Goal: Task Accomplishment & Management: Manage account settings

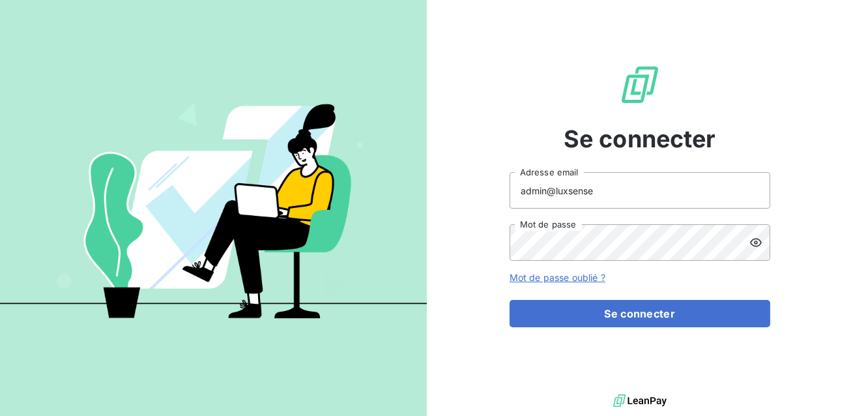
click at [596, 193] on input "admin@luxsense" at bounding box center [639, 190] width 261 height 36
type input "[EMAIL_ADDRESS][DOMAIN_NAME]"
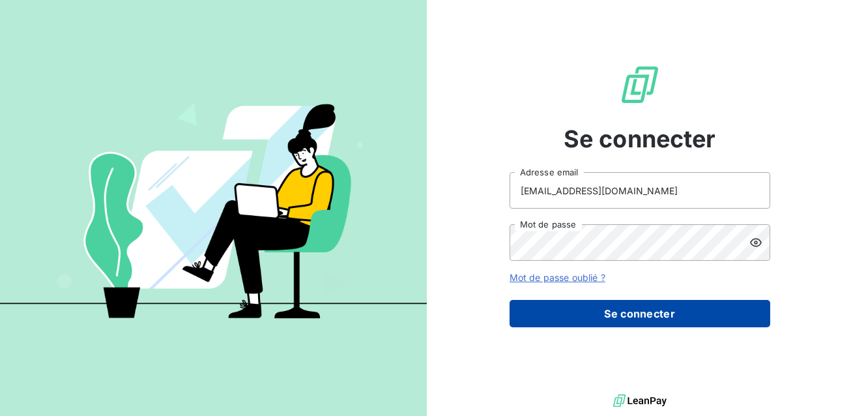
click at [604, 312] on button "Se connecter" at bounding box center [639, 313] width 261 height 27
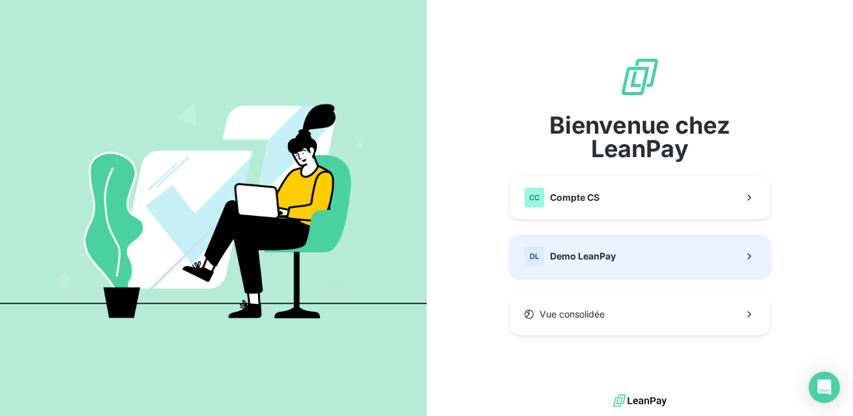
click at [593, 264] on div "DL Demo LeanPay" at bounding box center [570, 256] width 92 height 21
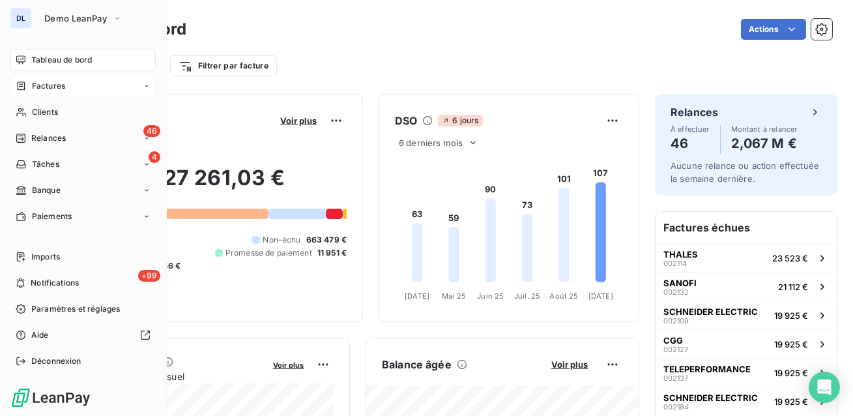
click at [36, 86] on span "Factures" at bounding box center [48, 86] width 33 height 12
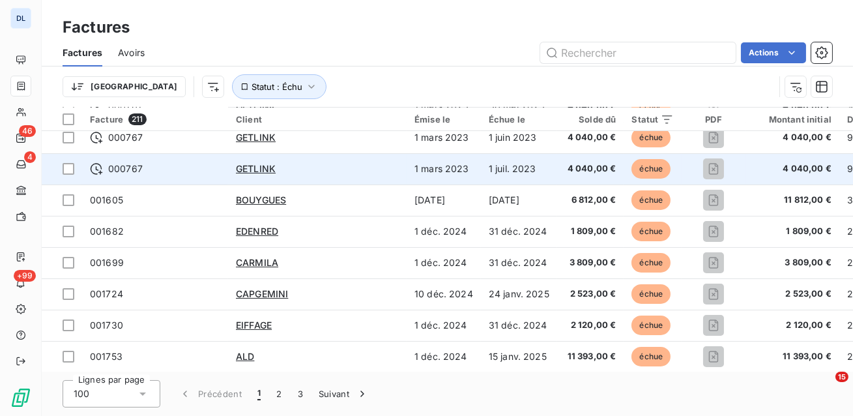
scroll to position [210, 0]
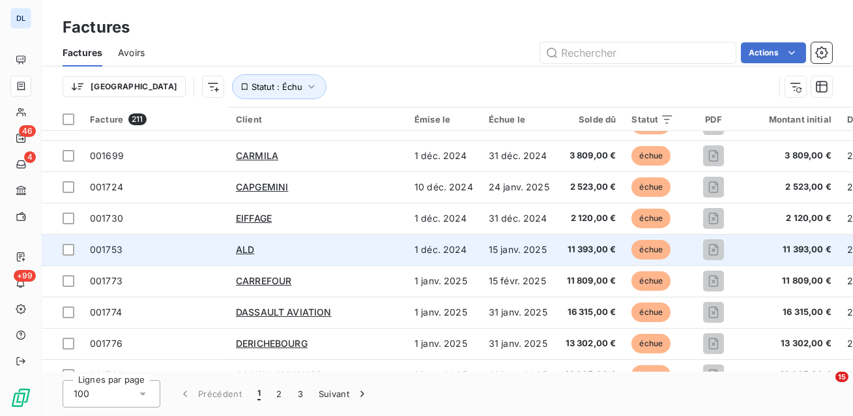
click at [314, 251] on div "ALD" at bounding box center [317, 249] width 163 height 13
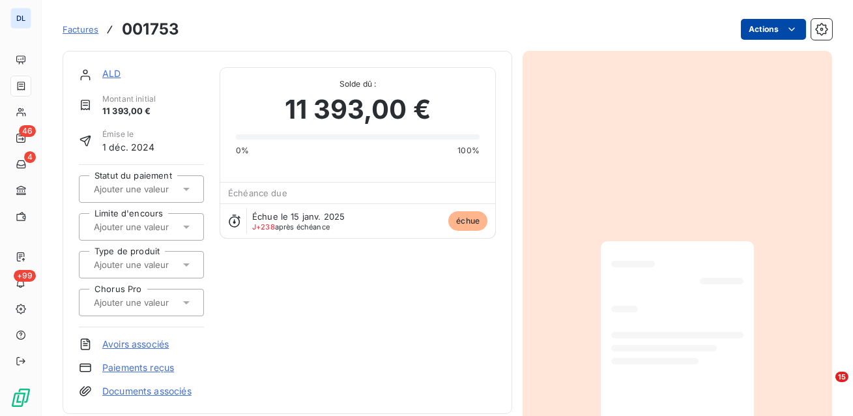
click at [754, 23] on html "DL 46 4 +99 Factures 001753 Actions ALD Montant initial 11 393,00 € Émise le [D…" at bounding box center [426, 208] width 853 height 416
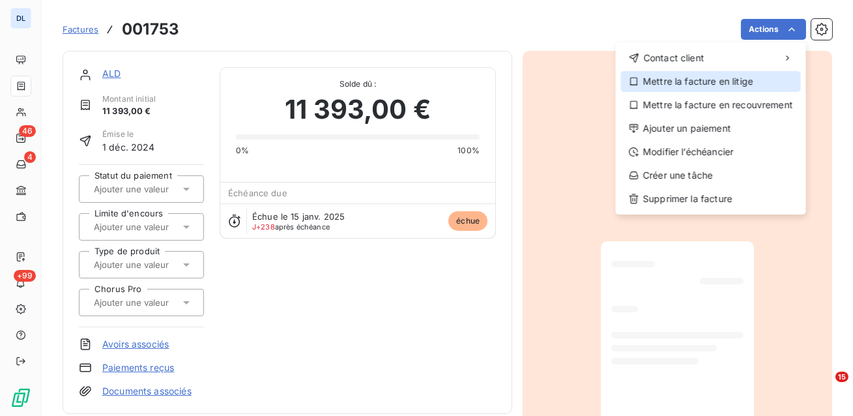
click at [722, 83] on div "Mettre la facture en litige" at bounding box center [711, 81] width 180 height 21
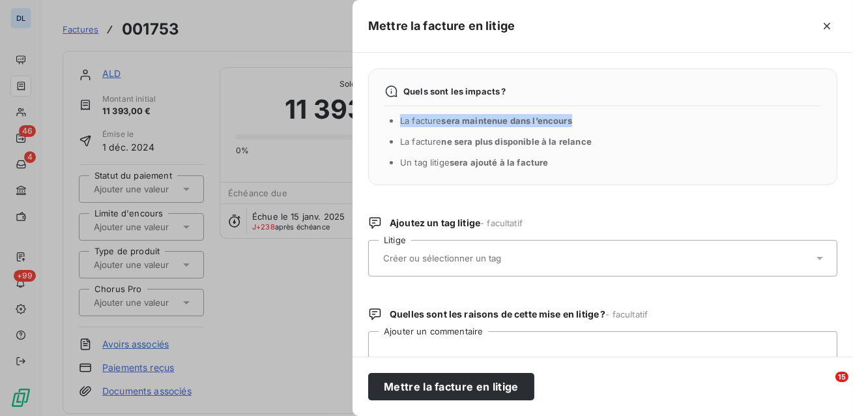
drag, startPoint x: 585, startPoint y: 122, endPoint x: 399, endPoint y: 120, distance: 185.6
click at [399, 120] on div "Quels sont les impacts ? La facture sera maintenue dans l’encours La facture ne…" at bounding box center [602, 126] width 469 height 117
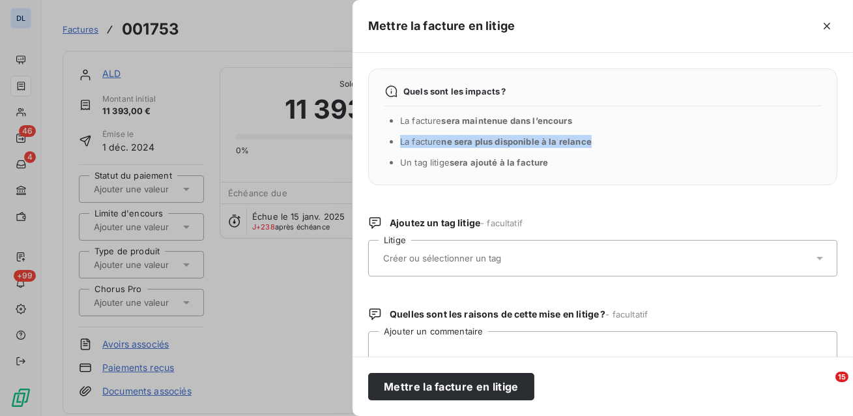
drag, startPoint x: 603, startPoint y: 139, endPoint x: 405, endPoint y: 130, distance: 198.2
click at [405, 130] on ul "La facture sera maintenue dans l’encours La facture ne sera plus disponible à l…" at bounding box center [610, 141] width 421 height 55
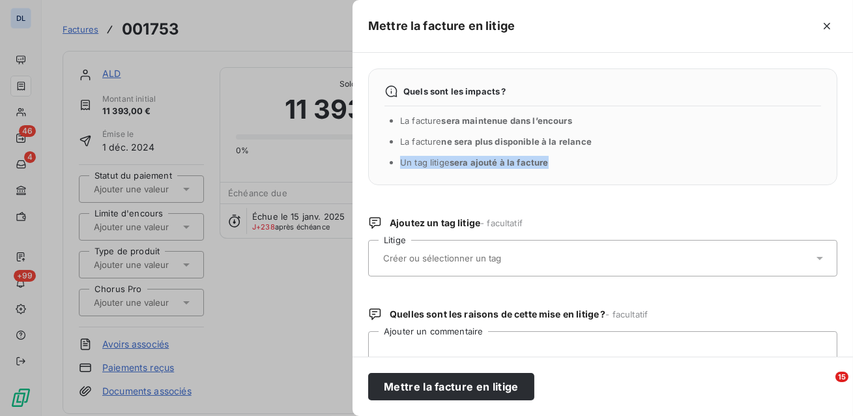
drag, startPoint x: 556, startPoint y: 160, endPoint x: 399, endPoint y: 158, distance: 157.0
click at [399, 158] on div "Quels sont les impacts ? La facture sera maintenue dans l’encours La facture ne…" at bounding box center [602, 126] width 469 height 117
click at [462, 114] on li "La facture sera maintenue dans l’encours" at bounding box center [610, 120] width 421 height 13
click at [824, 20] on icon "button" at bounding box center [826, 26] width 13 height 13
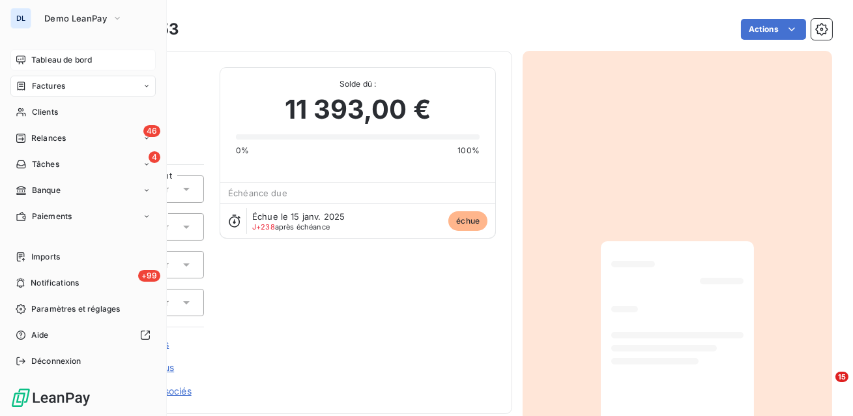
click at [31, 59] on div "Tableau de bord" at bounding box center [82, 59] width 145 height 21
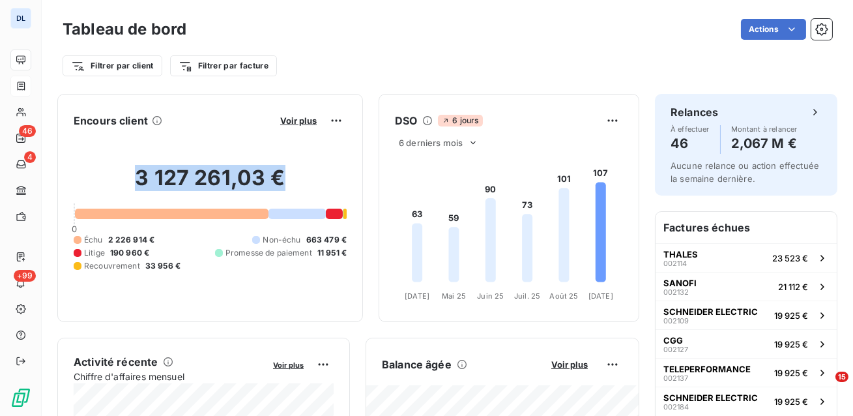
drag, startPoint x: 290, startPoint y: 177, endPoint x: 134, endPoint y: 165, distance: 157.4
click at [134, 165] on h2 "3 127 261,03 €" at bounding box center [210, 184] width 273 height 39
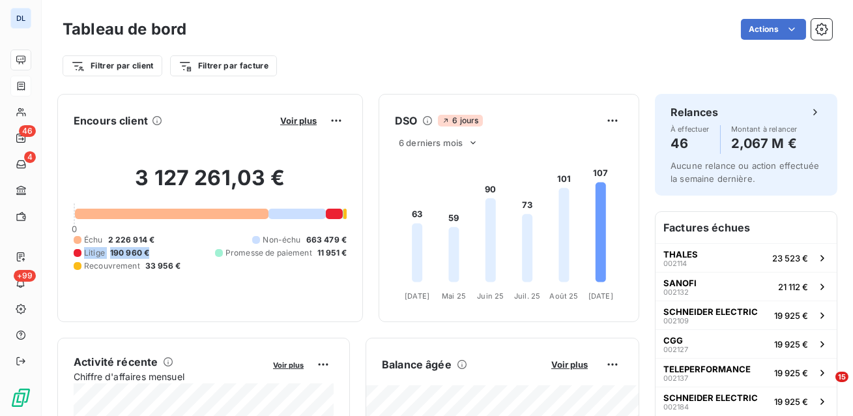
drag, startPoint x: 150, startPoint y: 247, endPoint x: 85, endPoint y: 248, distance: 65.1
click at [85, 248] on div "Échu 2 226 914 € Non-échu 663 479 € Litige 190 960 € Promesse de paiement 11 95…" at bounding box center [210, 253] width 273 height 38
click at [156, 257] on div "Échu 2 226 914 € Non-échu 663 479 € Litige 190 960 € Promesse de paiement 11 95…" at bounding box center [210, 253] width 273 height 38
drag, startPoint x: 156, startPoint y: 257, endPoint x: 102, endPoint y: 257, distance: 54.1
click at [102, 257] on div "Échu 2 226 914 € Non-échu 663 479 € Litige 190 960 € Promesse de paiement 11 95…" at bounding box center [210, 253] width 273 height 38
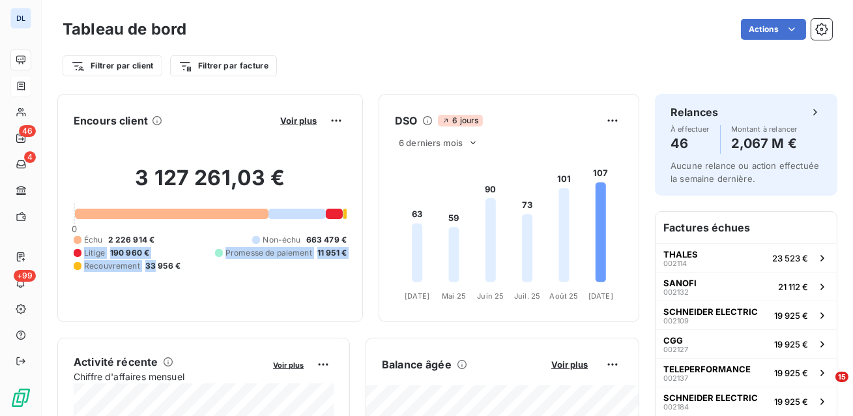
click at [148, 255] on span "190 960 €" at bounding box center [129, 253] width 39 height 12
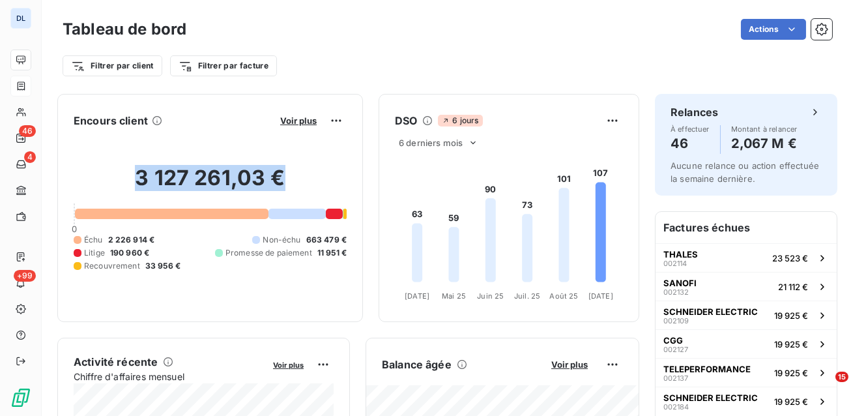
drag, startPoint x: 285, startPoint y: 179, endPoint x: 133, endPoint y: 172, distance: 152.6
click at [133, 172] on h2 "3 127 261,03 €" at bounding box center [210, 184] width 273 height 39
click at [309, 120] on span "Voir plus" at bounding box center [298, 120] width 36 height 10
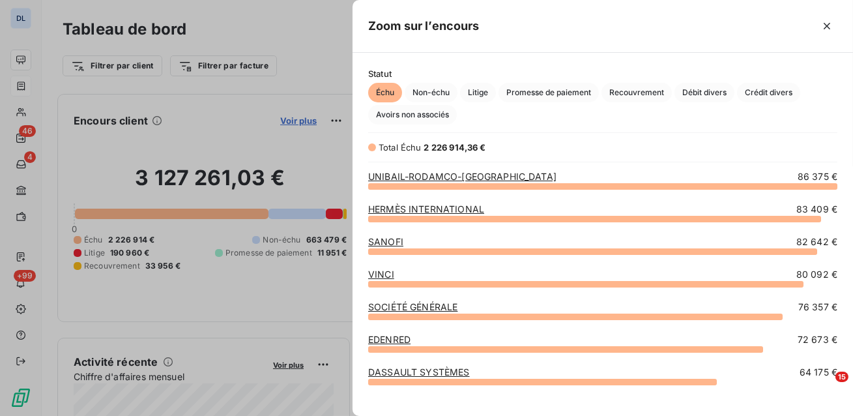
scroll to position [230, 500]
click at [487, 102] on div "Échu Non-échu Litige Promesse de paiement Recouvrement Débit divers Crédit dive…" at bounding box center [602, 104] width 469 height 42
click at [481, 97] on span "Litige" at bounding box center [478, 93] width 36 height 20
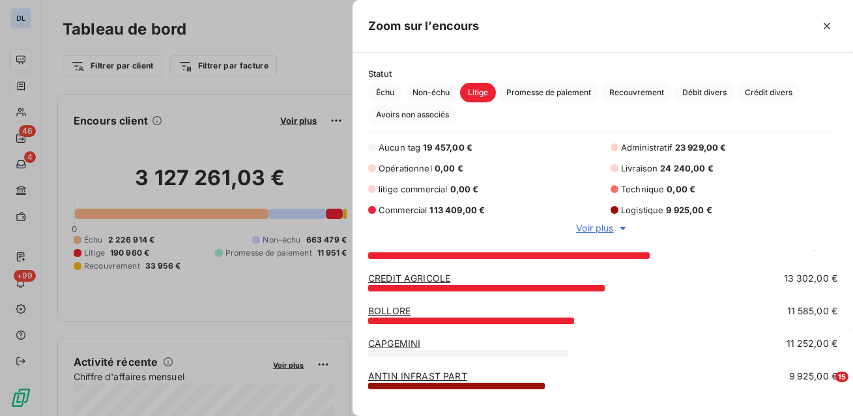
scroll to position [205, 0]
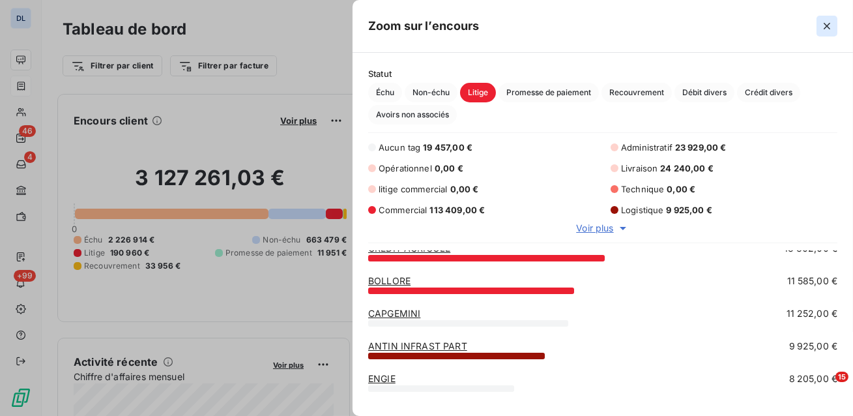
click at [827, 25] on icon "button" at bounding box center [826, 26] width 7 height 7
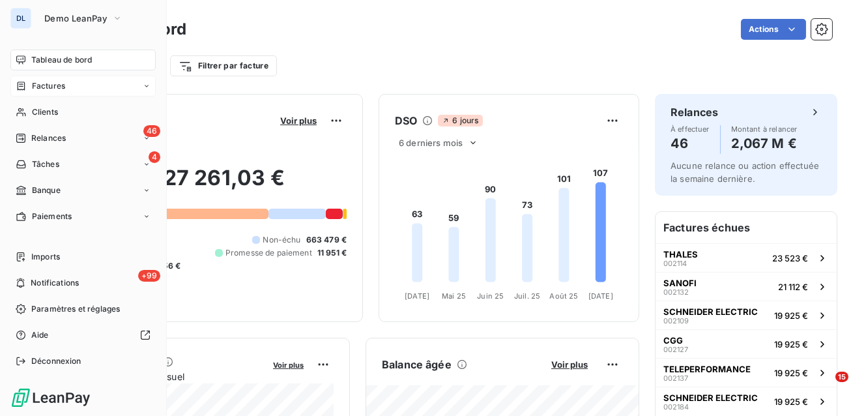
click at [22, 87] on icon at bounding box center [21, 86] width 11 height 10
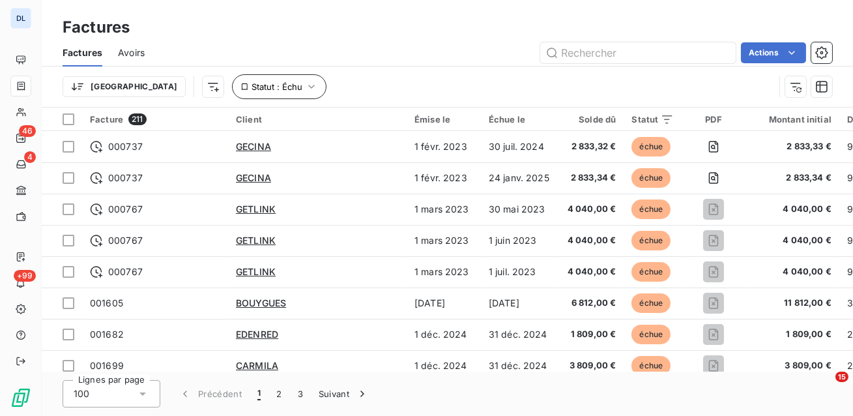
click at [251, 91] on span "Statut : Échu" at bounding box center [276, 86] width 51 height 10
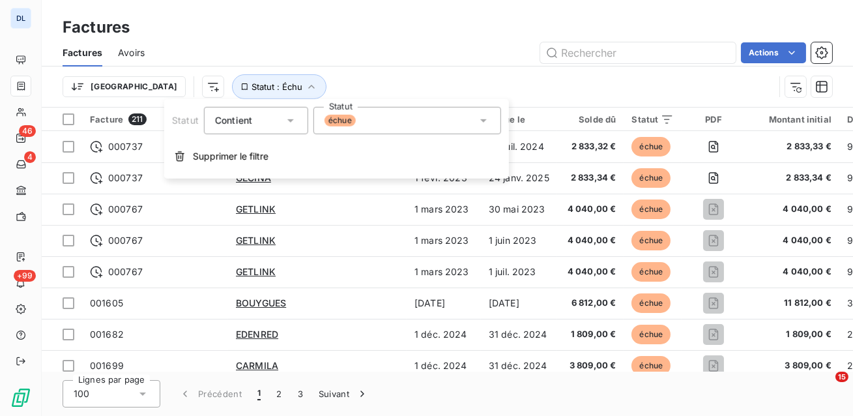
click at [389, 126] on div "échue" at bounding box center [407, 120] width 188 height 27
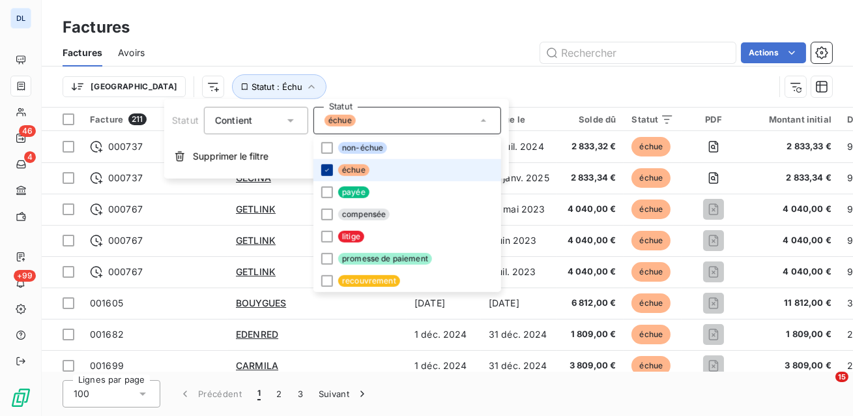
click at [324, 171] on icon at bounding box center [327, 170] width 8 height 8
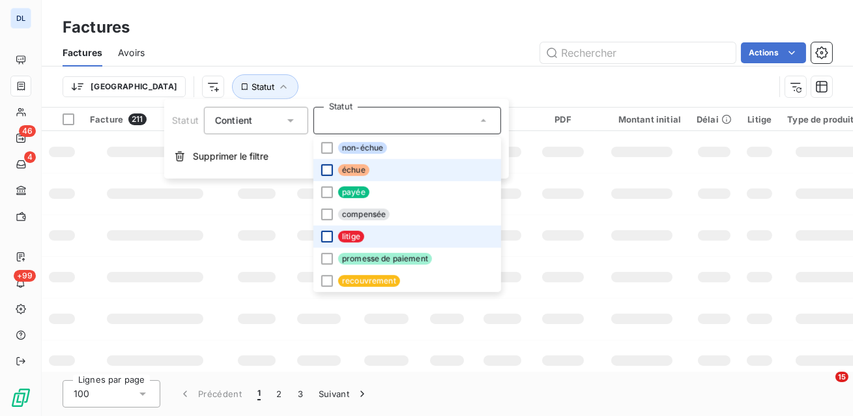
click at [325, 242] on div at bounding box center [327, 237] width 12 height 12
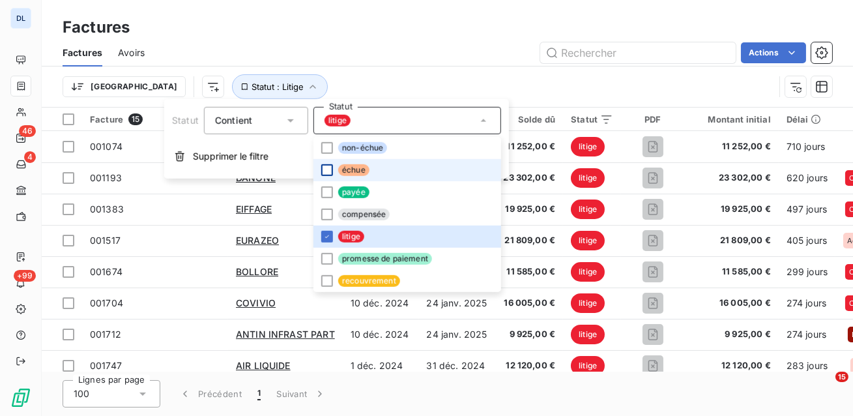
click at [344, 74] on div "Trier Statut : Litige" at bounding box center [447, 86] width 769 height 40
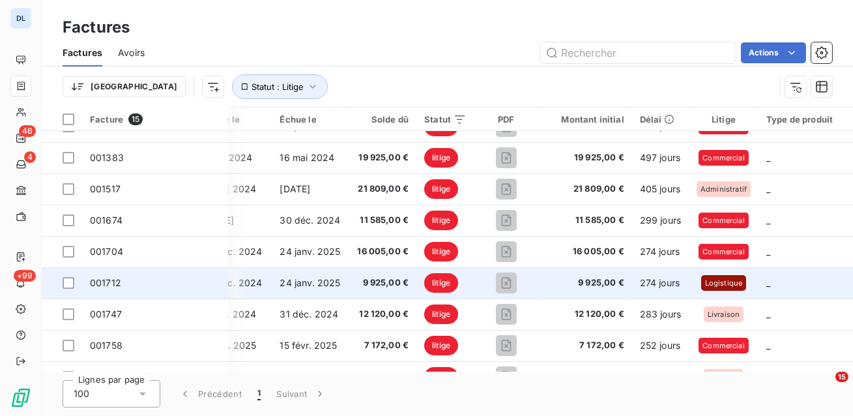
scroll to position [0, 147]
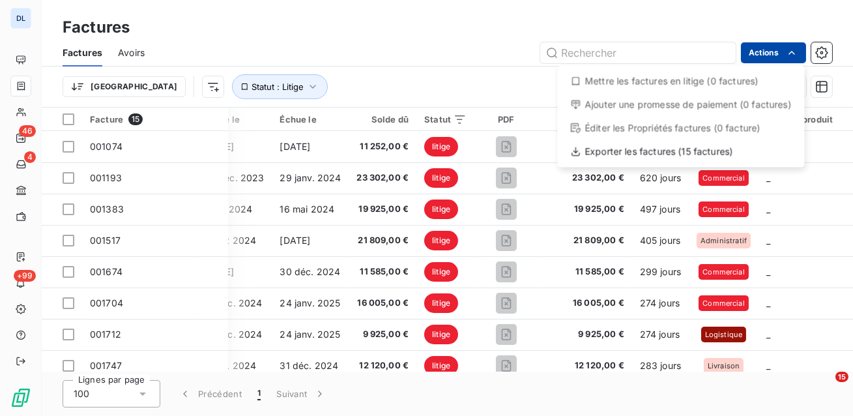
click at [761, 55] on html "DL 46 4 +99 Factures Factures Avoirs Actions Mettre les factures en litige (0 f…" at bounding box center [426, 208] width 853 height 416
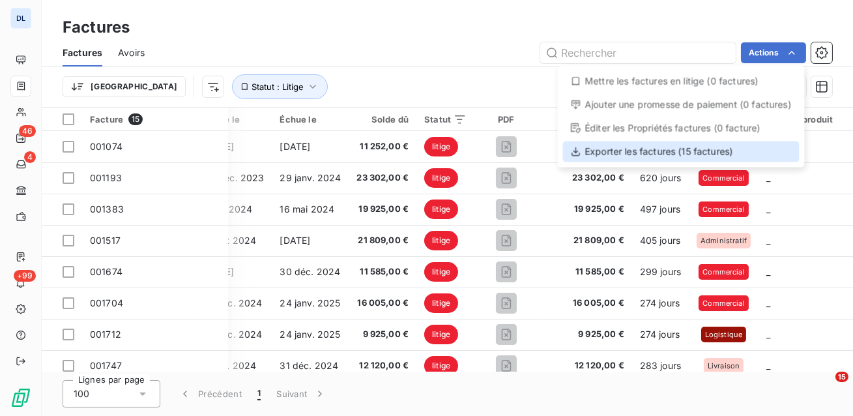
click at [692, 154] on div "Exporter les factures (15 factures)" at bounding box center [680, 151] width 236 height 21
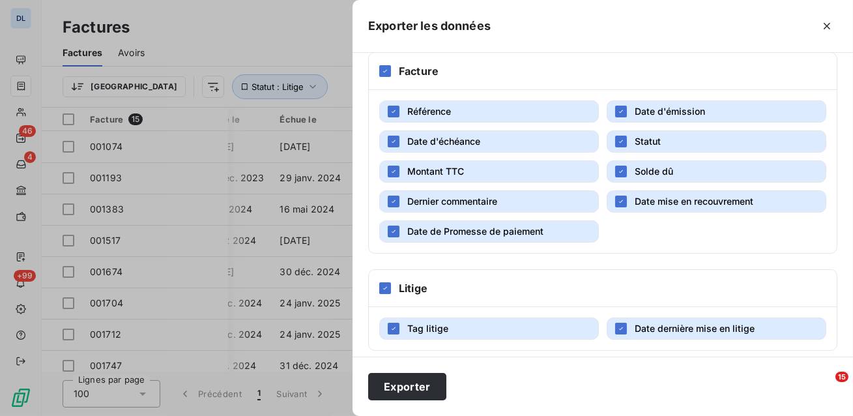
scroll to position [263, 0]
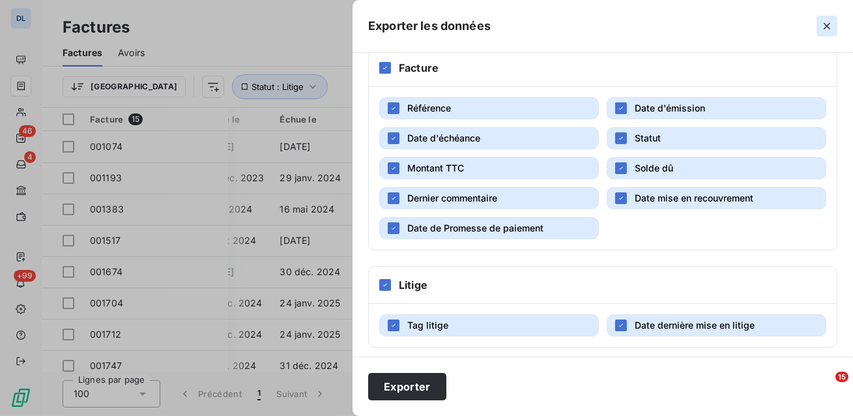
click at [828, 30] on icon "button" at bounding box center [826, 26] width 13 height 13
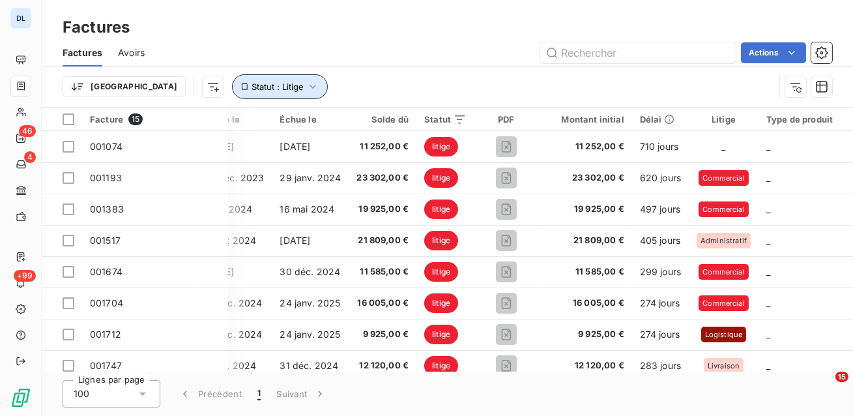
click at [309, 85] on icon "button" at bounding box center [312, 87] width 7 height 4
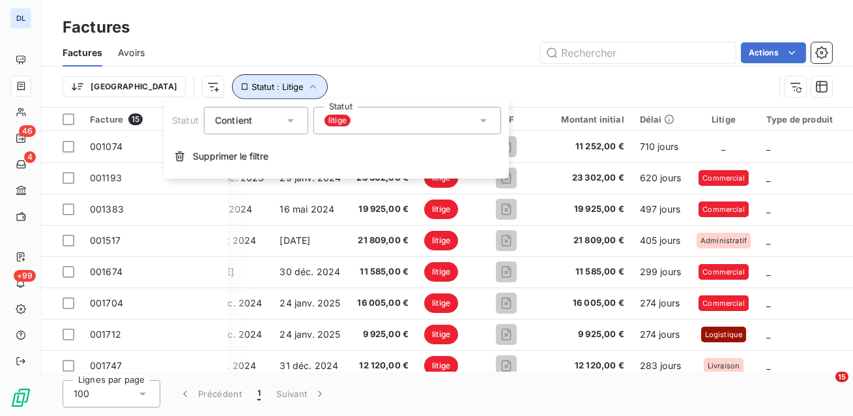
click at [337, 66] on div "Factures Avoirs Actions" at bounding box center [447, 52] width 811 height 27
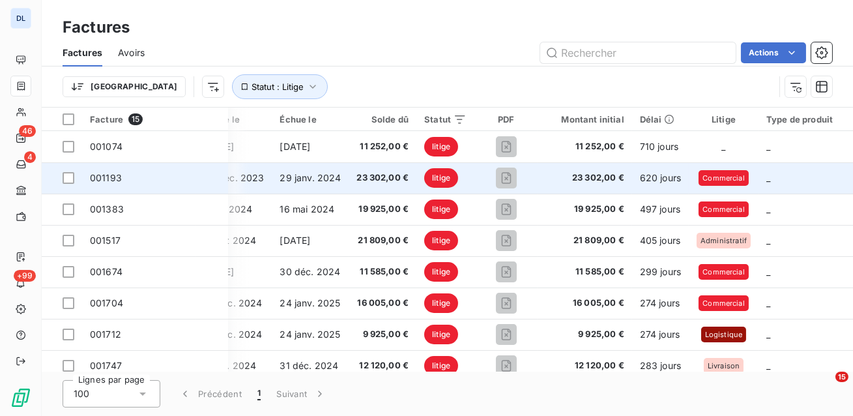
click at [295, 182] on td "29 janv. 2024" at bounding box center [310, 177] width 77 height 31
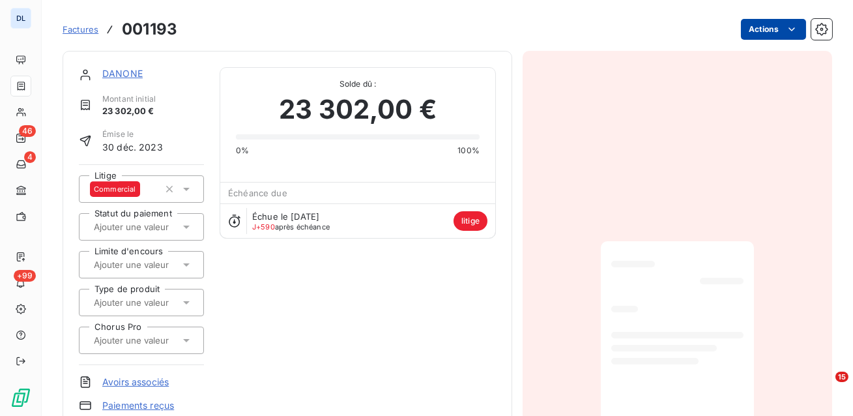
click at [767, 31] on html "DL 46 4 +99 Factures 001193 Actions DANONE Montant initial 23 302,00 € Émise le…" at bounding box center [426, 208] width 853 height 416
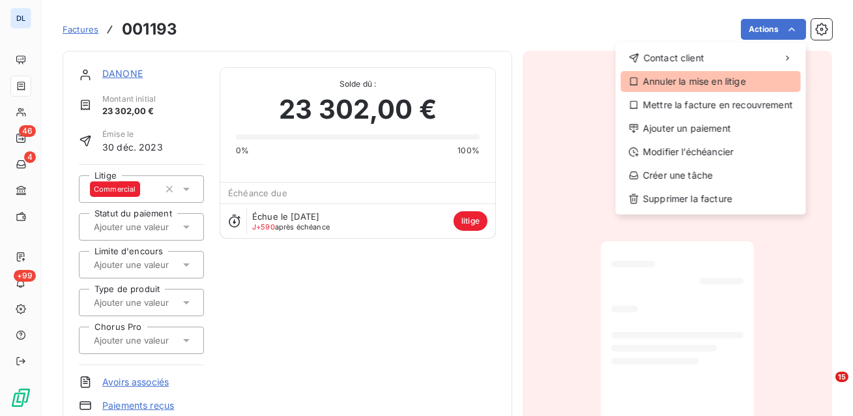
click at [758, 78] on div "Annuler la mise en litige" at bounding box center [711, 81] width 180 height 21
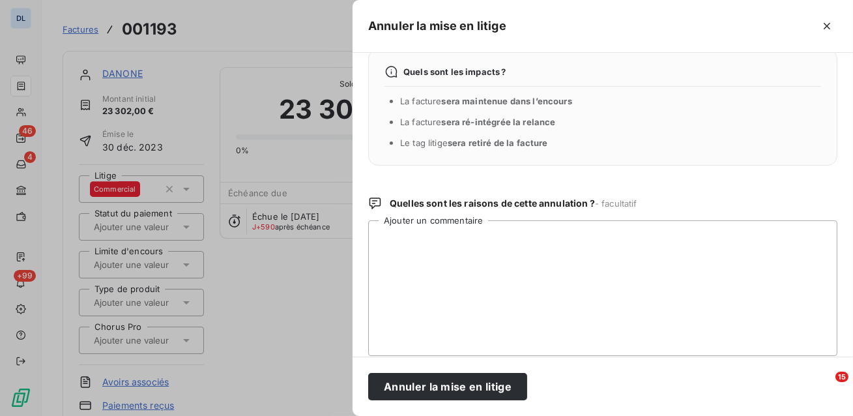
scroll to position [23, 0]
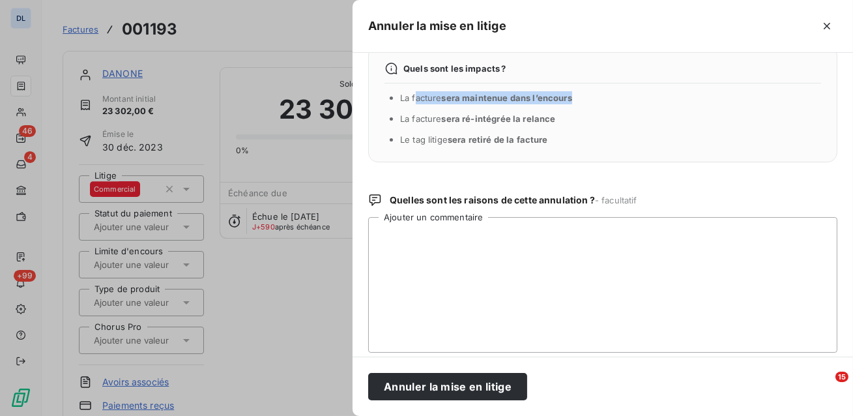
drag, startPoint x: 587, startPoint y: 102, endPoint x: 416, endPoint y: 91, distance: 171.6
click at [416, 91] on li "La facture sera maintenue dans l’encours" at bounding box center [610, 97] width 421 height 13
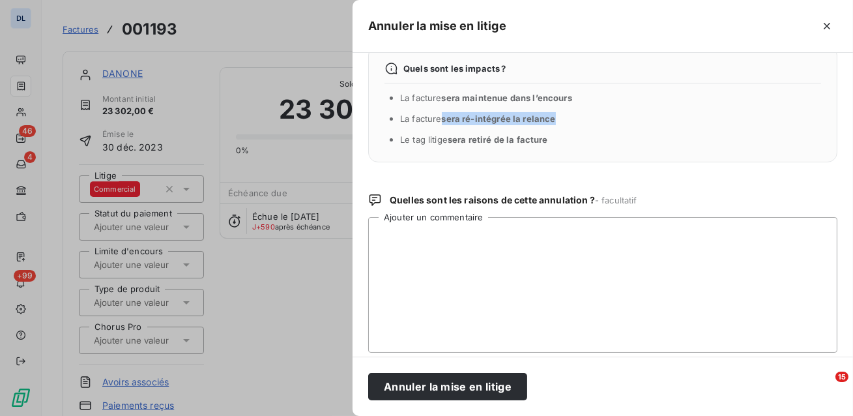
drag, startPoint x: 556, startPoint y: 120, endPoint x: 442, endPoint y: 113, distance: 113.5
click at [442, 113] on li "La facture sera ré-intégrée la relance" at bounding box center [610, 118] width 421 height 13
drag, startPoint x: 557, startPoint y: 145, endPoint x: 445, endPoint y: 128, distance: 113.3
click at [445, 128] on div "Quels sont les impacts ? La facture sera maintenue dans l’encours La facture se…" at bounding box center [602, 104] width 469 height 117
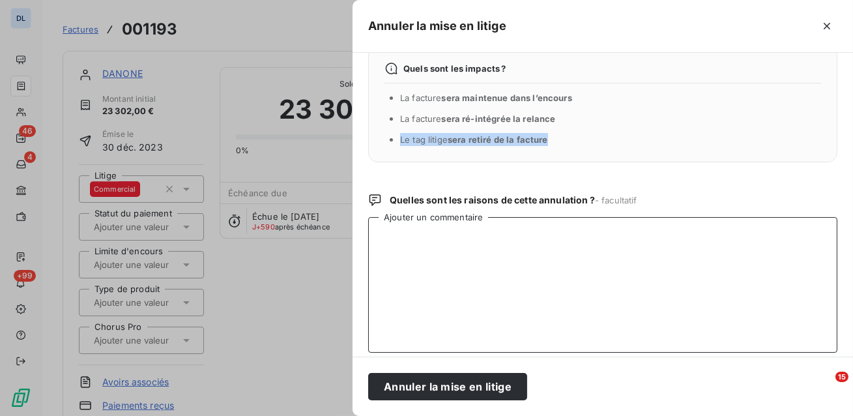
click at [416, 244] on textarea "Ajouter un commentaire" at bounding box center [602, 284] width 469 height 135
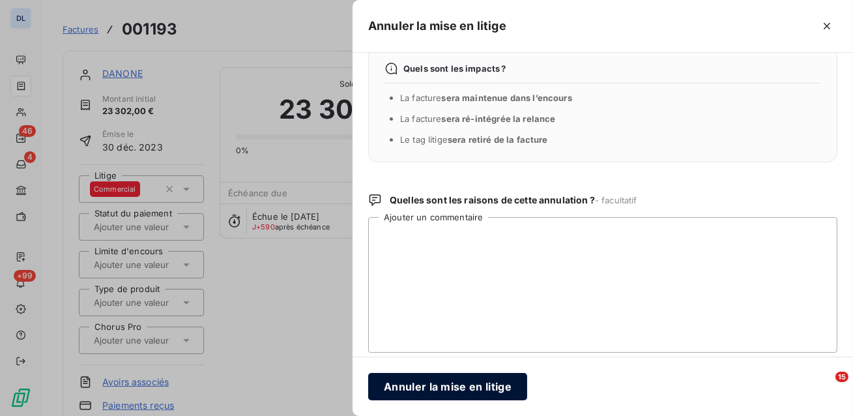
click at [408, 385] on button "Annuler la mise en litige" at bounding box center [447, 386] width 159 height 27
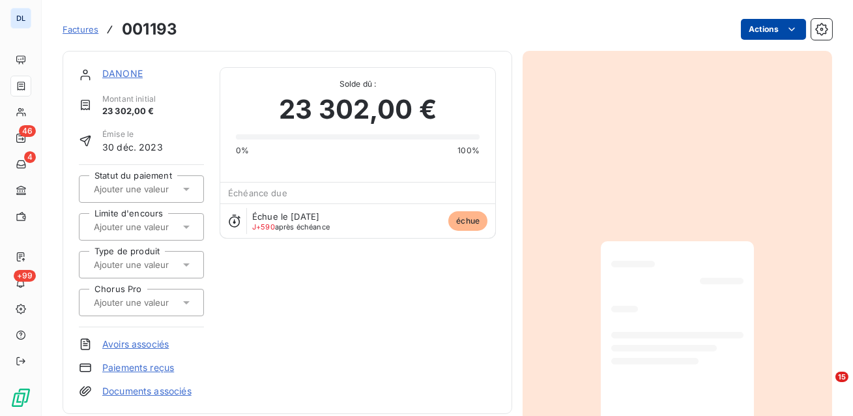
click at [770, 26] on html "DL 46 4 +99 Factures 001193 Actions DANONE Montant initial 23 302,00 € Émise le…" at bounding box center [426, 208] width 853 height 416
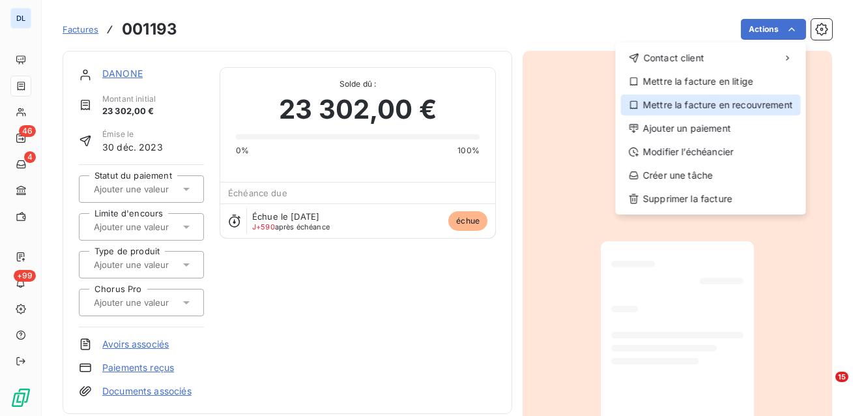
click at [714, 107] on div "Mettre la facture en recouvrement" at bounding box center [711, 104] width 180 height 21
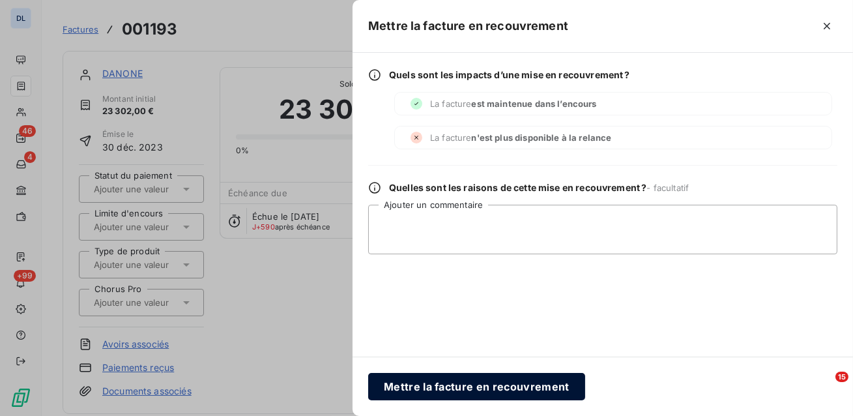
click at [472, 388] on button "Mettre la facture en recouvrement" at bounding box center [476, 386] width 217 height 27
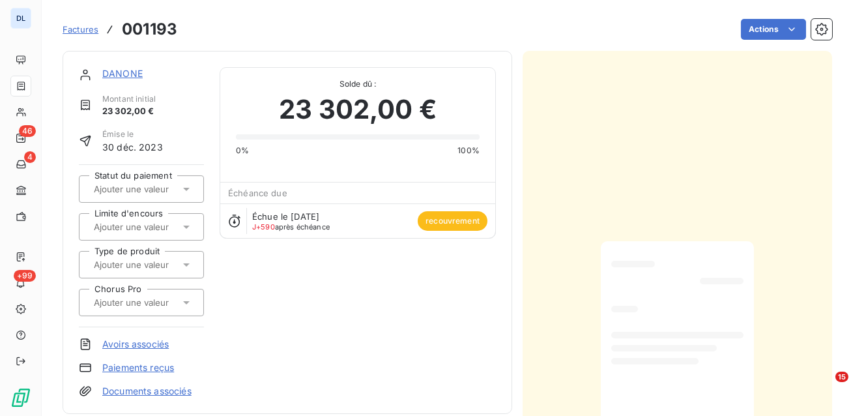
click at [119, 70] on link "DANONE" at bounding box center [122, 73] width 40 height 11
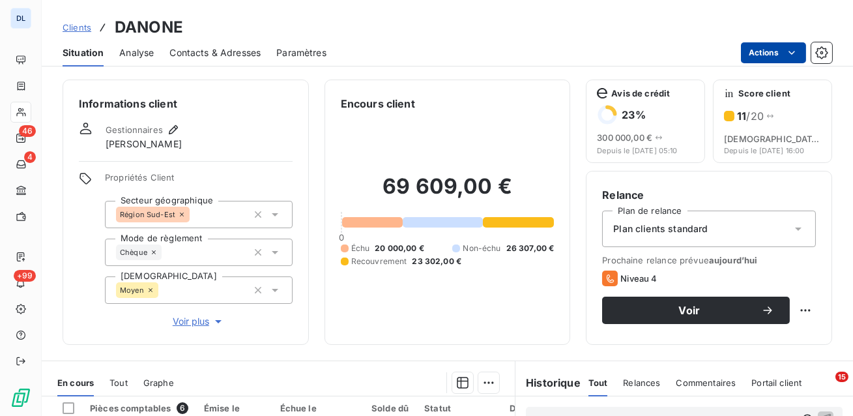
click at [777, 51] on html "DL 46 4 +99 Clients DANONE Situation Analyse Contacts & Adresses Paramètres Act…" at bounding box center [426, 208] width 853 height 416
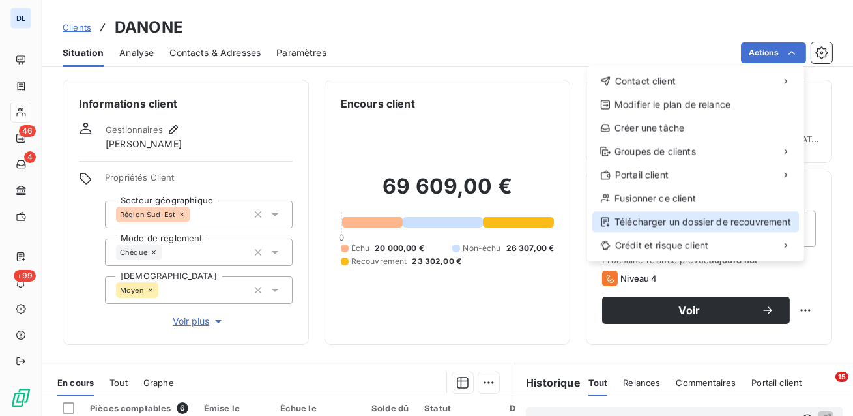
click at [692, 223] on div "Télécharger un dossier de recouvrement" at bounding box center [695, 221] width 206 height 21
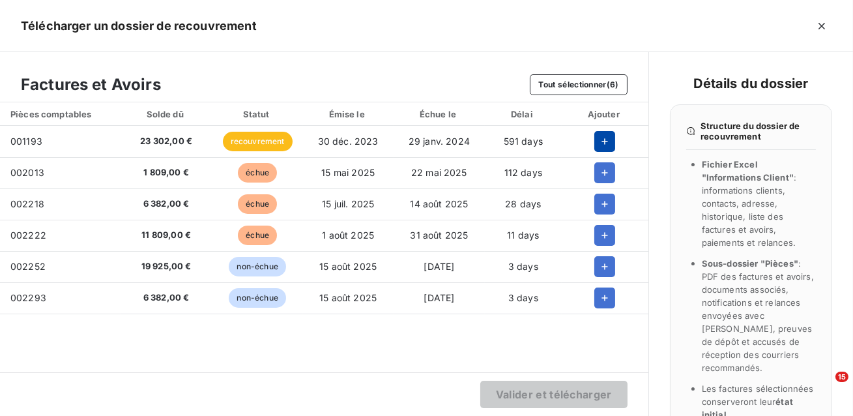
click at [604, 143] on icon "button" at bounding box center [604, 141] width 13 height 13
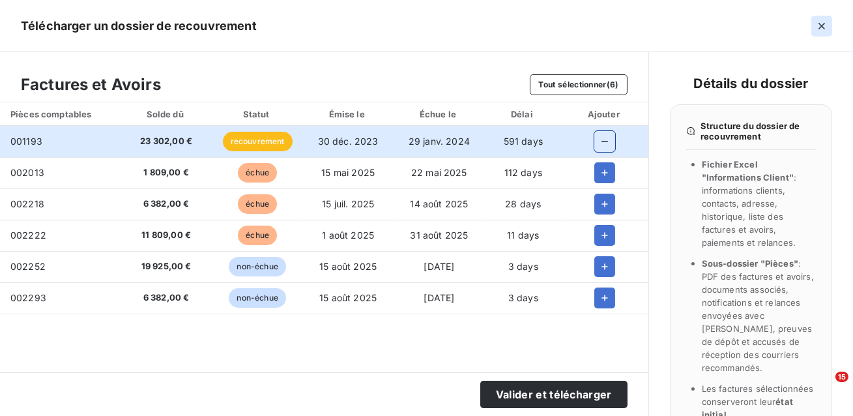
click at [826, 23] on icon "button" at bounding box center [821, 26] width 13 height 13
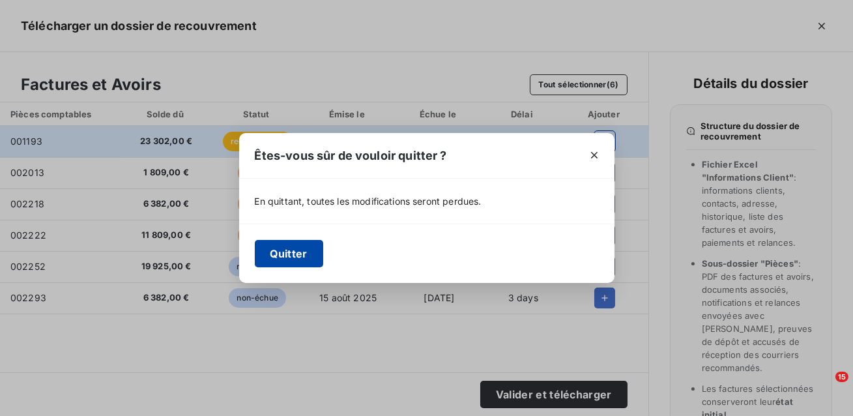
click at [270, 253] on button "Quitter" at bounding box center [289, 253] width 68 height 27
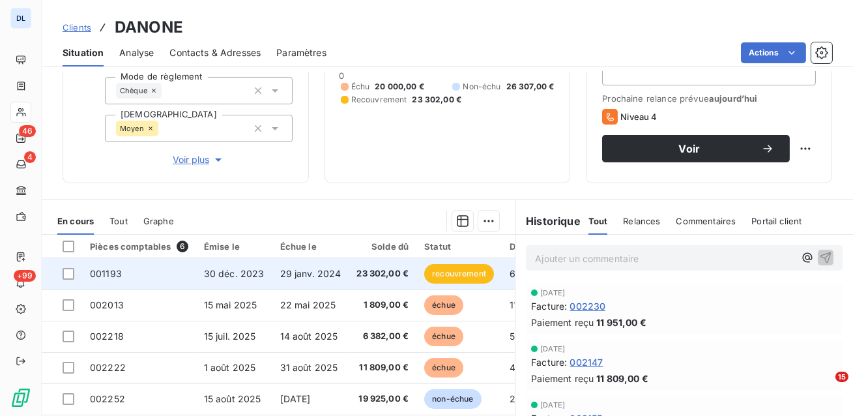
scroll to position [191, 0]
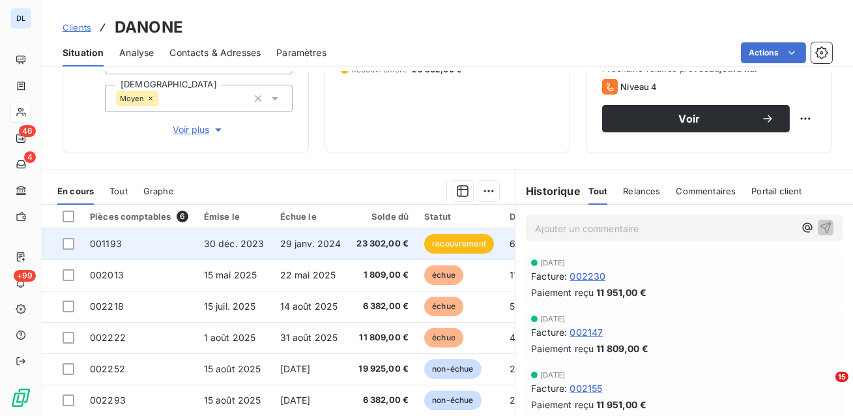
click at [272, 243] on td "29 janv. 2024" at bounding box center [310, 243] width 77 height 31
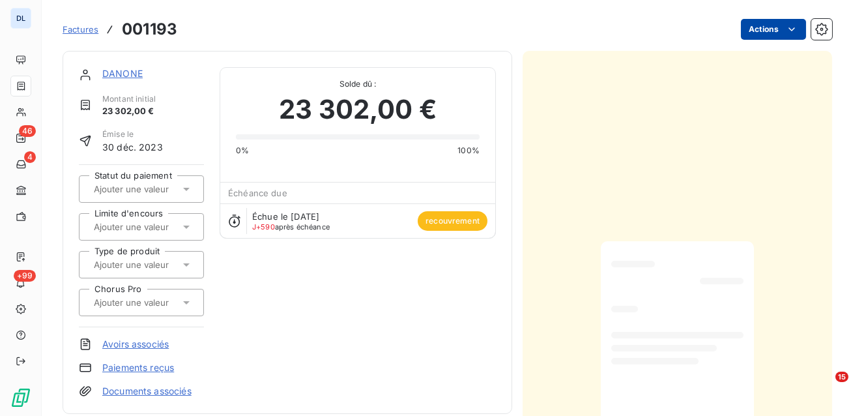
click at [765, 31] on html "DL 46 4 +99 Factures 001193 Actions DANONE Montant initial 23 302,00 € Émise le…" at bounding box center [426, 208] width 853 height 416
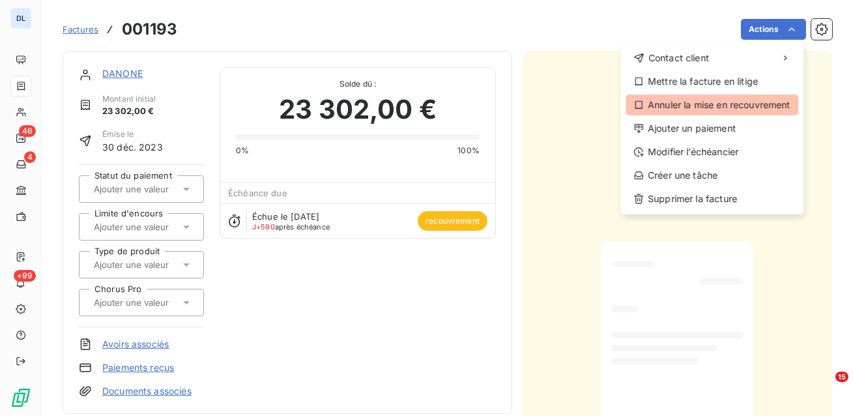
click at [705, 107] on div "Annuler la mise en recouvrement" at bounding box center [711, 104] width 173 height 21
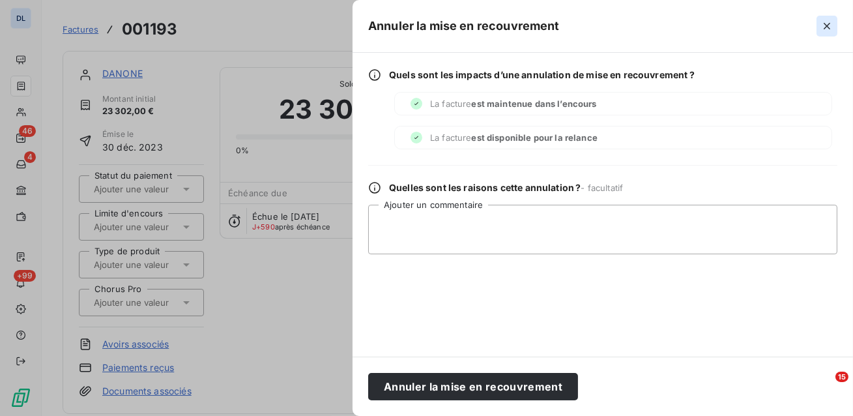
click at [823, 30] on icon "button" at bounding box center [826, 26] width 13 height 13
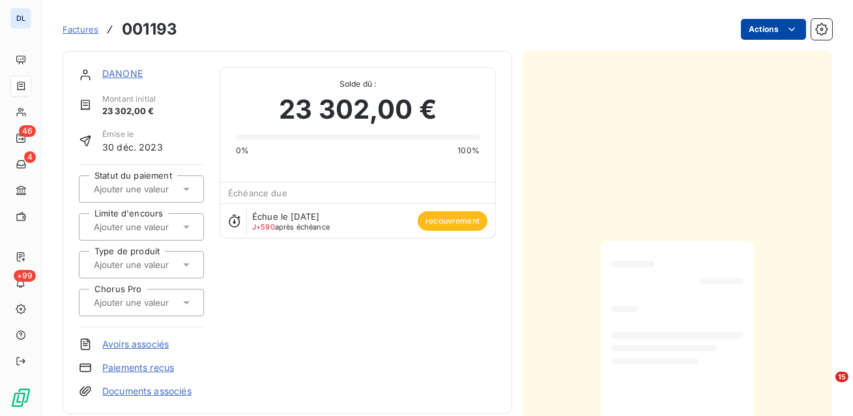
click at [770, 29] on html "DL 46 4 +99 Factures 001193 Actions DANONE Montant initial 23 302,00 € Émise le…" at bounding box center [426, 208] width 853 height 416
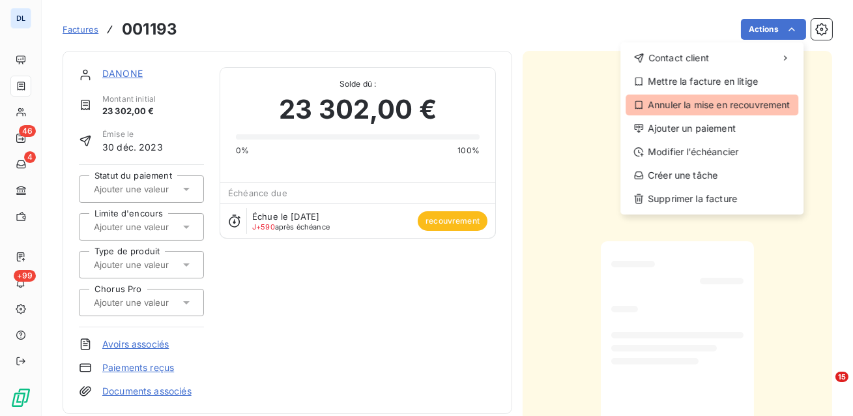
click at [692, 107] on div "Annuler la mise en recouvrement" at bounding box center [711, 104] width 173 height 21
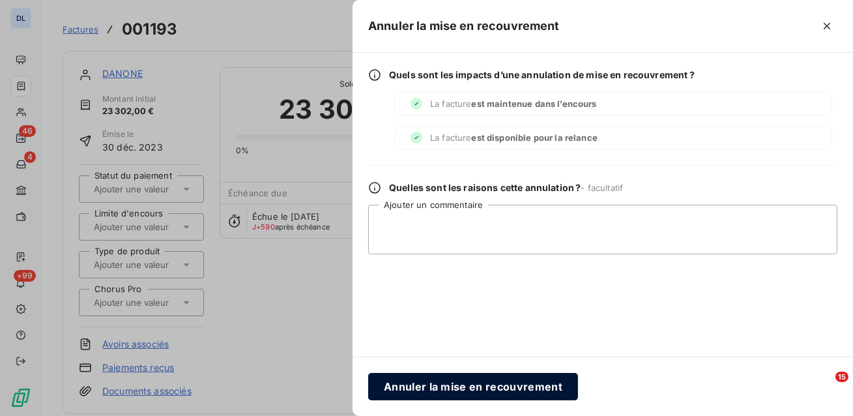
click at [502, 384] on button "Annuler la mise en recouvrement" at bounding box center [473, 386] width 210 height 27
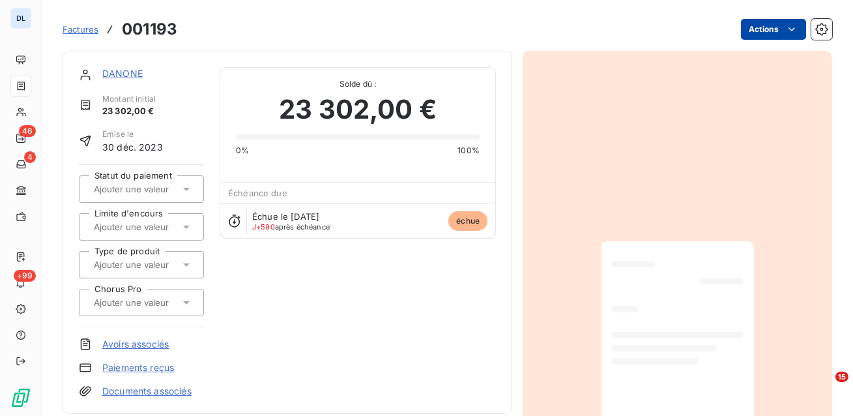
click at [770, 33] on html "DL 46 4 +99 Factures 001193 Actions DANONE Montant initial 23 302,00 € Émise le…" at bounding box center [426, 208] width 853 height 416
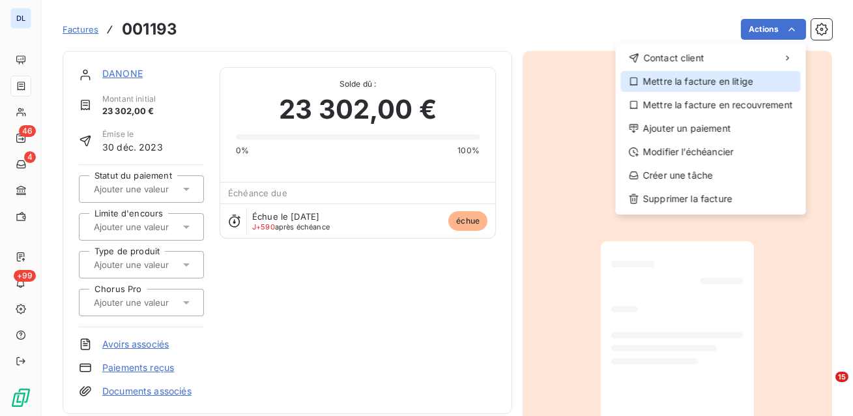
click at [694, 85] on div "Mettre la facture en litige" at bounding box center [711, 81] width 180 height 21
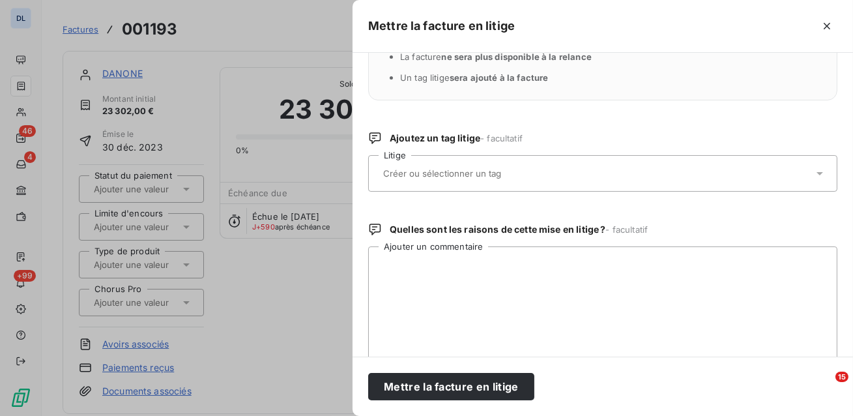
scroll to position [125, 0]
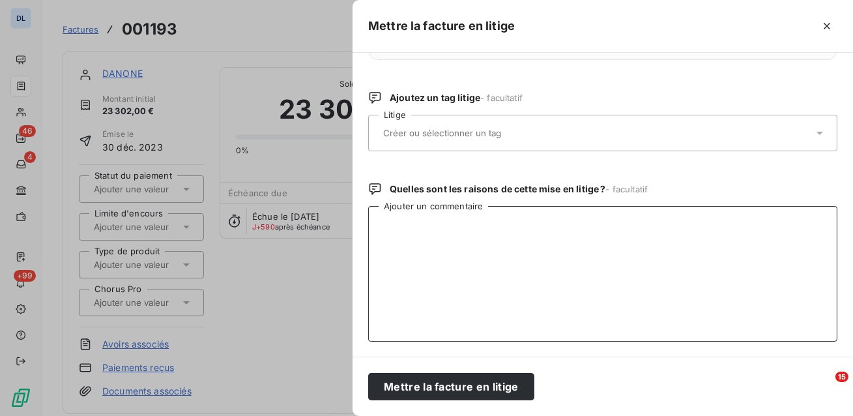
click at [473, 249] on textarea "Ajouter un commentaire" at bounding box center [602, 273] width 469 height 135
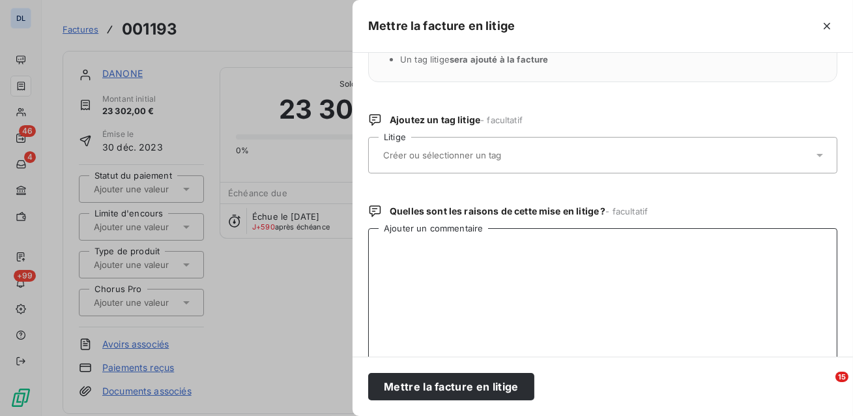
scroll to position [116, 0]
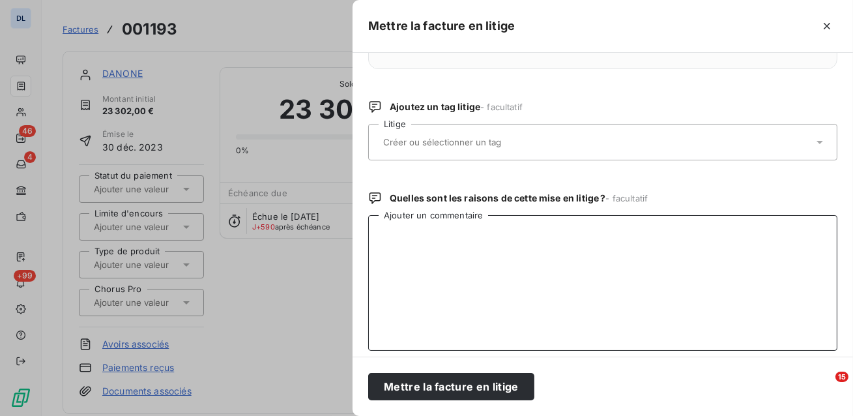
drag, startPoint x: 480, startPoint y: 216, endPoint x: 371, endPoint y: 211, distance: 108.9
click at [373, 210] on div "Quelles sont les raisons de cette mise en litige ? - facultatif Ajouter un comm…" at bounding box center [602, 270] width 469 height 159
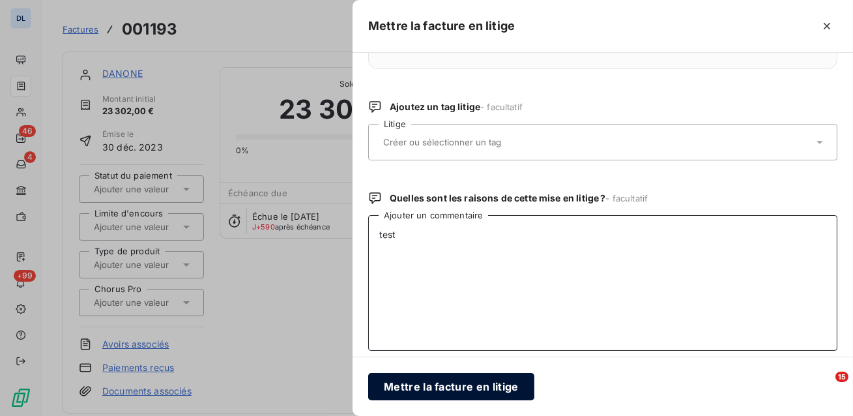
type textarea "test"
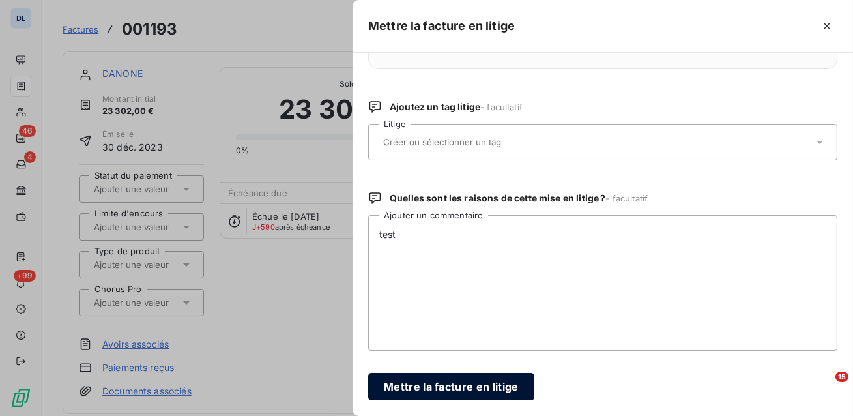
click at [435, 385] on button "Mettre la facture en litige" at bounding box center [451, 386] width 166 height 27
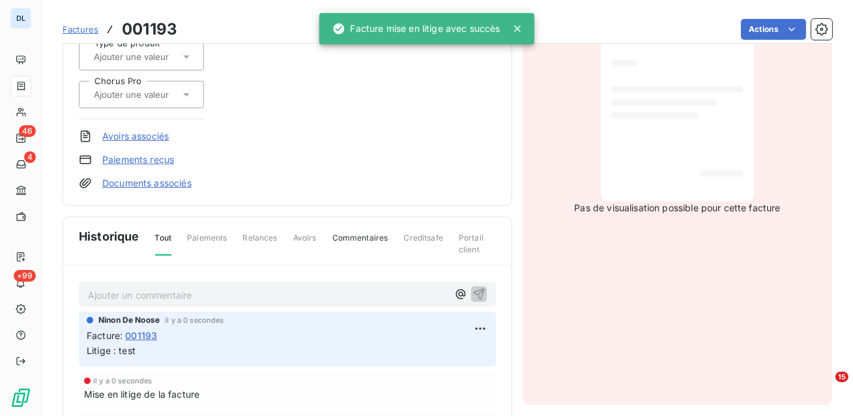
scroll to position [261, 0]
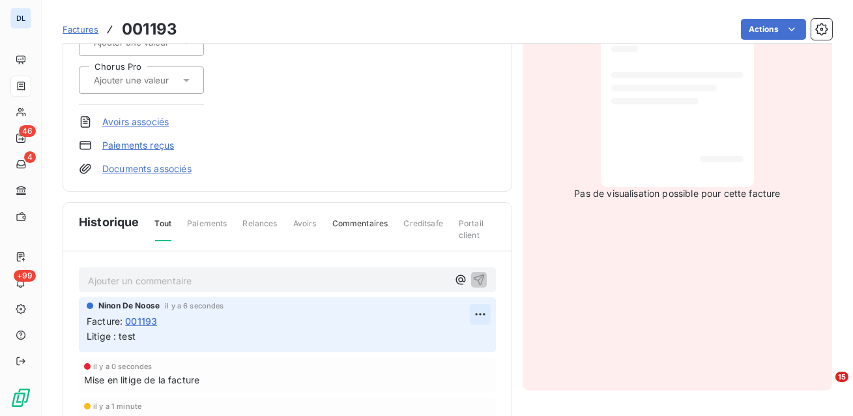
click at [477, 313] on html "DL 46 4 +99 Factures 001193 Actions DANONE Montant initial 23 302,00 € Émise le…" at bounding box center [426, 208] width 853 height 416
click at [453, 359] on div "Supprimer" at bounding box center [448, 365] width 73 height 21
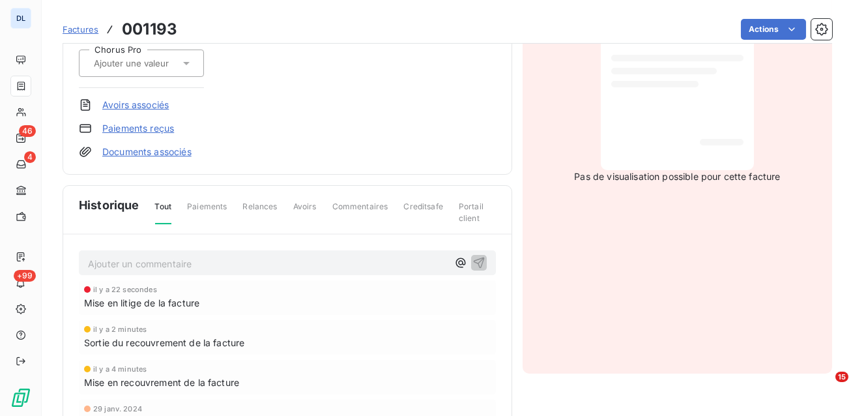
scroll to position [308, 0]
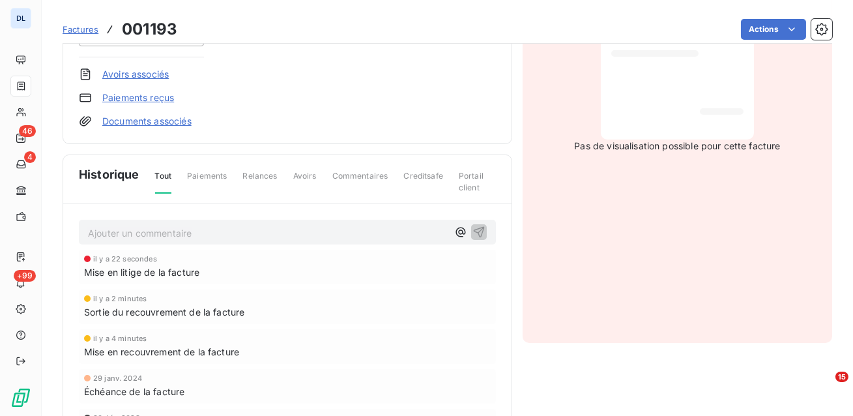
click at [163, 229] on p "Ajouter un commentaire ﻿" at bounding box center [268, 233] width 360 height 16
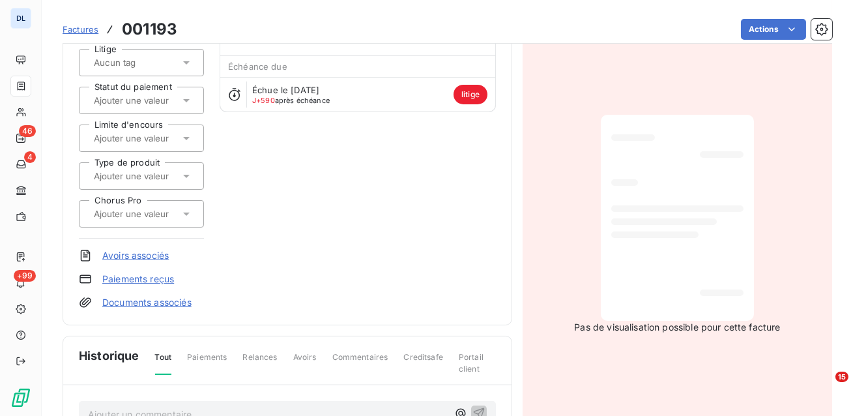
scroll to position [285, 0]
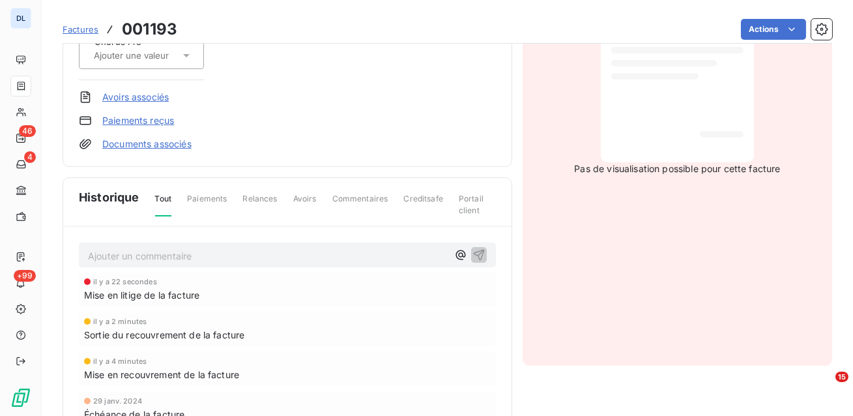
click at [197, 255] on p "Ajouter un commentaire ﻿" at bounding box center [268, 255] width 360 height 16
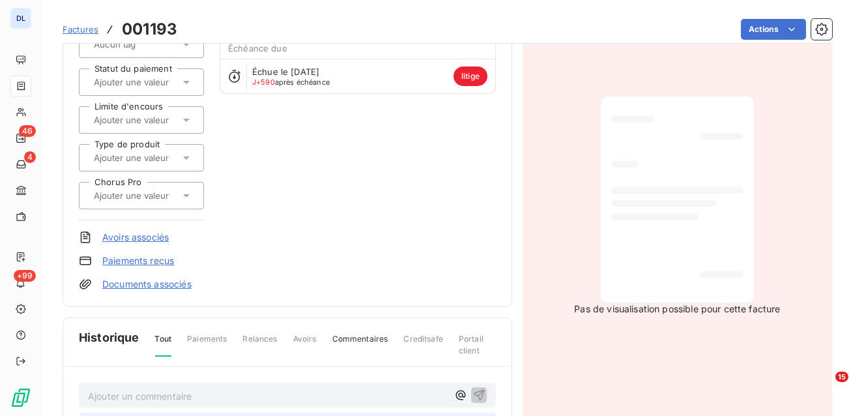
scroll to position [0, 0]
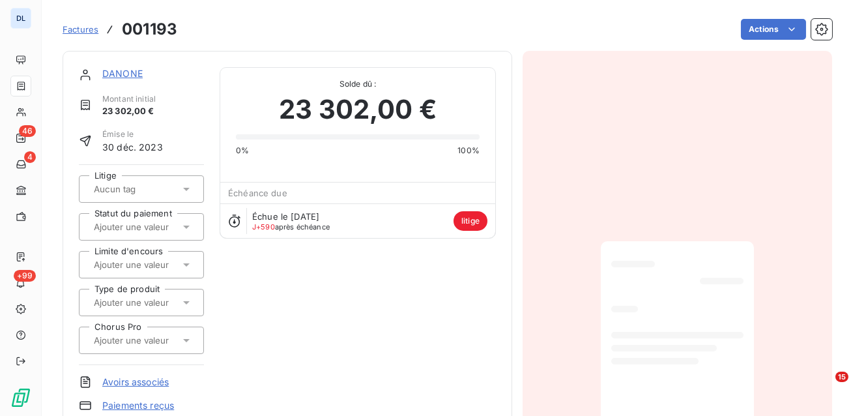
click at [125, 75] on link "DANONE" at bounding box center [122, 73] width 40 height 11
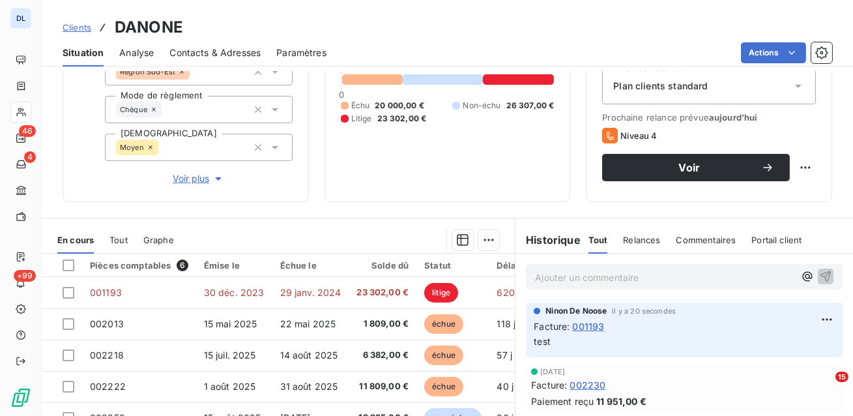
scroll to position [142, 0]
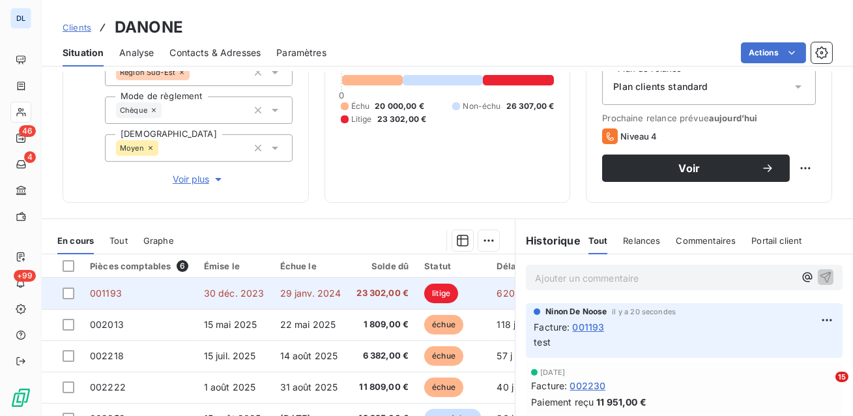
click at [399, 290] on span "23 302,00 €" at bounding box center [382, 293] width 52 height 13
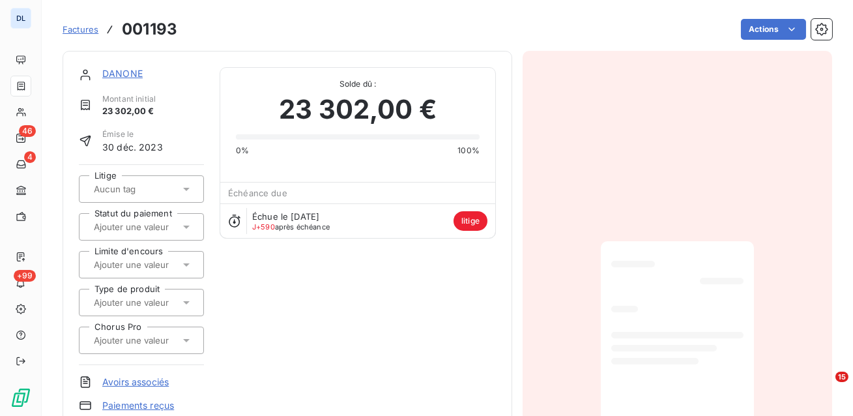
scroll to position [10, 0]
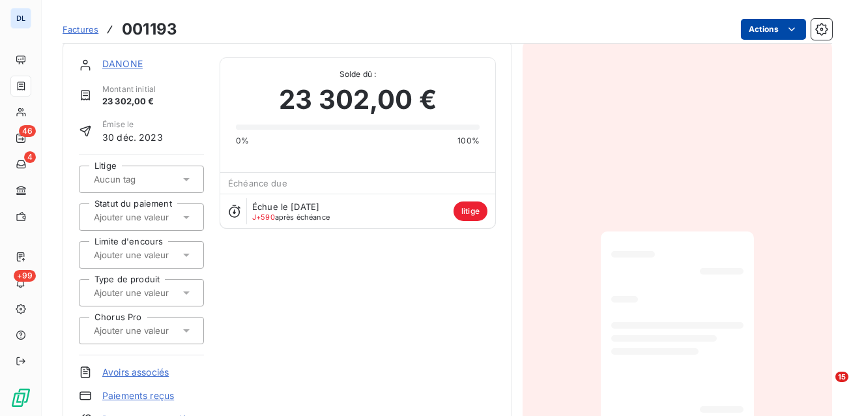
click at [762, 25] on html "DL 46 4 +99 Factures 001193 Actions DANONE Montant initial 23 302,00 € Émise le…" at bounding box center [426, 208] width 853 height 416
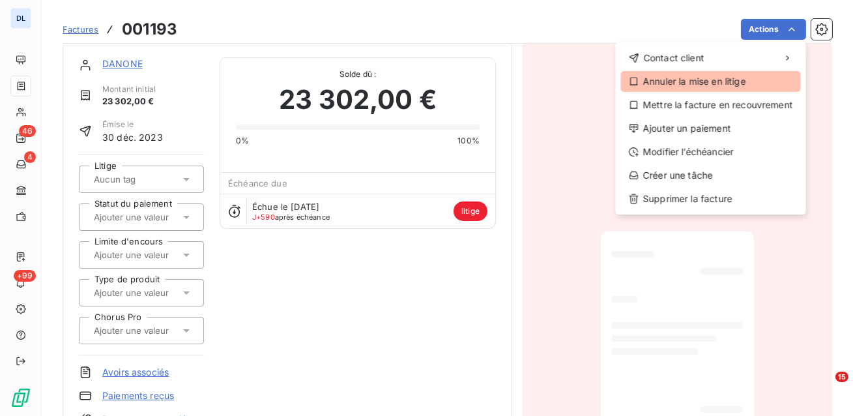
click at [713, 80] on div "Annuler la mise en litige" at bounding box center [711, 81] width 180 height 21
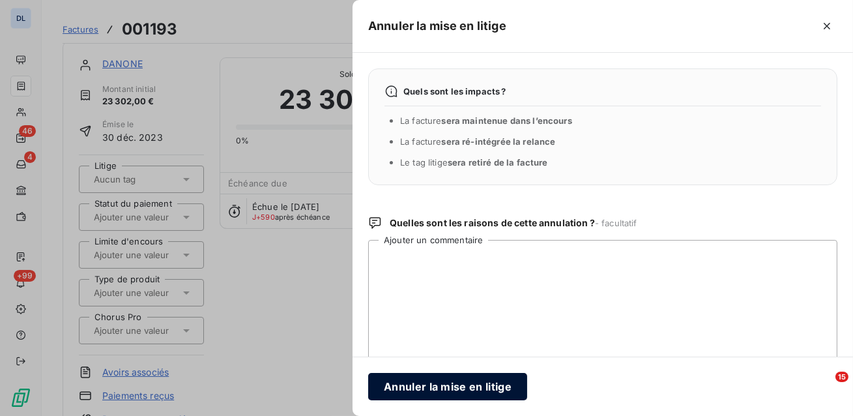
click at [445, 390] on button "Annuler la mise en litige" at bounding box center [447, 386] width 159 height 27
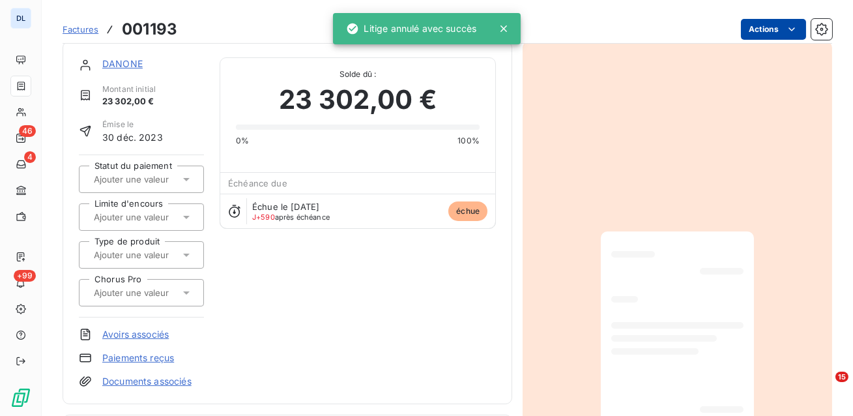
click at [757, 29] on html "DL 46 4 +99 Factures 001193 Actions DANONE Montant initial 23 302,00 € Émise le…" at bounding box center [426, 208] width 853 height 416
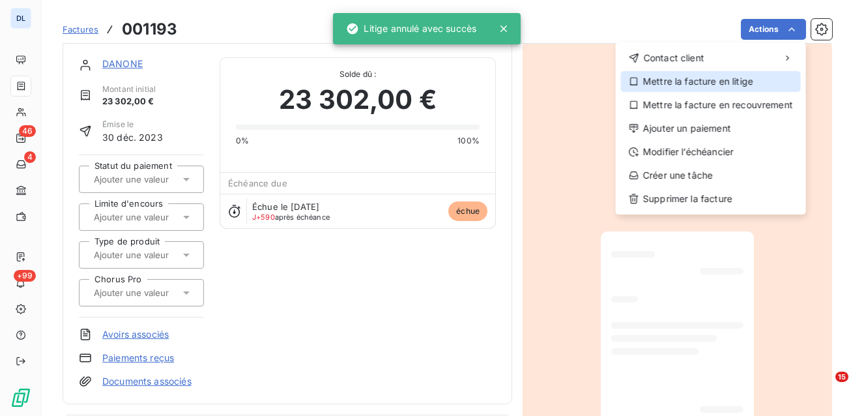
click at [691, 86] on div "Mettre la facture en litige" at bounding box center [711, 81] width 180 height 21
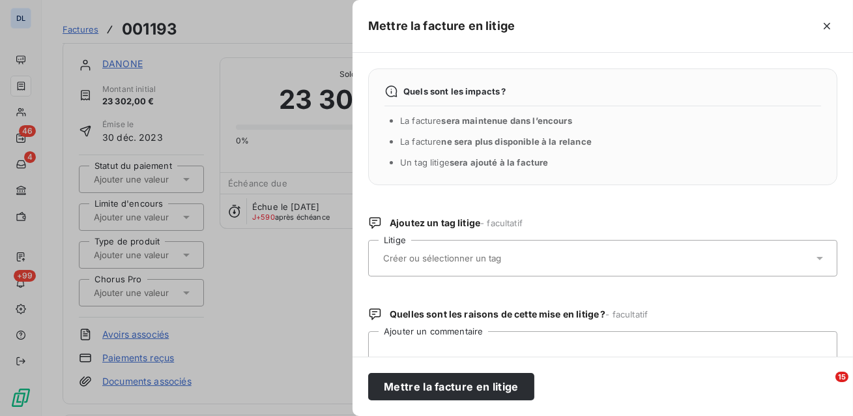
click at [485, 261] on input "text" at bounding box center [477, 258] width 190 height 12
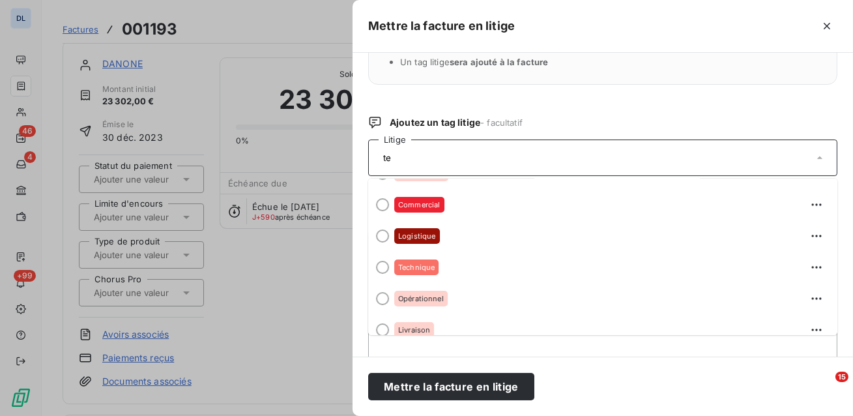
scroll to position [0, 0]
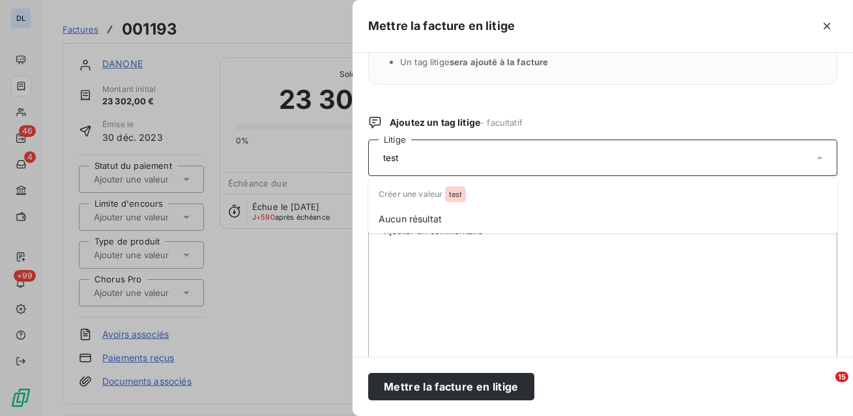
type input "test"
click at [494, 157] on div "test" at bounding box center [596, 157] width 434 height 27
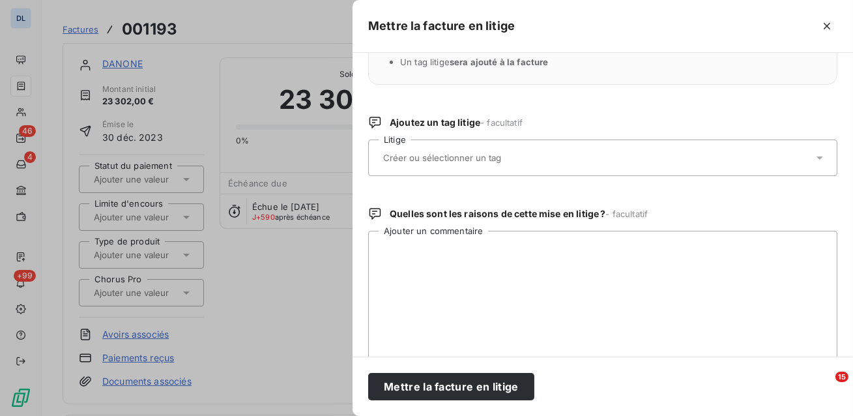
click at [506, 157] on input "text" at bounding box center [477, 158] width 190 height 12
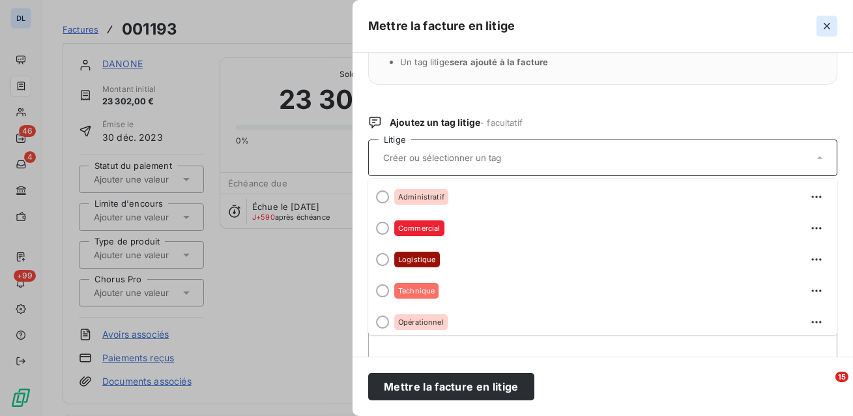
click at [825, 28] on icon "button" at bounding box center [826, 26] width 7 height 7
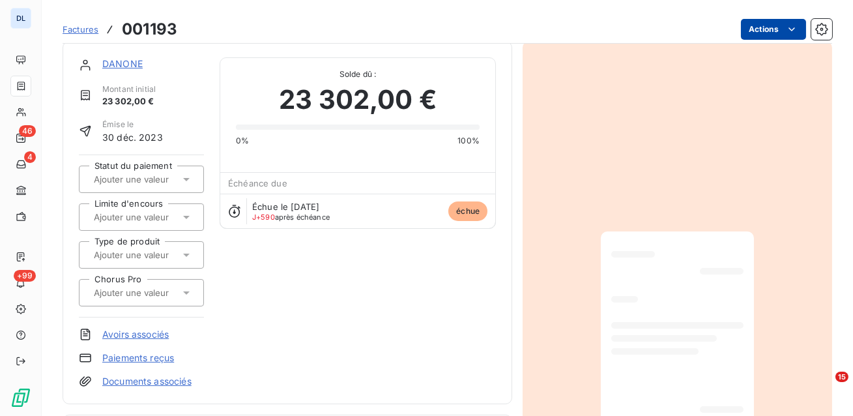
click at [763, 29] on html "DL 46 4 +99 Factures 001193 Actions DANONE Montant initial 23 302,00 € Émise le…" at bounding box center [426, 208] width 853 height 416
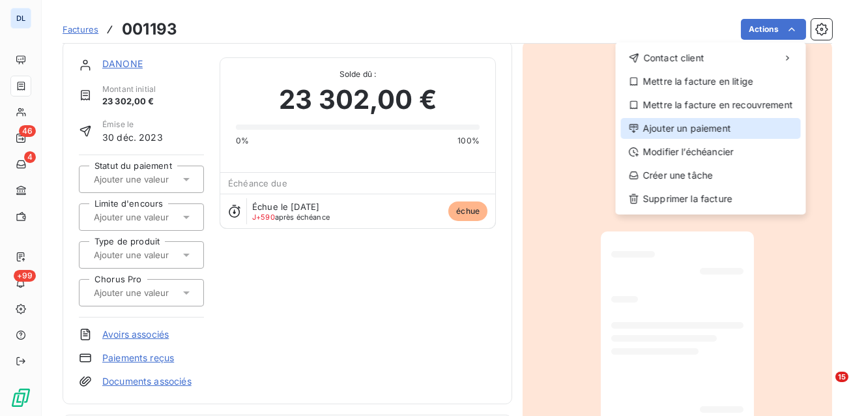
click at [696, 128] on div "Ajouter un paiement" at bounding box center [711, 128] width 180 height 21
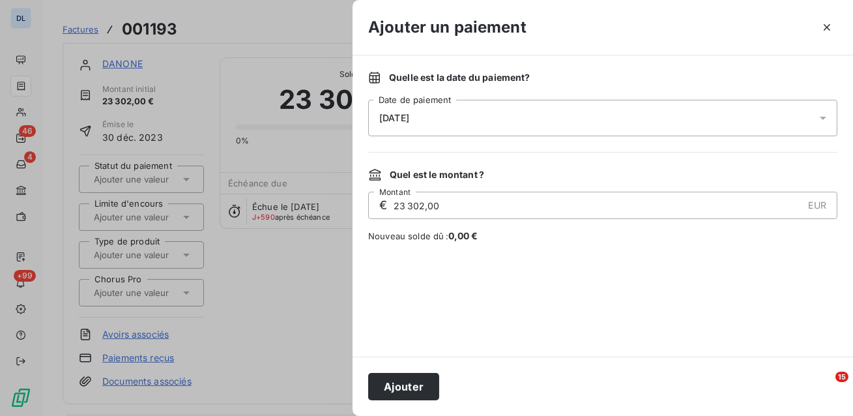
click at [488, 109] on div "[DATE]" at bounding box center [602, 118] width 469 height 36
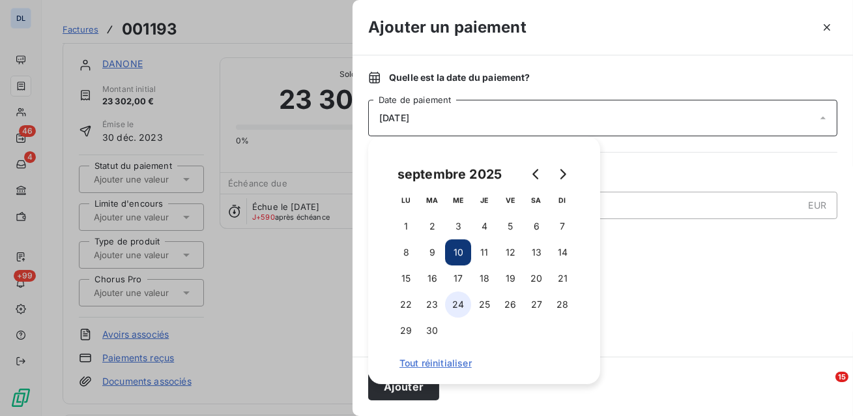
click at [462, 307] on button "24" at bounding box center [458, 304] width 26 height 26
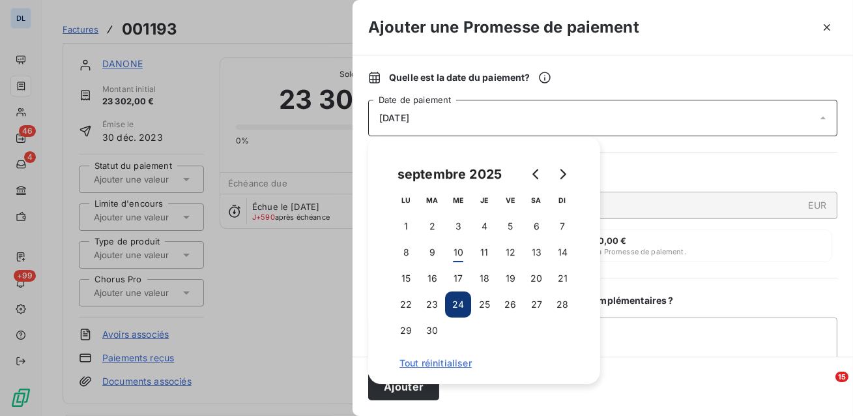
click at [621, 52] on div "Ajouter une Promesse de paiement" at bounding box center [602, 27] width 500 height 55
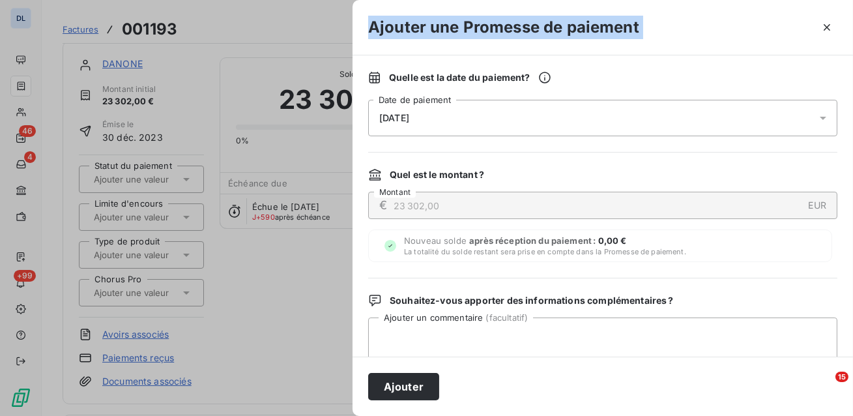
drag, startPoint x: 643, startPoint y: 31, endPoint x: 465, endPoint y: 12, distance: 179.4
click at [465, 12] on div "Ajouter une Promesse de paiement" at bounding box center [602, 27] width 500 height 55
click at [595, 107] on div "[DATE]" at bounding box center [602, 118] width 469 height 36
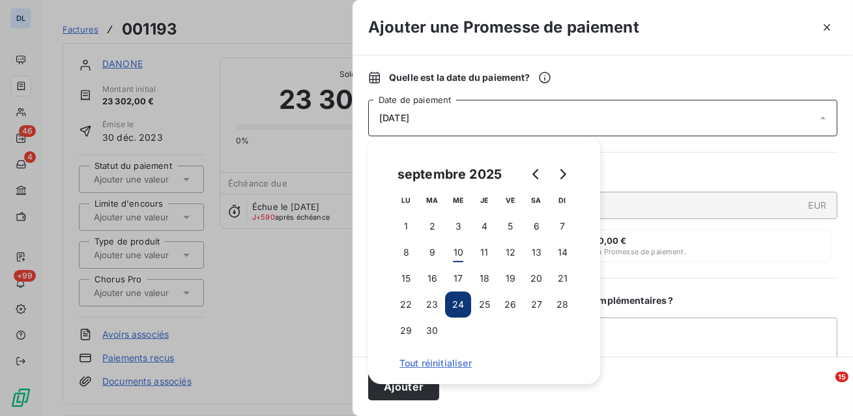
click at [666, 218] on div "€ 23 302,00 EUR Montant" at bounding box center [602, 204] width 469 height 27
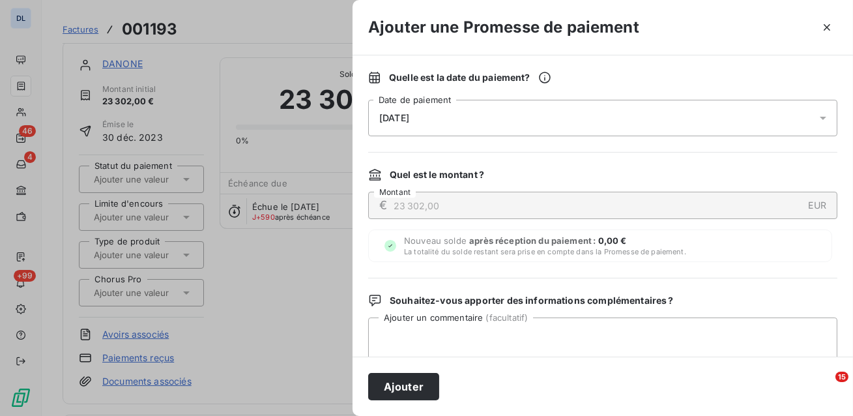
scroll to position [38, 0]
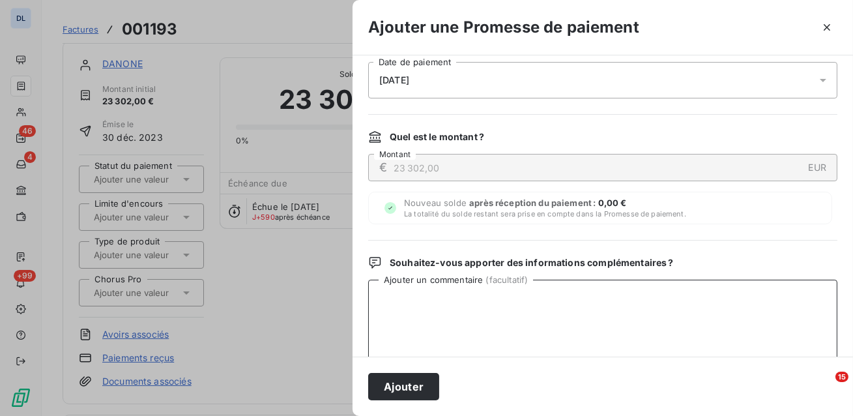
click at [416, 304] on textarea "Ajouter un commentaire ( facultatif )" at bounding box center [602, 346] width 469 height 135
click at [396, 382] on button "Ajouter" at bounding box center [403, 386] width 71 height 27
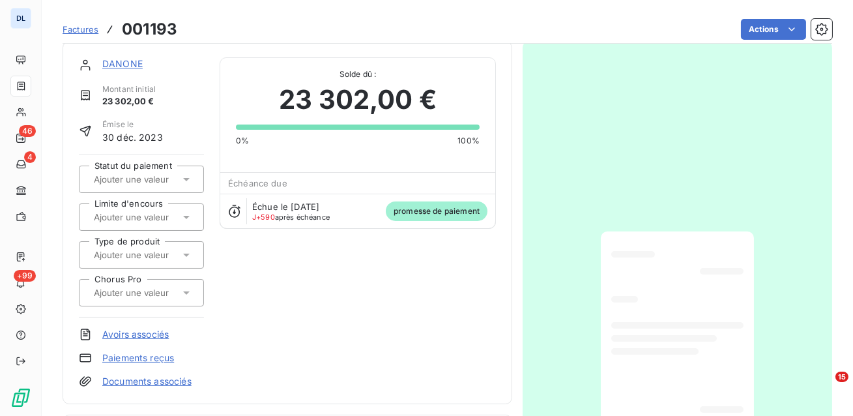
scroll to position [0, 0]
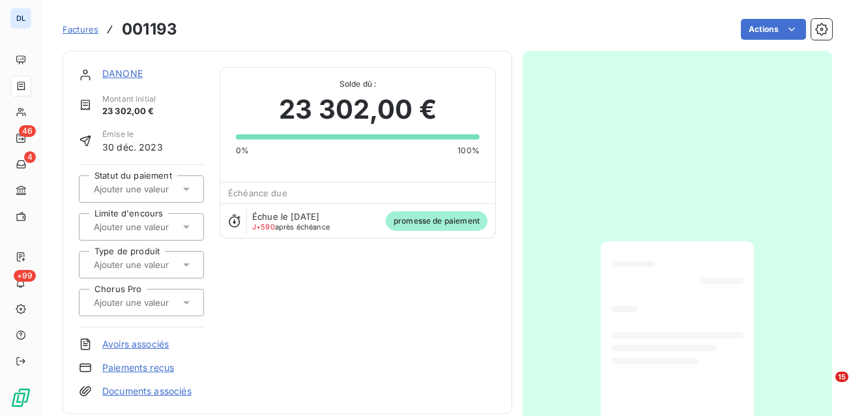
click at [208, 196] on div "DANONE Montant initial 23 302,00 € Émise le [DATE] Statut du paiement Limite d'…" at bounding box center [287, 232] width 417 height 330
click at [117, 77] on link "DANONE" at bounding box center [122, 73] width 40 height 11
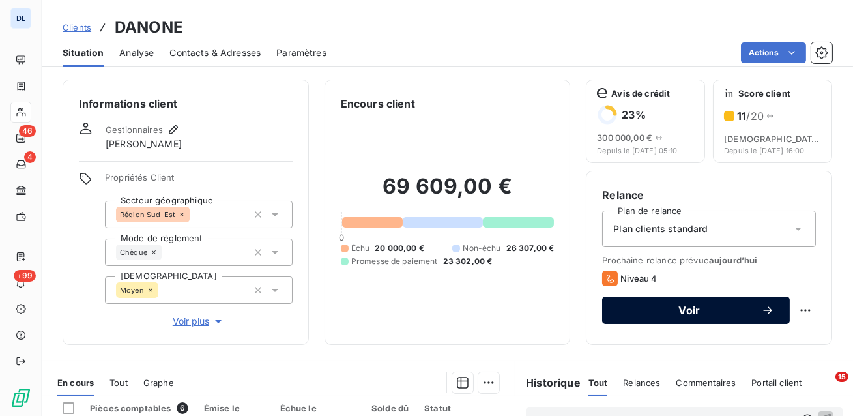
click at [653, 300] on button "Voir" at bounding box center [696, 309] width 188 height 27
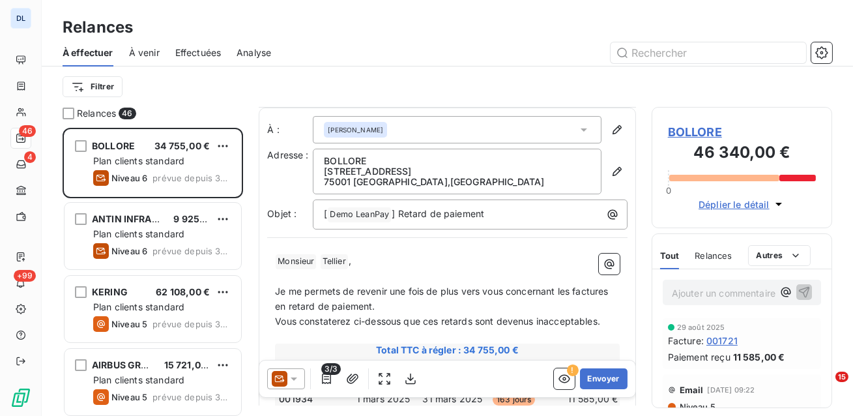
scroll to position [52, 0]
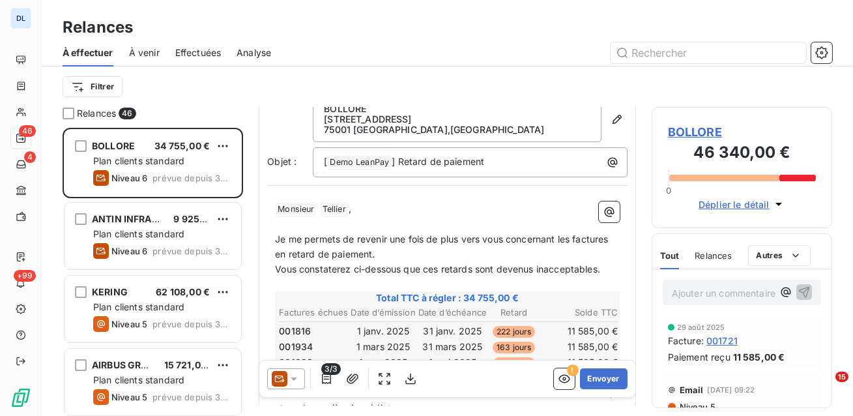
click at [298, 376] on icon at bounding box center [293, 378] width 13 height 13
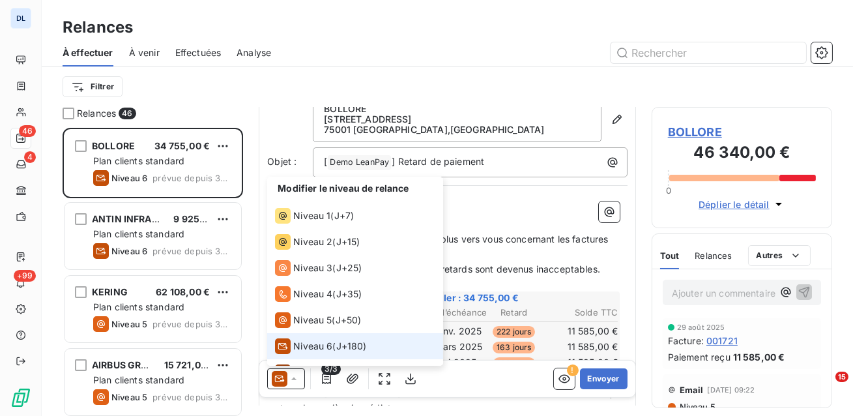
click at [298, 376] on icon at bounding box center [293, 378] width 13 height 13
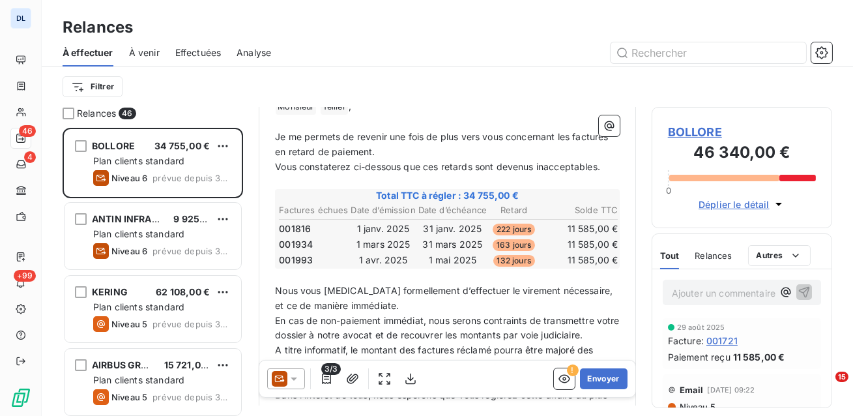
scroll to position [163, 0]
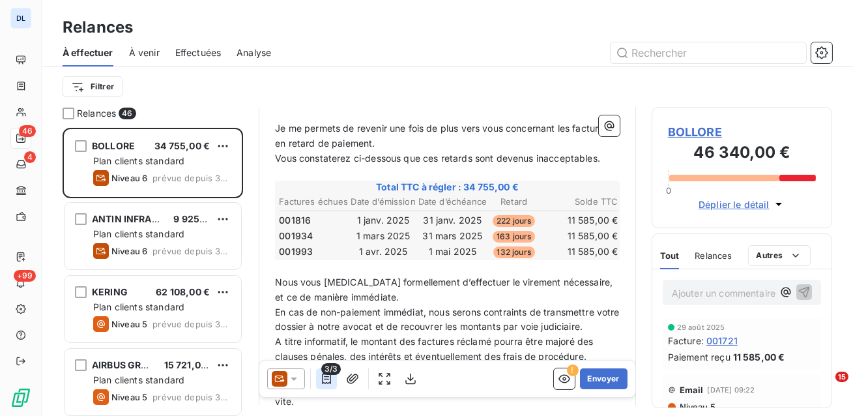
click at [326, 382] on icon "button" at bounding box center [326, 378] width 9 height 10
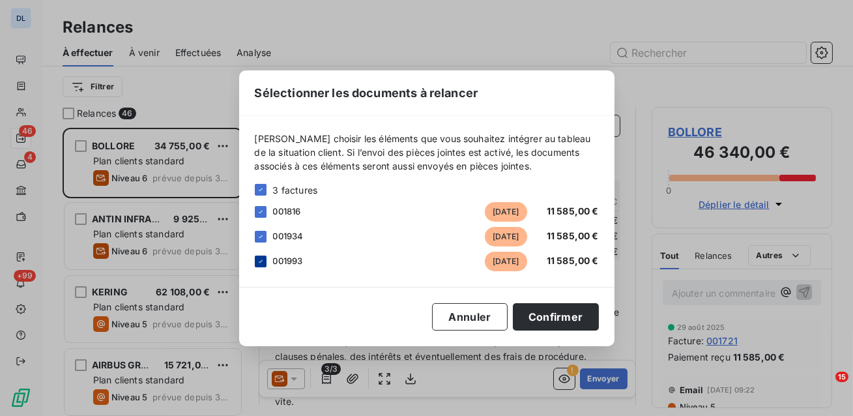
click at [260, 261] on icon at bounding box center [261, 261] width 8 height 8
click at [541, 306] on button "Confirmer" at bounding box center [556, 316] width 86 height 27
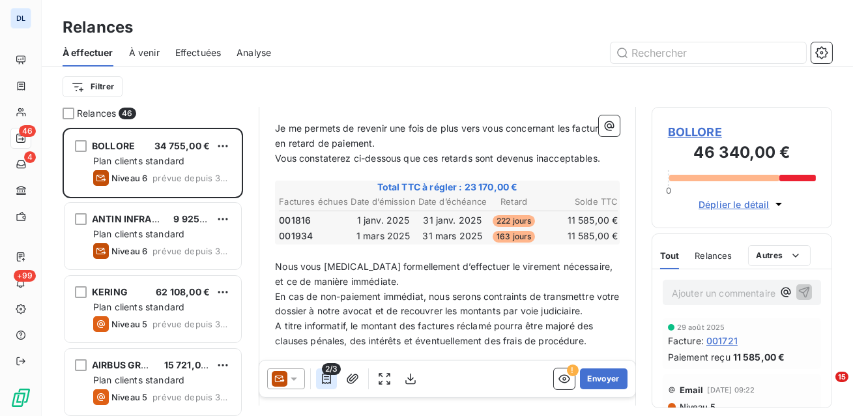
click at [324, 381] on icon "button" at bounding box center [326, 378] width 13 height 13
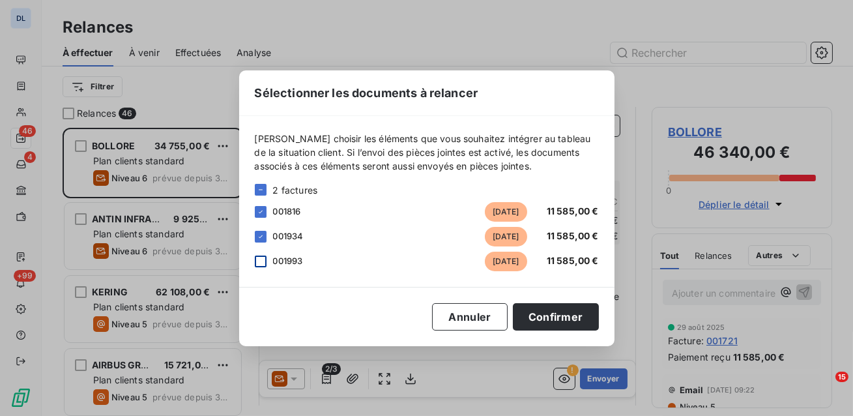
click at [262, 257] on div at bounding box center [261, 261] width 12 height 12
click at [528, 313] on button "Confirmer" at bounding box center [556, 316] width 86 height 27
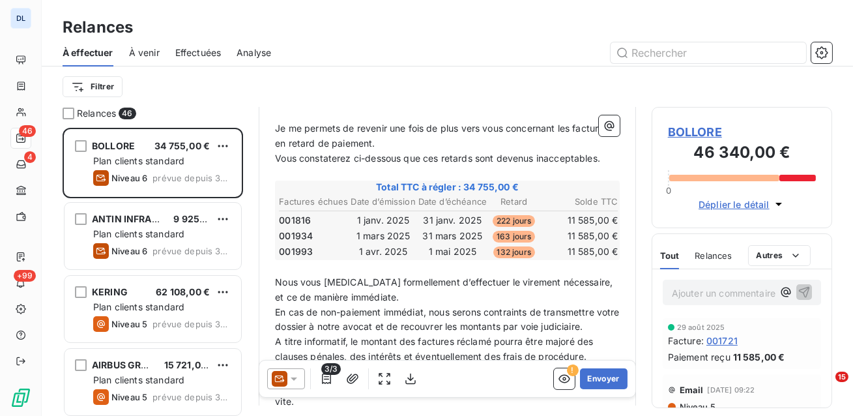
click at [556, 199] on th "Solde TTC" at bounding box center [579, 202] width 78 height 14
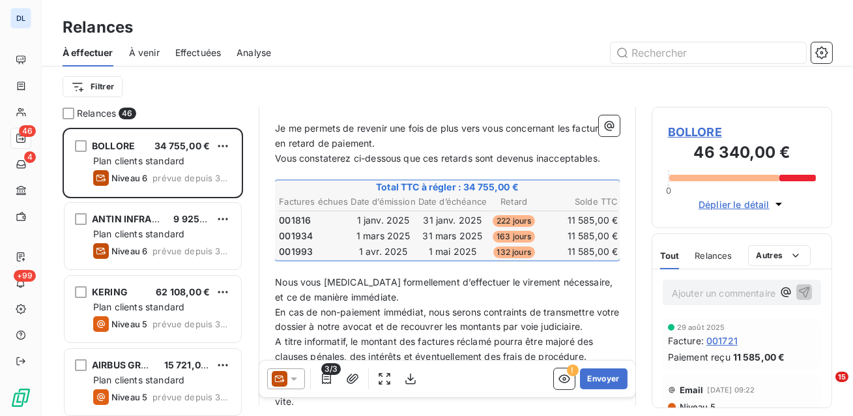
click at [685, 125] on span "BOLLORE" at bounding box center [742, 132] width 148 height 18
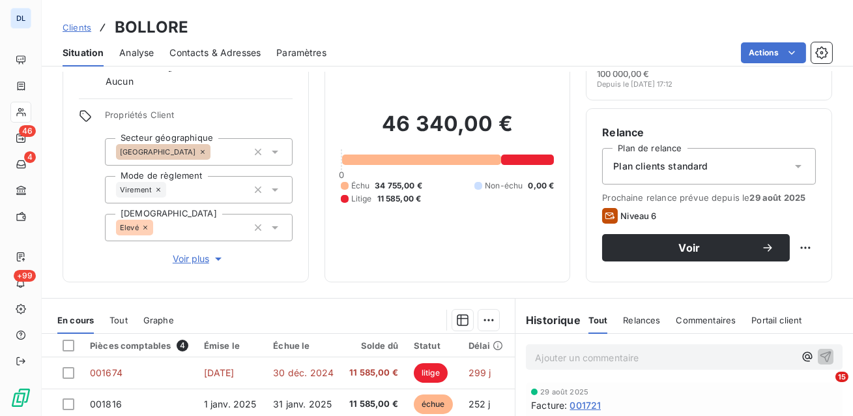
scroll to position [240, 0]
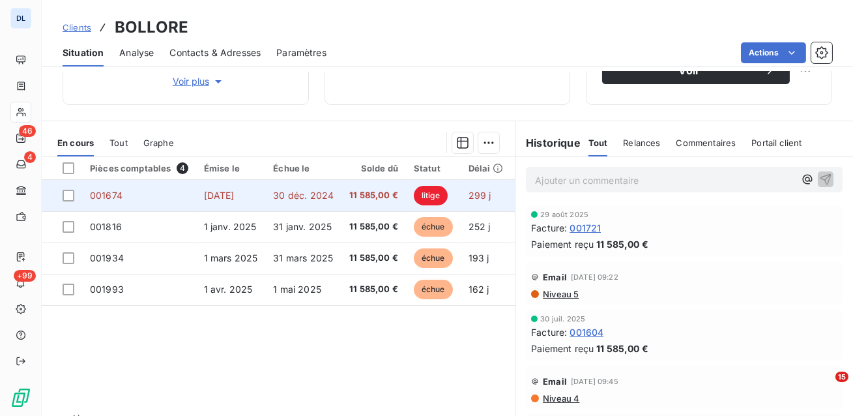
click at [272, 203] on td "30 déc. 2024" at bounding box center [303, 195] width 76 height 31
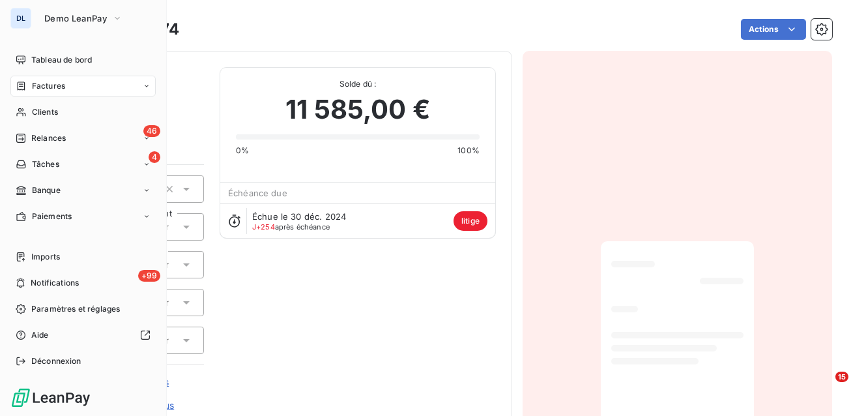
click at [39, 86] on span "Factures" at bounding box center [48, 86] width 33 height 12
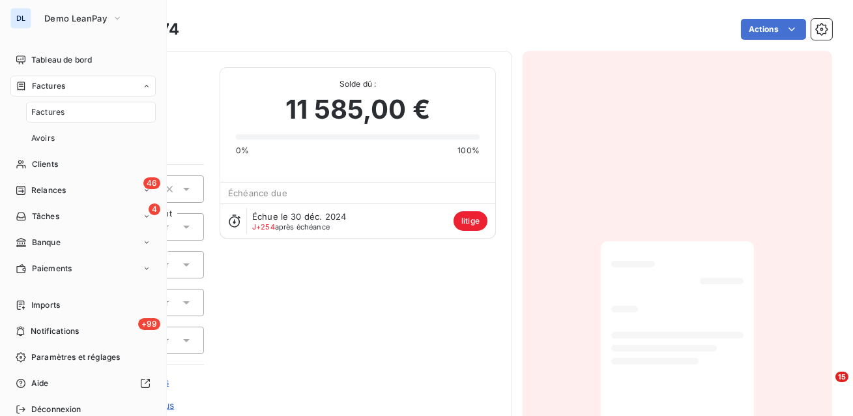
click at [39, 86] on span "Factures" at bounding box center [48, 86] width 33 height 12
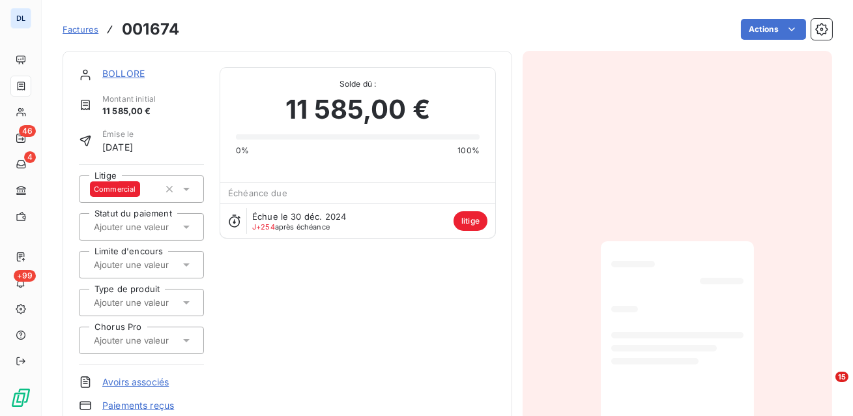
click at [82, 23] on link "Factures" at bounding box center [81, 29] width 36 height 13
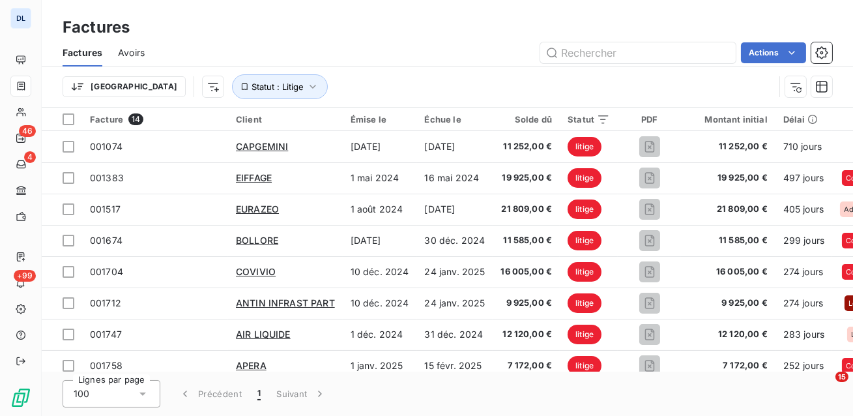
click at [141, 57] on span "Avoirs" at bounding box center [131, 52] width 27 height 13
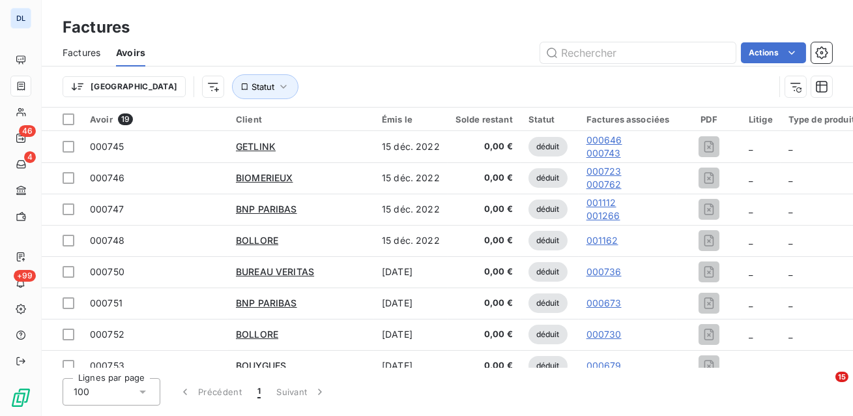
click at [81, 59] on span "Factures" at bounding box center [82, 52] width 38 height 13
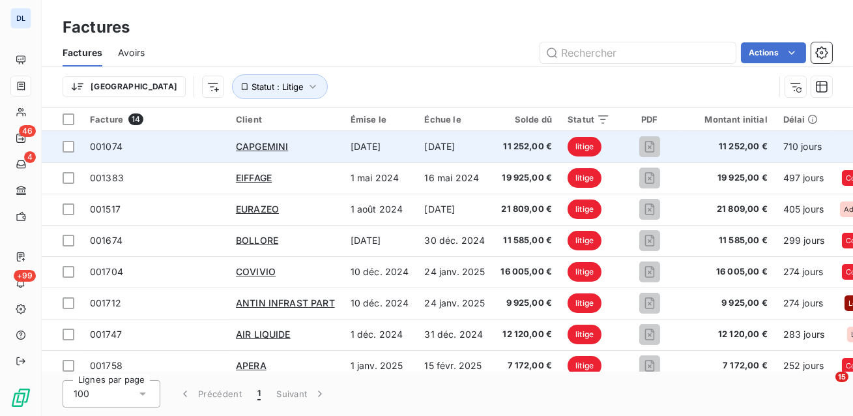
click at [187, 141] on span "001074" at bounding box center [155, 146] width 130 height 13
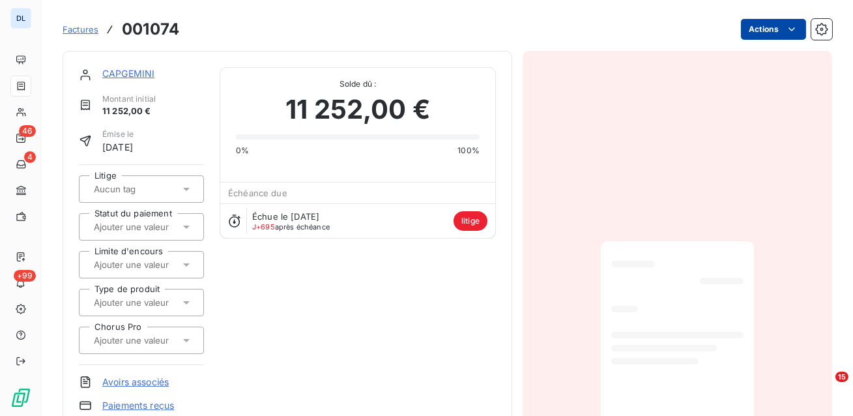
click at [766, 33] on html "DL 46 4 +99 Factures 001074 Actions CAPGEMINI Montant initial 11 252,00 € Émise…" at bounding box center [426, 208] width 853 height 416
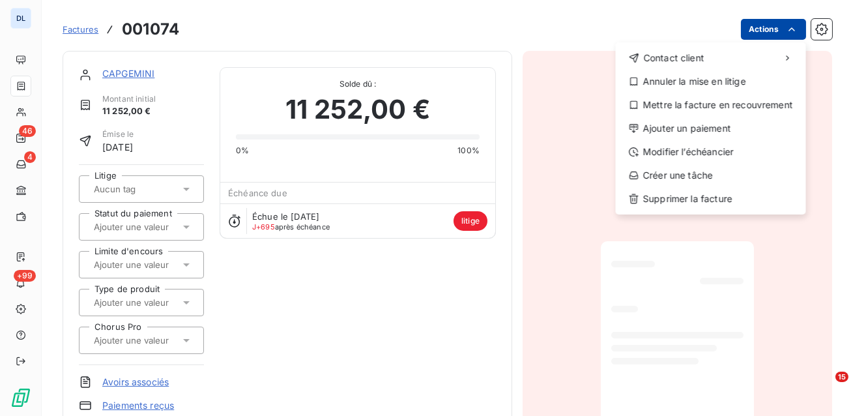
click at [766, 33] on html "DL 46 4 +99 Factures 001074 Actions Contact client Annuler la mise en litige Me…" at bounding box center [426, 208] width 853 height 416
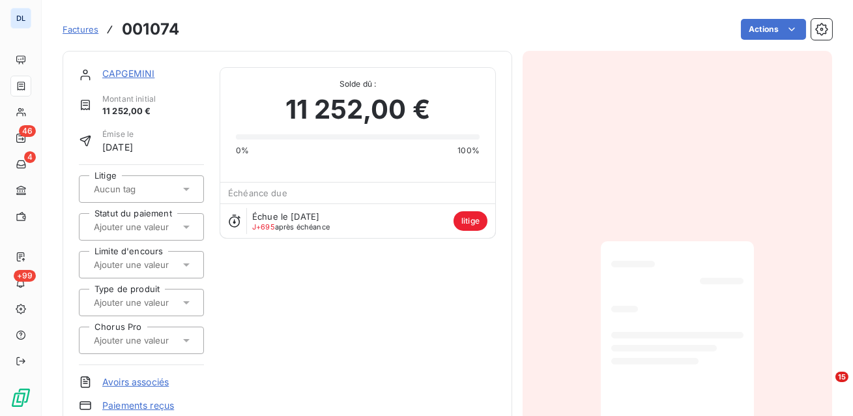
click at [96, 32] on span "Factures" at bounding box center [81, 29] width 36 height 10
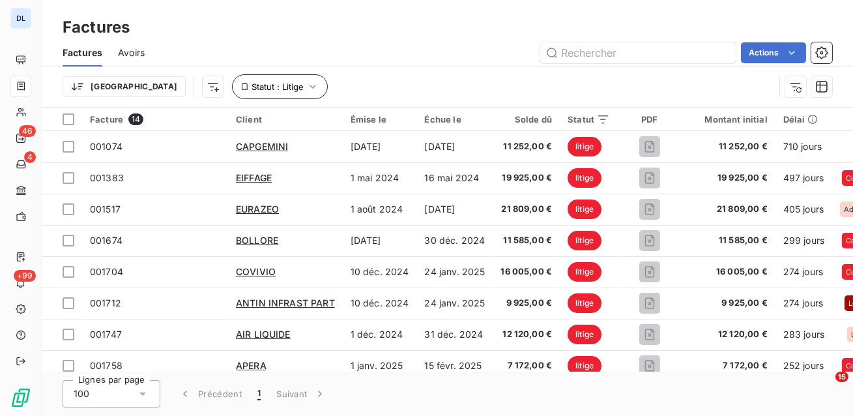
click at [232, 95] on button "Statut : Litige" at bounding box center [280, 86] width 96 height 25
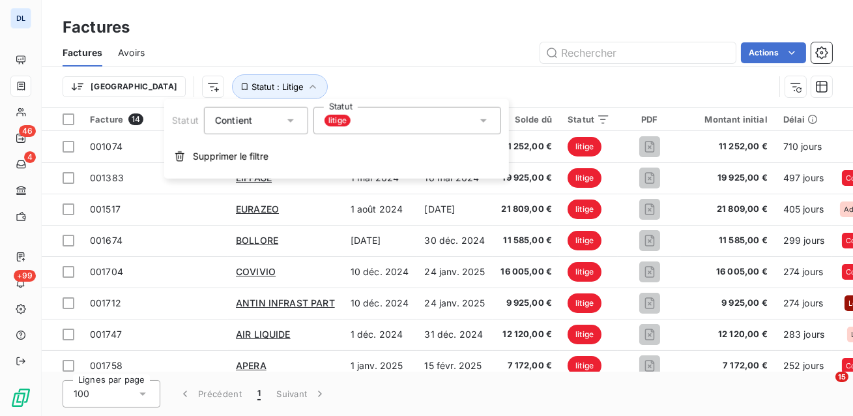
click at [344, 131] on div "litige" at bounding box center [407, 120] width 188 height 27
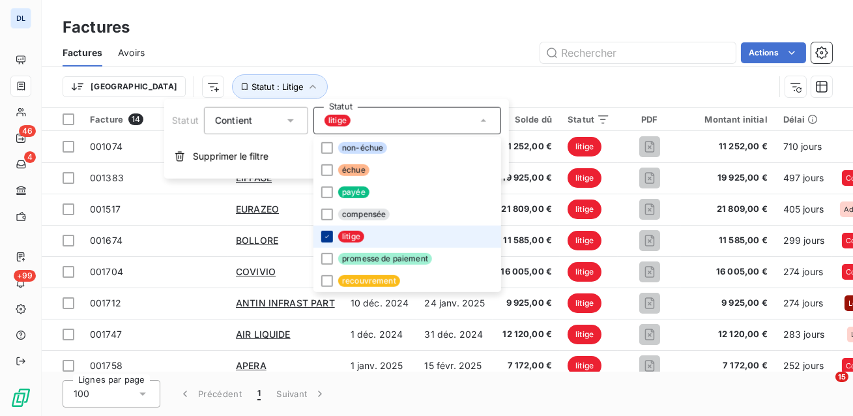
click at [328, 240] on div at bounding box center [327, 237] width 12 height 12
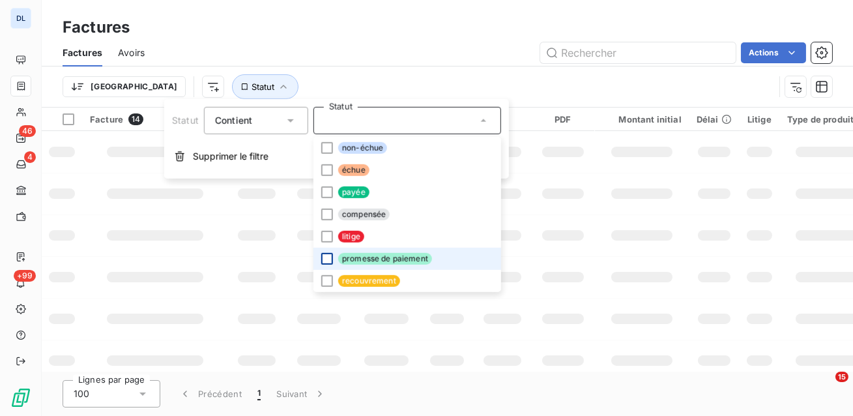
click at [328, 262] on div at bounding box center [327, 259] width 12 height 12
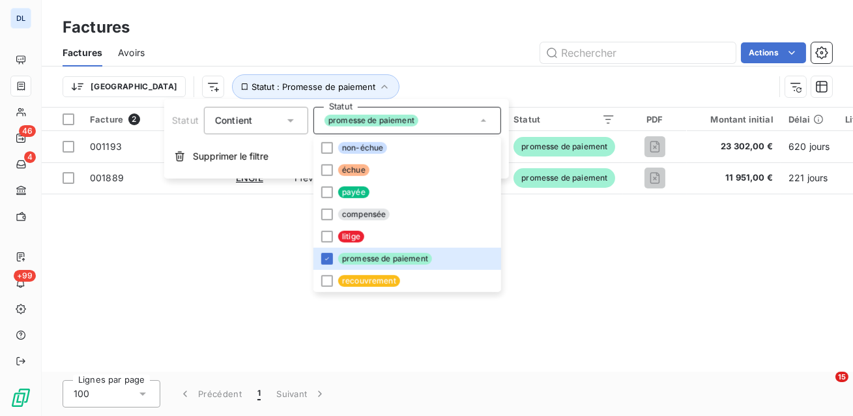
click at [395, 49] on div "Actions" at bounding box center [495, 52] width 671 height 21
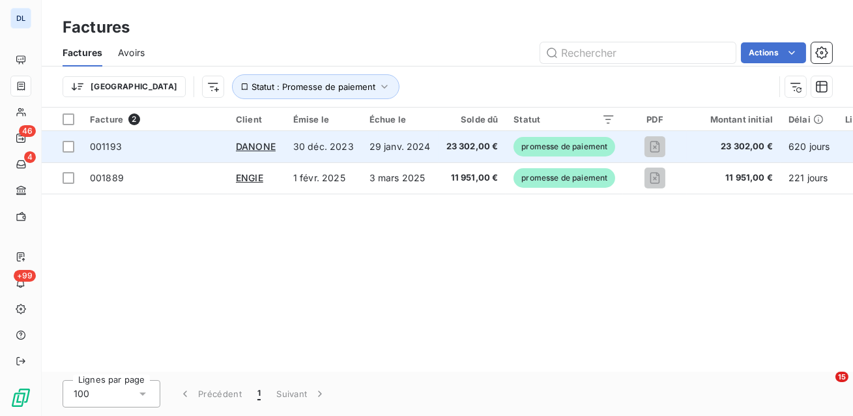
click at [361, 148] on td "29 janv. 2024" at bounding box center [399, 146] width 77 height 31
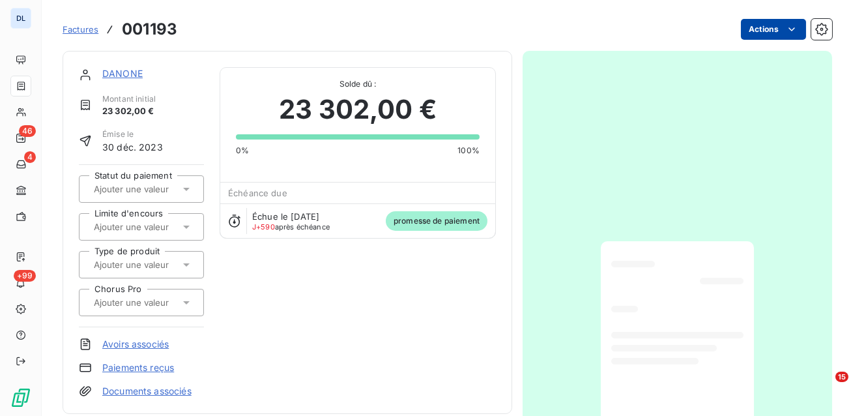
click at [776, 34] on html "DL 46 4 +99 Factures 001193 Actions DANONE Montant initial 23 302,00 € Émise le…" at bounding box center [426, 208] width 853 height 416
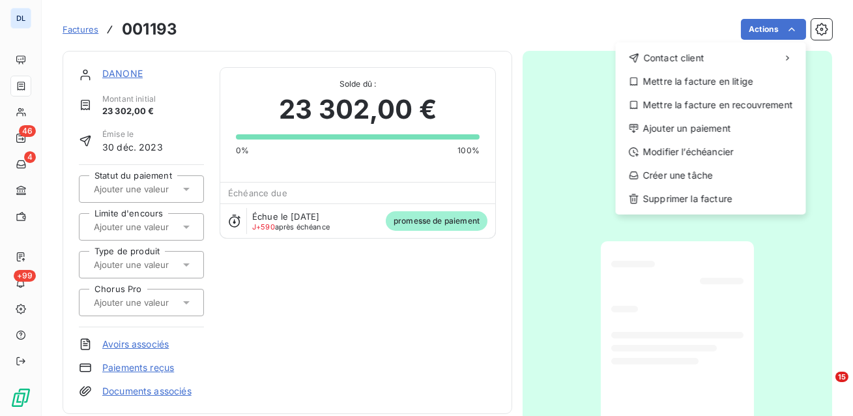
click at [317, 302] on html "DL 46 4 +99 Factures 001193 Actions Contact client Mettre la facture en litige …" at bounding box center [426, 208] width 853 height 416
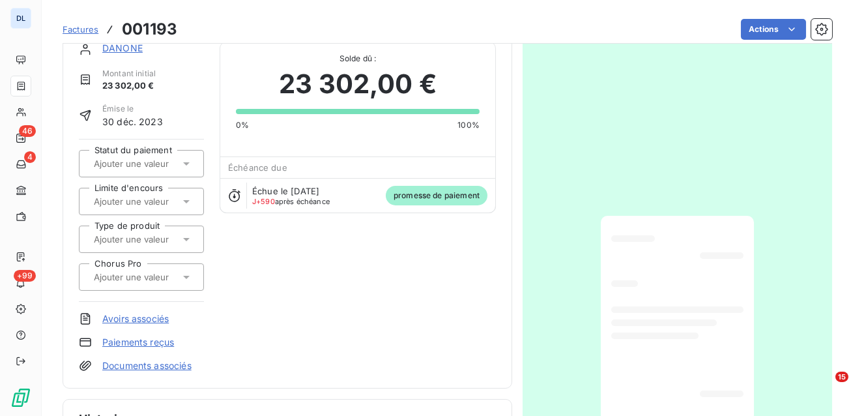
scroll to position [36, 0]
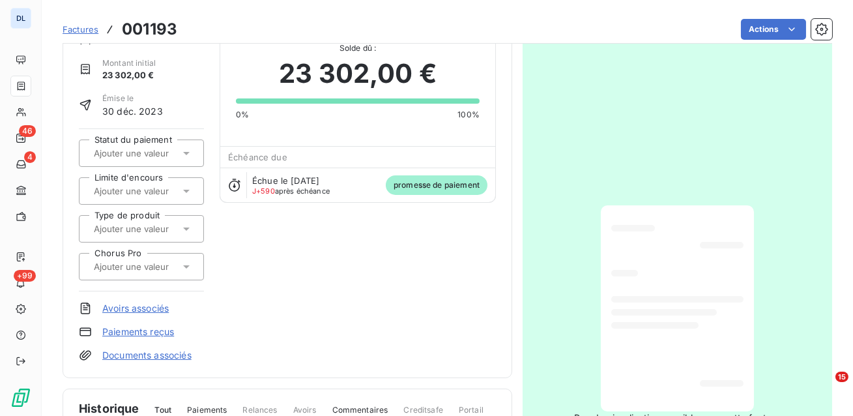
click at [158, 331] on link "Paiements reçus" at bounding box center [138, 331] width 72 height 13
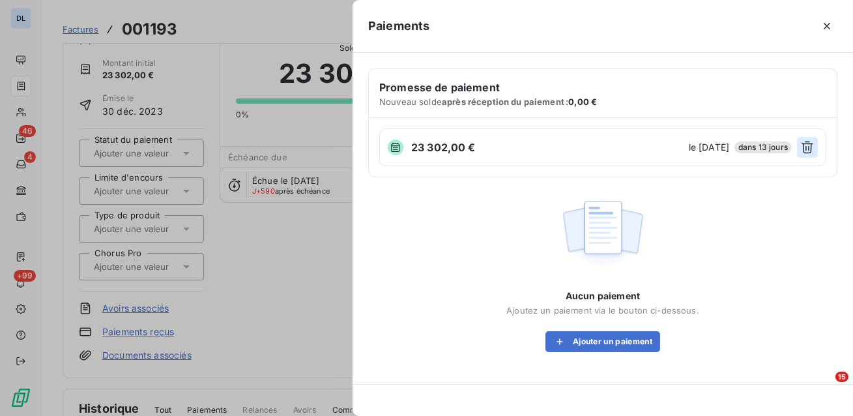
click at [806, 149] on icon "button" at bounding box center [807, 147] width 12 height 12
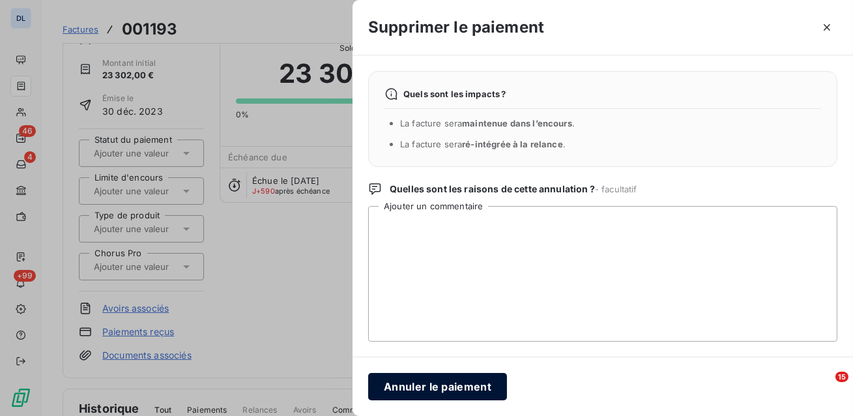
click at [462, 391] on button "Annuler le paiement" at bounding box center [437, 386] width 139 height 27
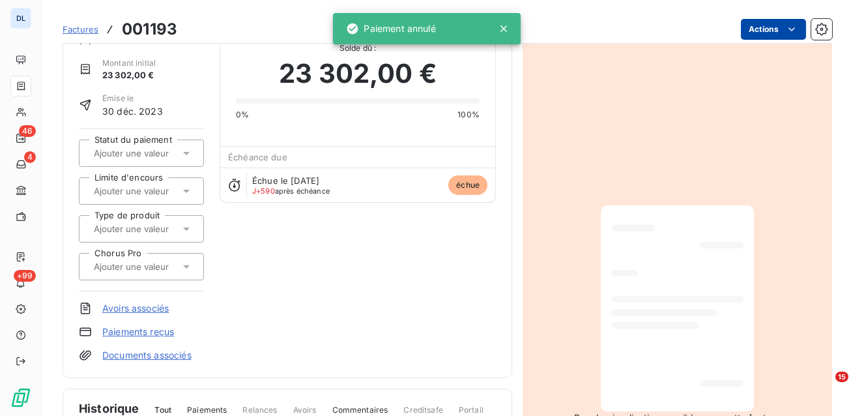
click at [778, 32] on html "DL 46 4 +99 Factures 001193 Actions DANONE Montant initial 23 302,00 € Émise le…" at bounding box center [426, 208] width 853 height 416
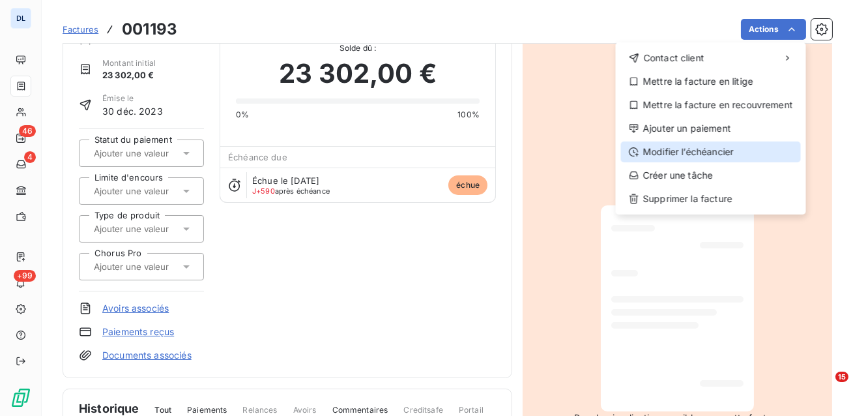
click at [724, 156] on div "Modifier l’échéancier" at bounding box center [711, 151] width 180 height 21
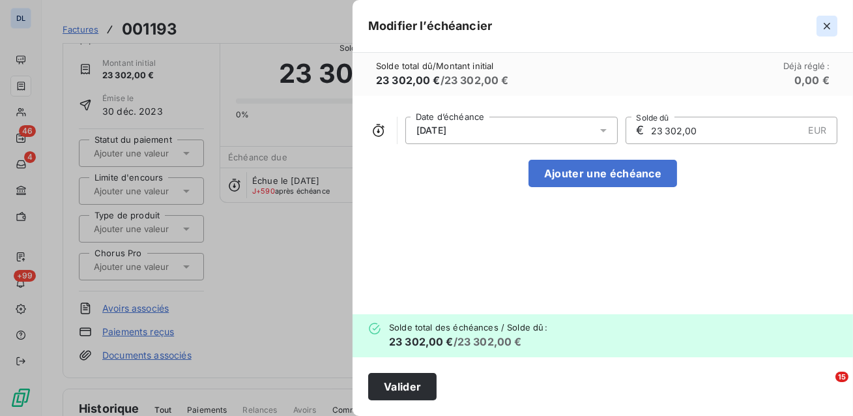
click at [822, 22] on icon "button" at bounding box center [826, 26] width 13 height 13
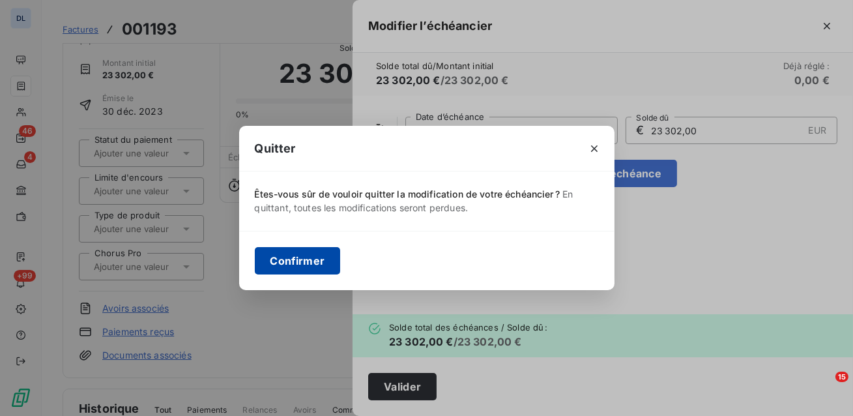
click at [332, 265] on button "Confirmer" at bounding box center [298, 260] width 86 height 27
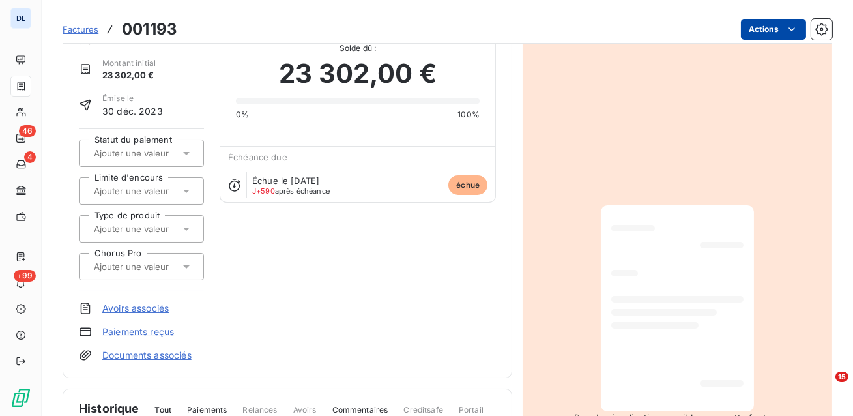
click at [772, 33] on html "DL 46 4 +99 Factures 001193 Actions DANONE Montant initial 23 302,00 € Émise le…" at bounding box center [426, 208] width 853 height 416
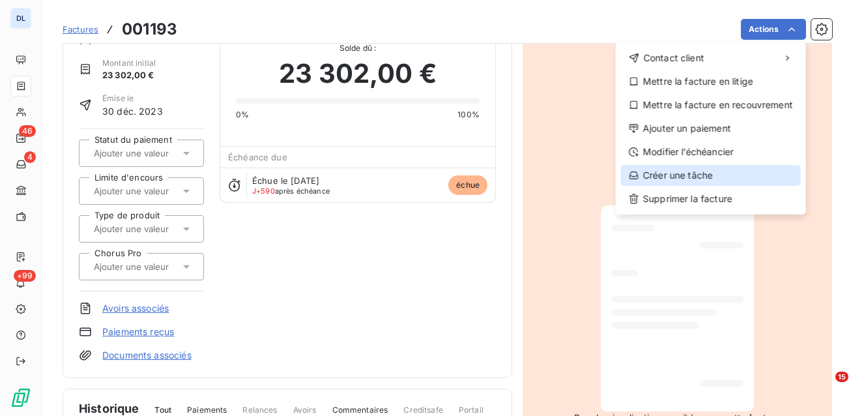
click at [698, 177] on div "Créer une tâche" at bounding box center [711, 175] width 180 height 21
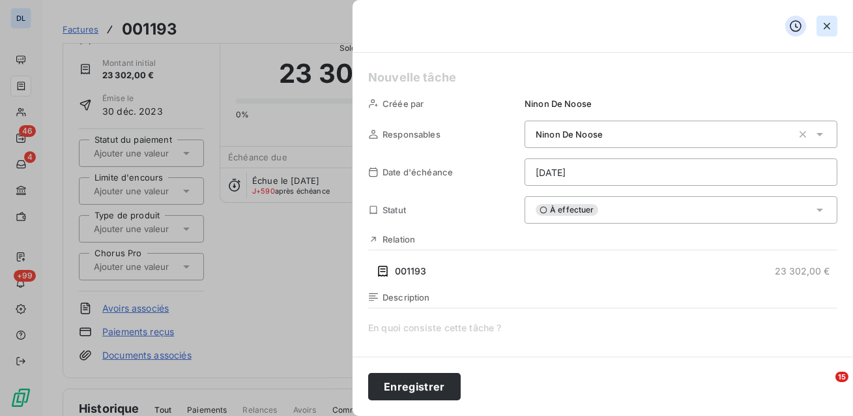
click at [825, 25] on icon "button" at bounding box center [826, 26] width 7 height 7
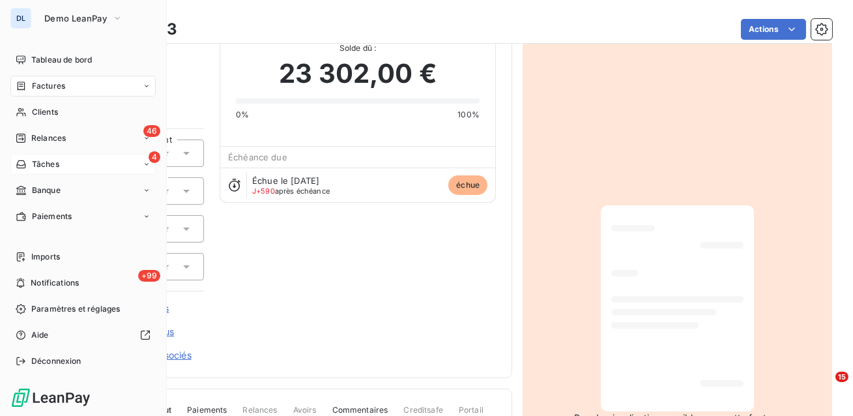
click at [40, 169] on span "Tâches" at bounding box center [45, 164] width 27 height 12
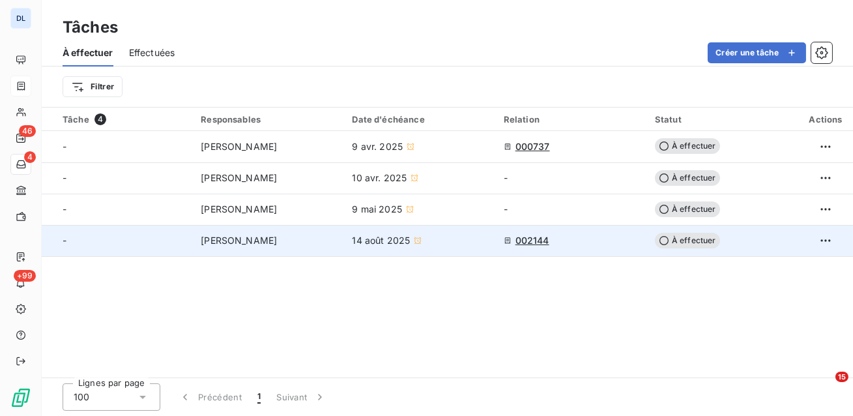
click at [263, 244] on div "[PERSON_NAME]" at bounding box center [268, 240] width 135 height 13
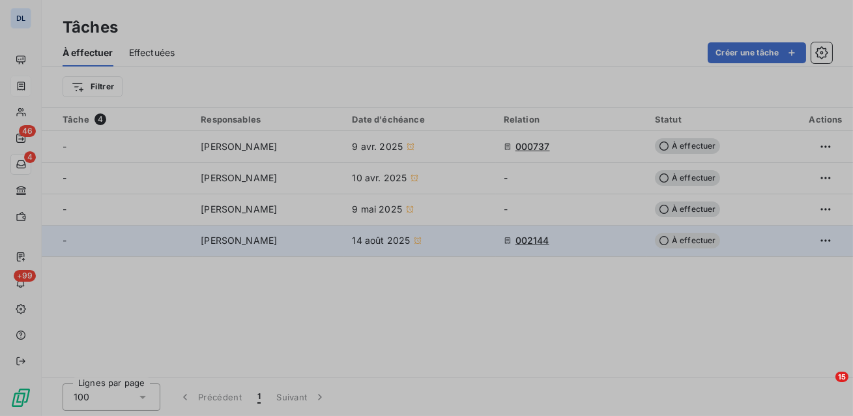
type input "[DATE]"
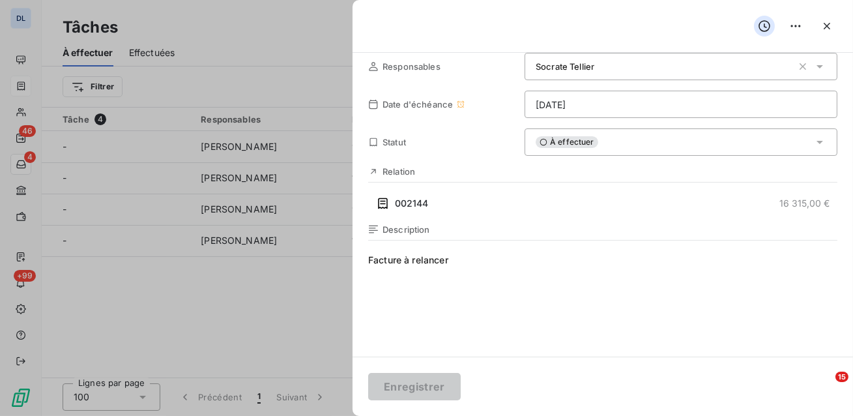
scroll to position [83, 0]
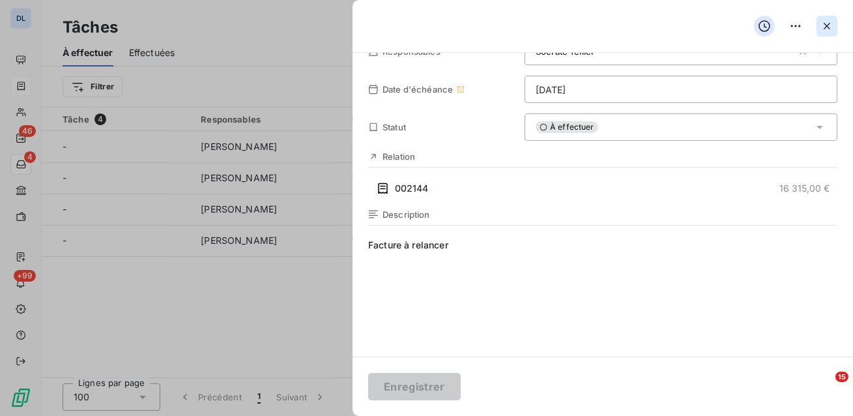
click at [821, 28] on icon "button" at bounding box center [826, 26] width 13 height 13
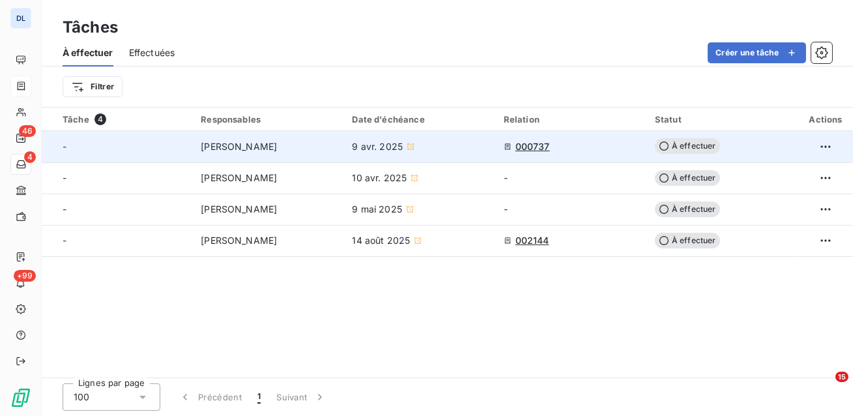
click at [302, 151] on div "[PERSON_NAME]" at bounding box center [268, 146] width 135 height 13
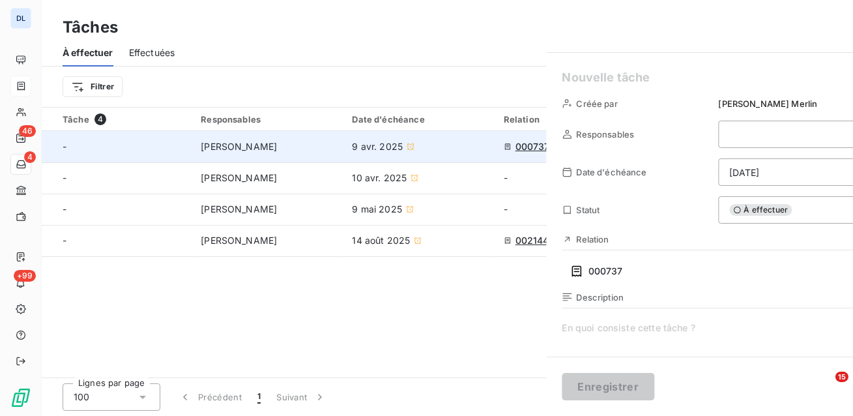
type input "[DATE]"
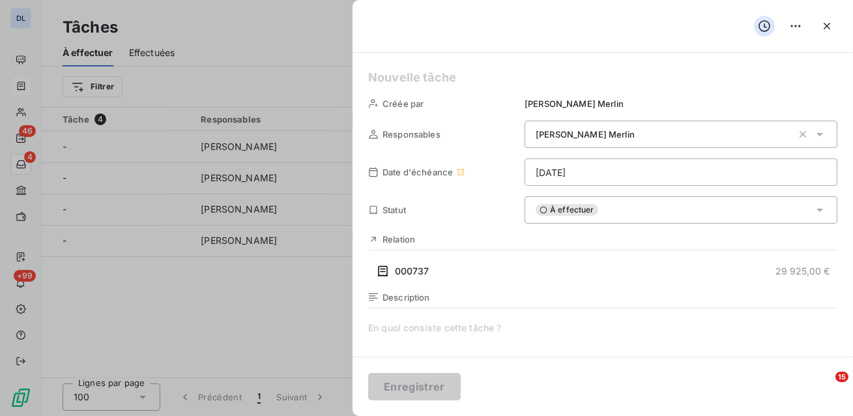
click at [653, 207] on div "À effectuer" at bounding box center [680, 209] width 313 height 27
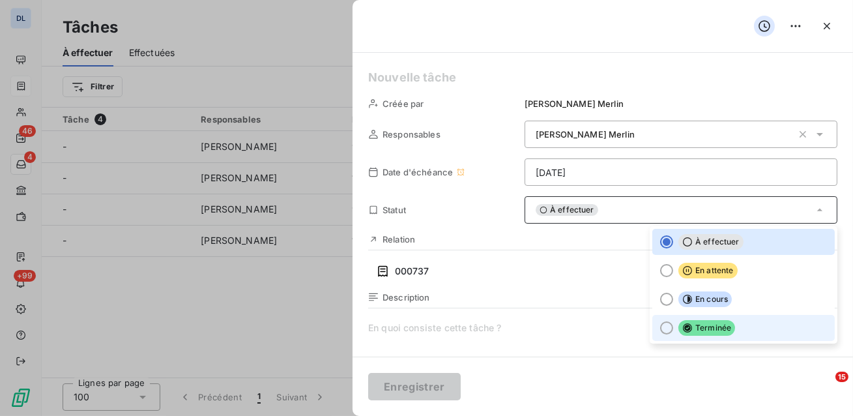
click at [667, 324] on div at bounding box center [666, 327] width 13 height 13
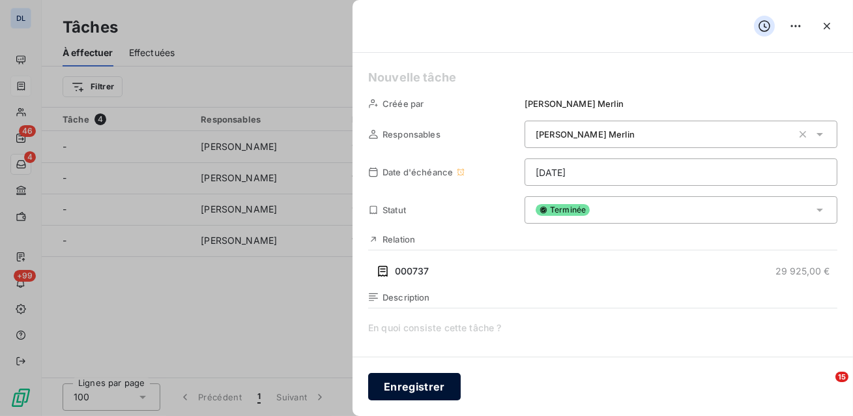
click at [431, 383] on button "Enregistrer" at bounding box center [414, 386] width 92 height 27
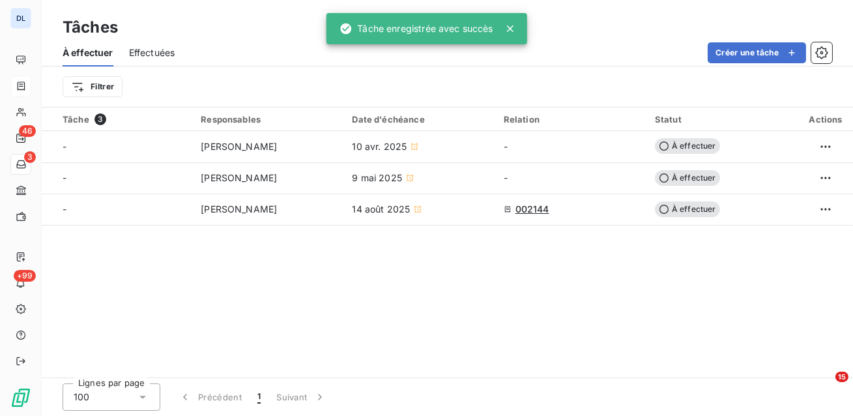
click at [158, 57] on span "Effectuées" at bounding box center [152, 52] width 46 height 13
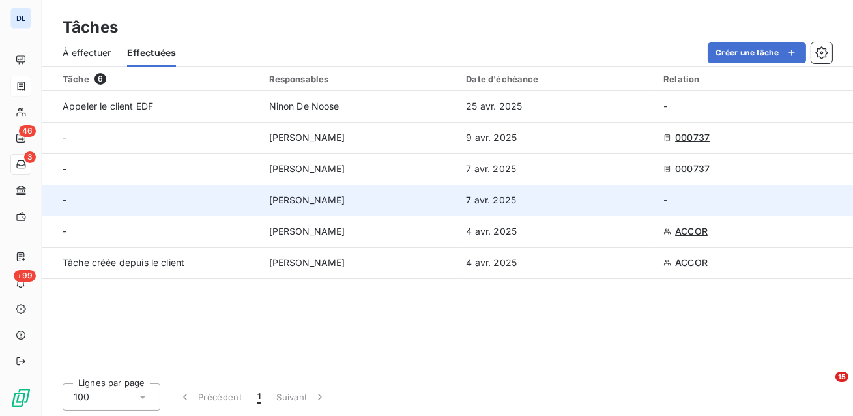
click at [182, 204] on div "-" at bounding box center [158, 199] width 191 height 13
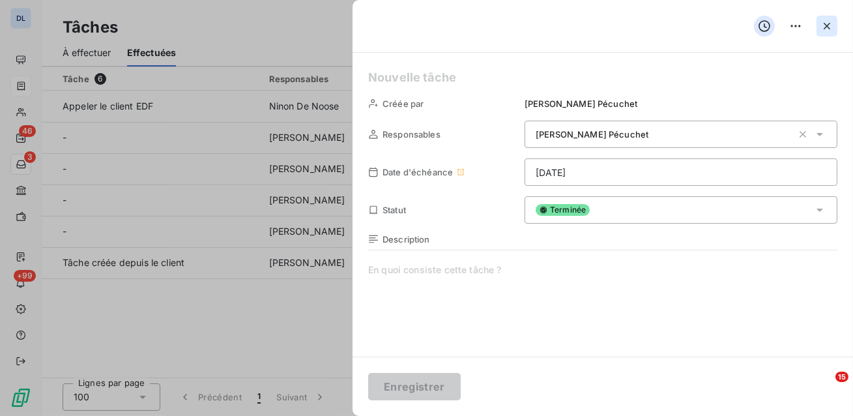
click at [825, 24] on icon "button" at bounding box center [826, 26] width 7 height 7
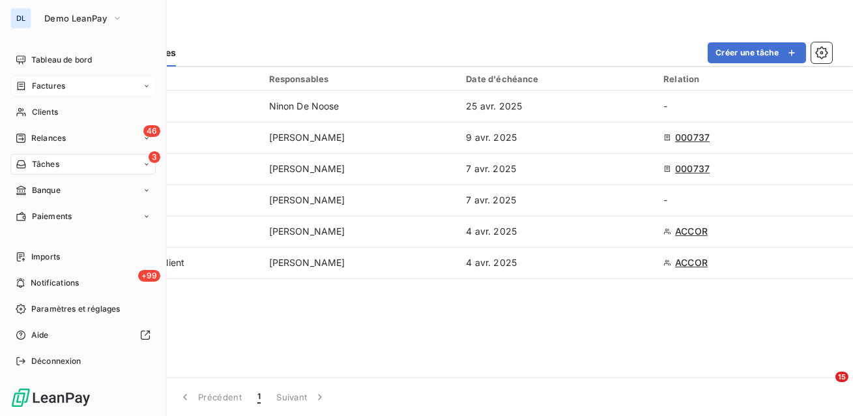
click at [47, 163] on span "Tâches" at bounding box center [45, 164] width 27 height 12
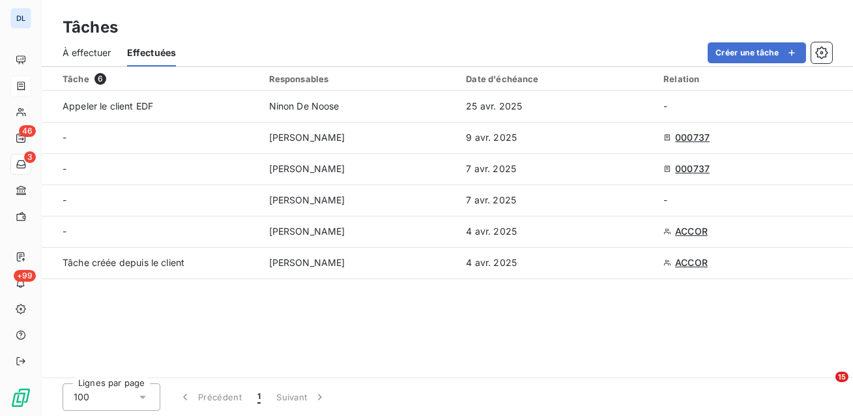
click at [80, 49] on span "À effectuer" at bounding box center [87, 52] width 49 height 13
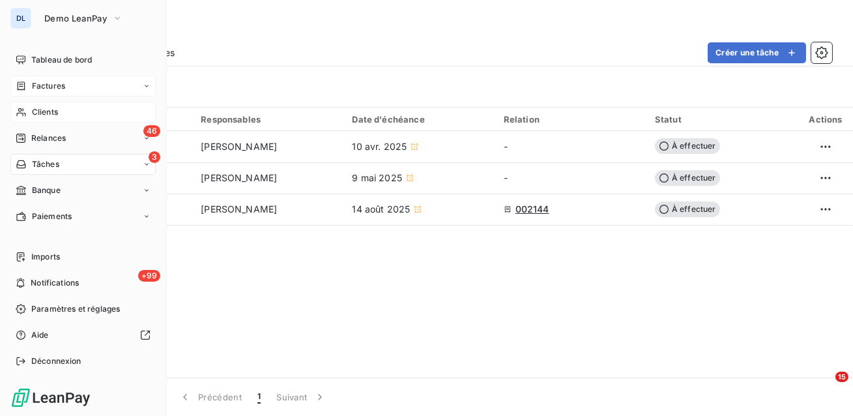
click at [42, 111] on span "Clients" at bounding box center [45, 112] width 26 height 12
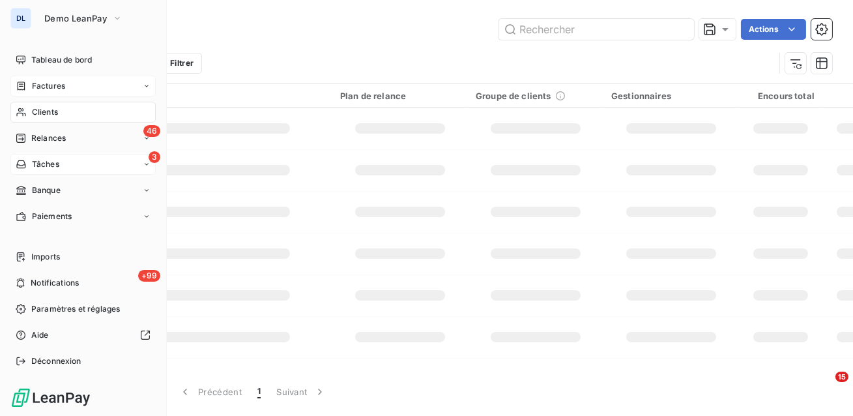
click at [49, 85] on span "Factures" at bounding box center [48, 86] width 33 height 12
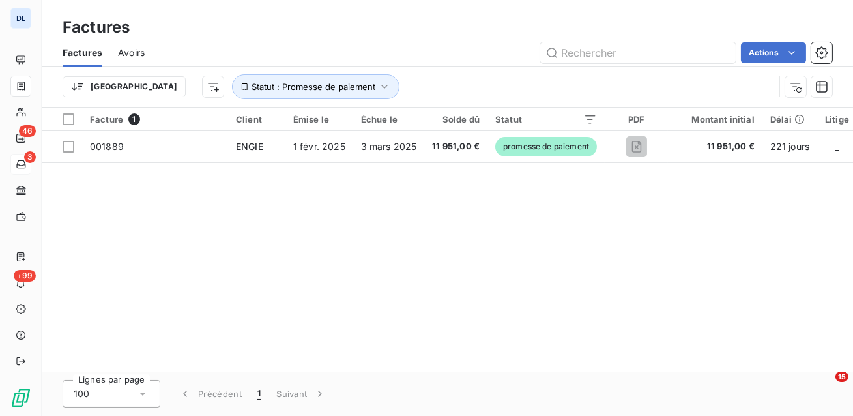
click at [247, 99] on div "Trier Statut : Promesse de paiement" at bounding box center [447, 86] width 769 height 40
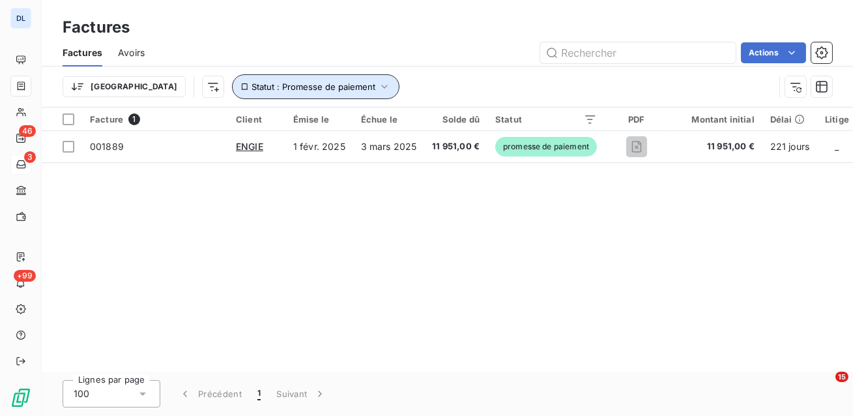
click at [251, 88] on span "Statut : Promesse de paiement" at bounding box center [313, 86] width 124 height 10
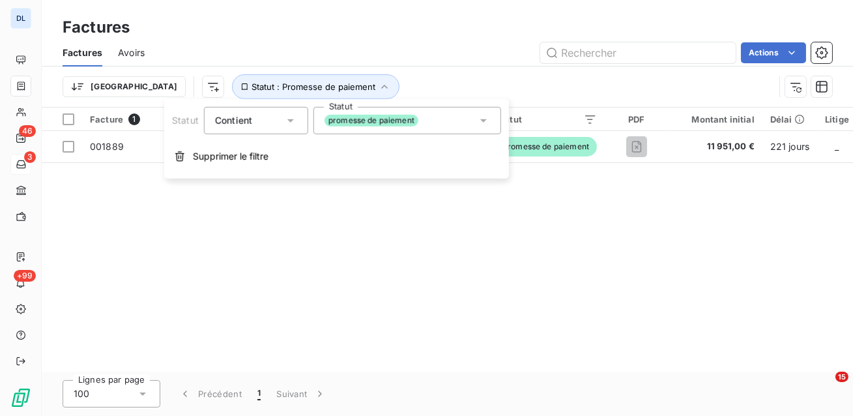
click at [380, 124] on span "promesse de paiement" at bounding box center [371, 121] width 94 height 12
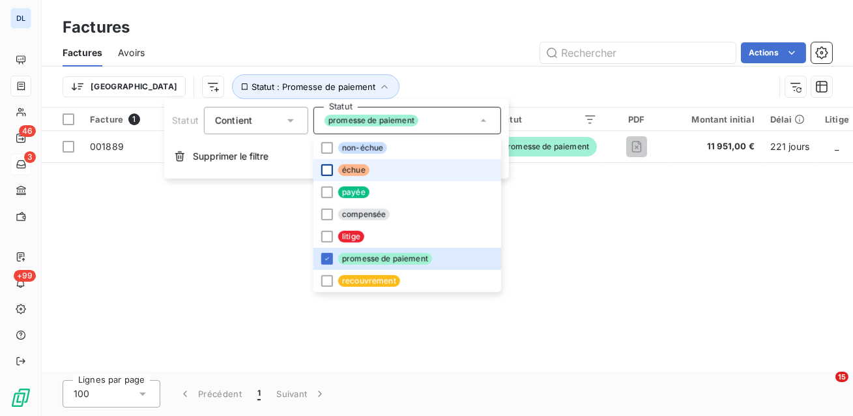
click at [327, 171] on div at bounding box center [327, 170] width 12 height 12
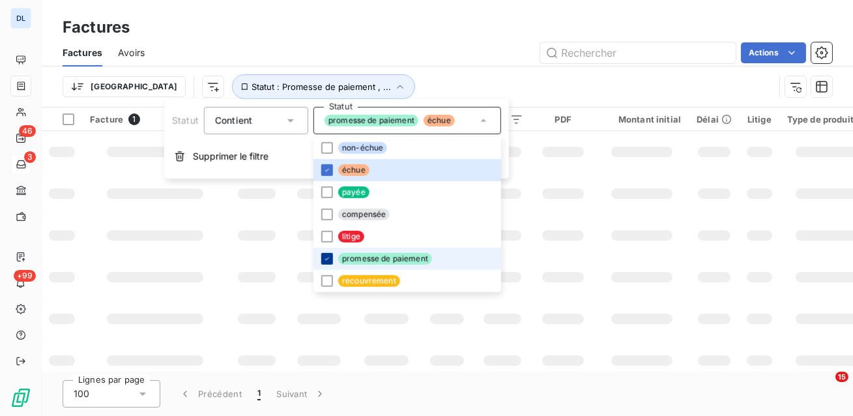
click at [324, 260] on icon at bounding box center [327, 259] width 8 height 8
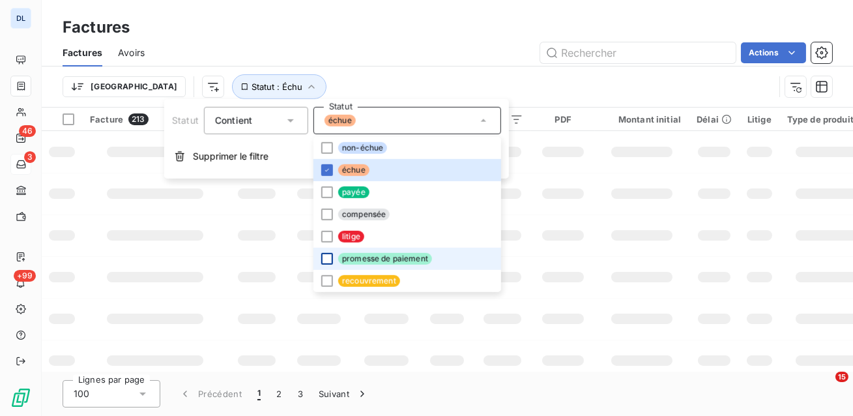
click at [304, 29] on div "Factures" at bounding box center [447, 27] width 811 height 23
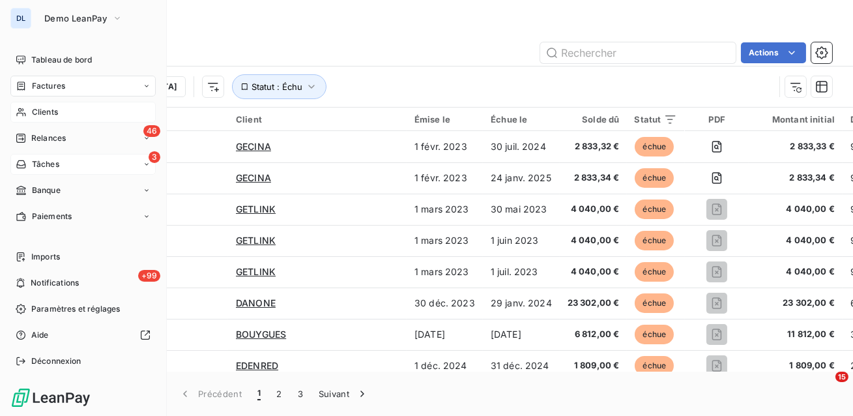
click at [30, 105] on div "Clients" at bounding box center [82, 112] width 145 height 21
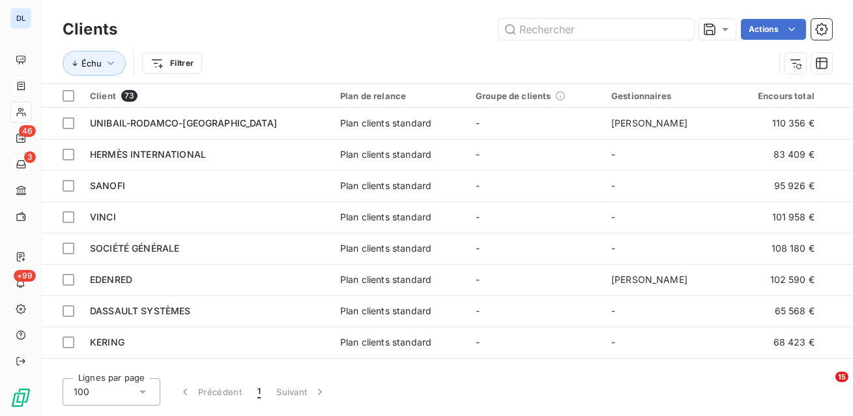
click at [357, 52] on div "Échu Filtrer" at bounding box center [418, 63] width 711 height 25
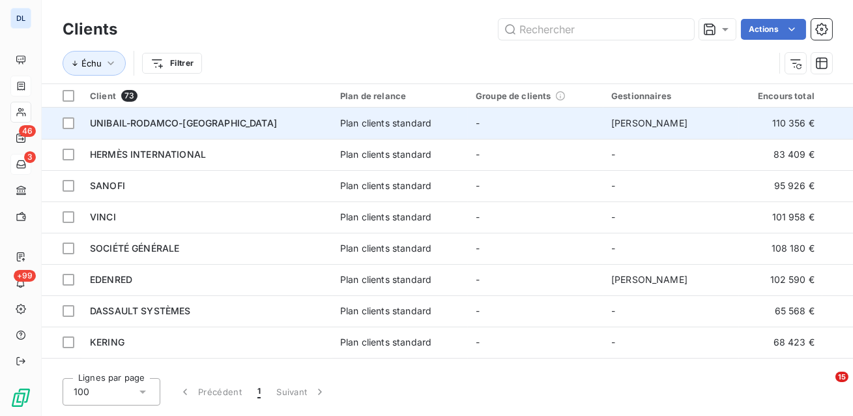
click at [303, 117] on div "UNIBAIL-RODAMCO-[GEOGRAPHIC_DATA]" at bounding box center [207, 123] width 234 height 13
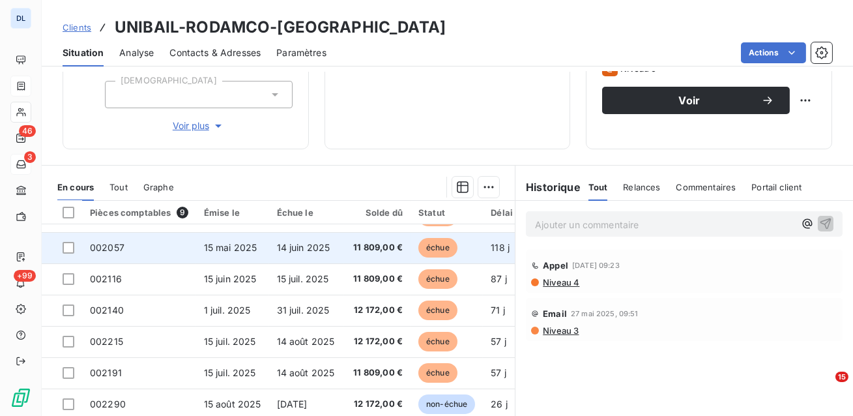
scroll to position [270, 0]
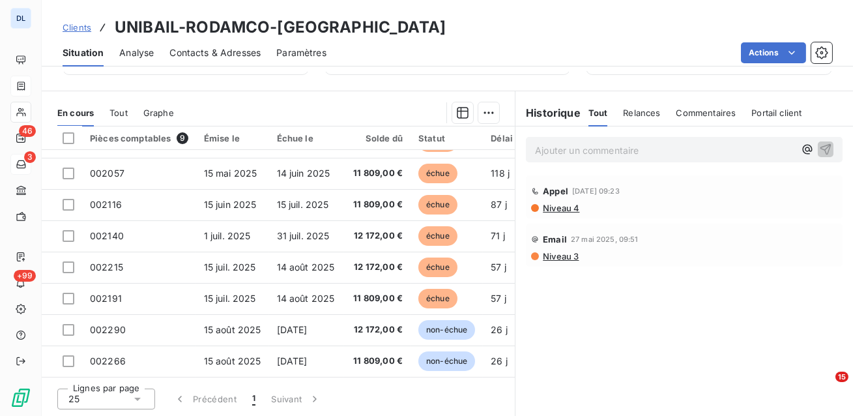
click at [643, 118] on div "Relances" at bounding box center [641, 112] width 37 height 27
click at [698, 120] on div "Commentaires" at bounding box center [707, 112] width 60 height 27
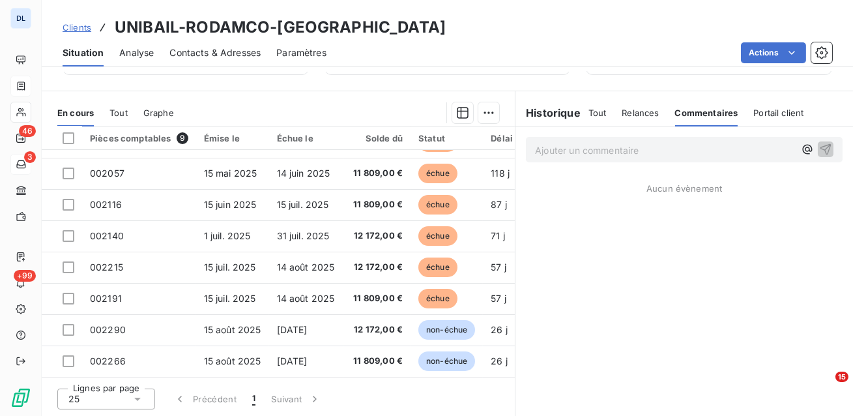
click at [754, 118] on div "Portail client" at bounding box center [778, 112] width 50 height 27
click at [648, 116] on span "Relances" at bounding box center [639, 112] width 37 height 10
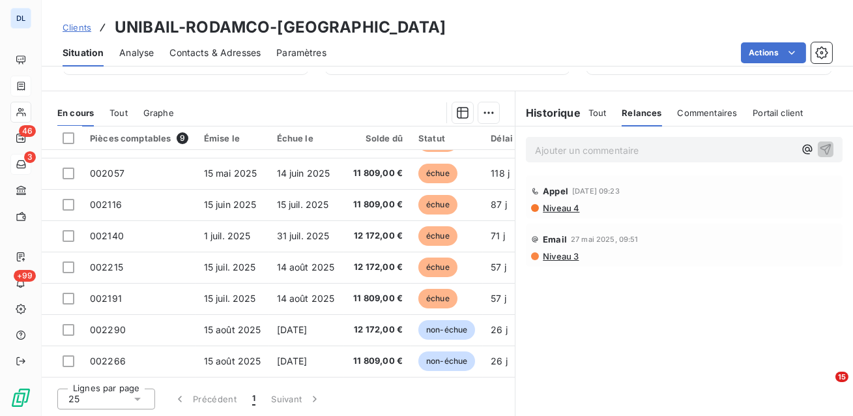
click at [679, 114] on span "Commentaires" at bounding box center [707, 112] width 60 height 10
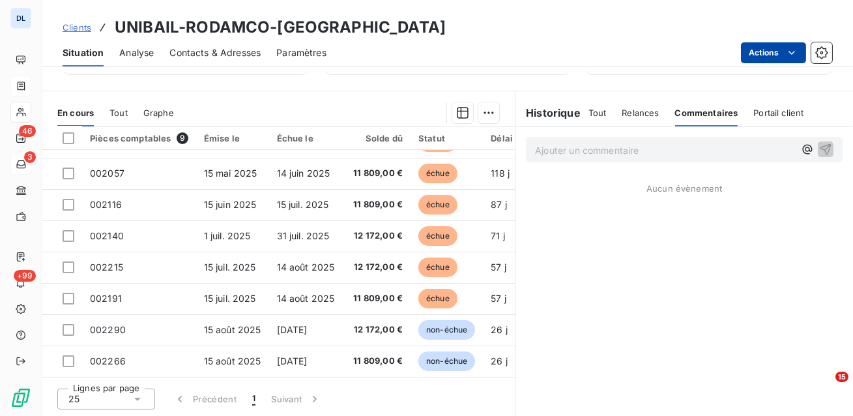
click at [758, 58] on html "DL 46 3 +99 Clients UNIBAIL-RODAMCO-WESTFIELD Situation Analyse Contacts & Adre…" at bounding box center [426, 208] width 853 height 416
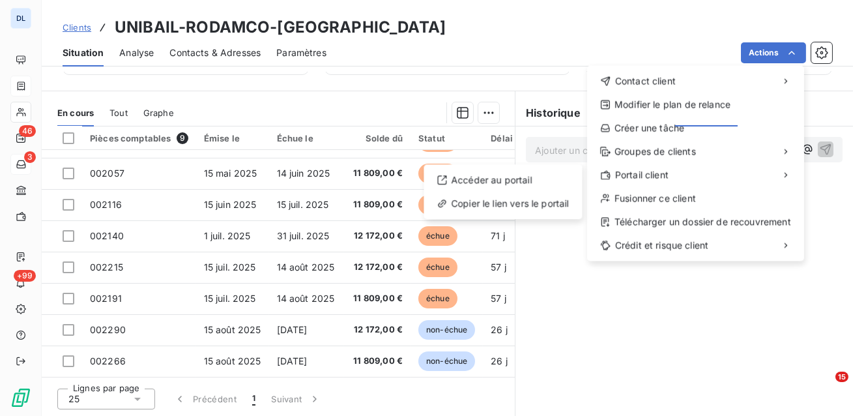
click at [558, 300] on html "DL 46 3 +99 Clients UNIBAIL-RODAMCO-WESTFIELD Situation Analyse Contacts & Adre…" at bounding box center [426, 208] width 853 height 416
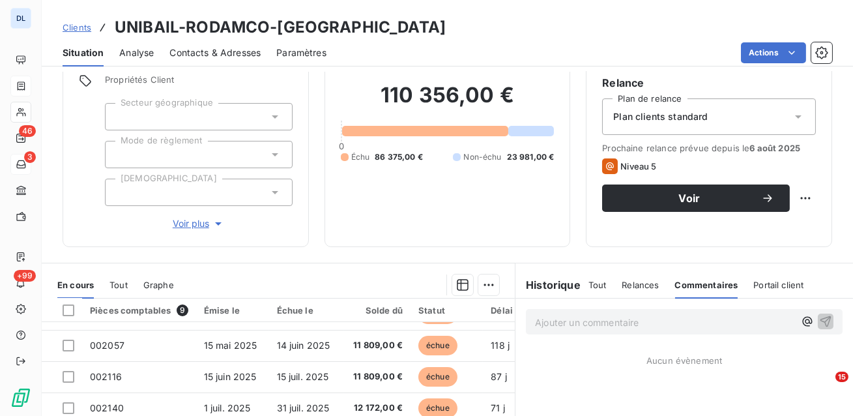
scroll to position [87, 0]
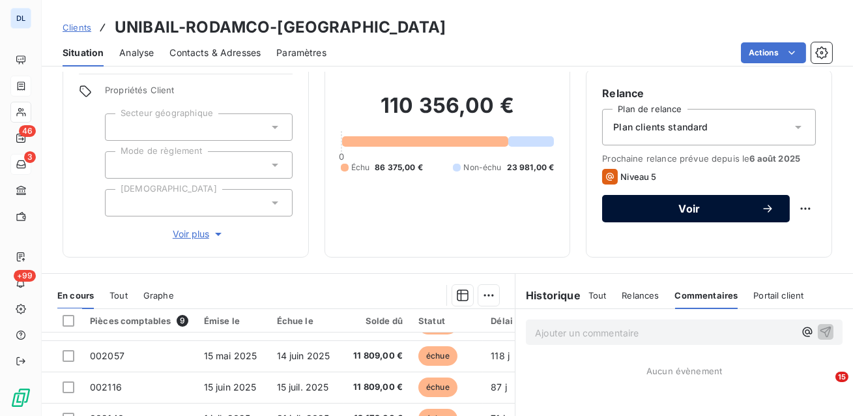
click at [683, 205] on span "Voir" at bounding box center [688, 208] width 143 height 10
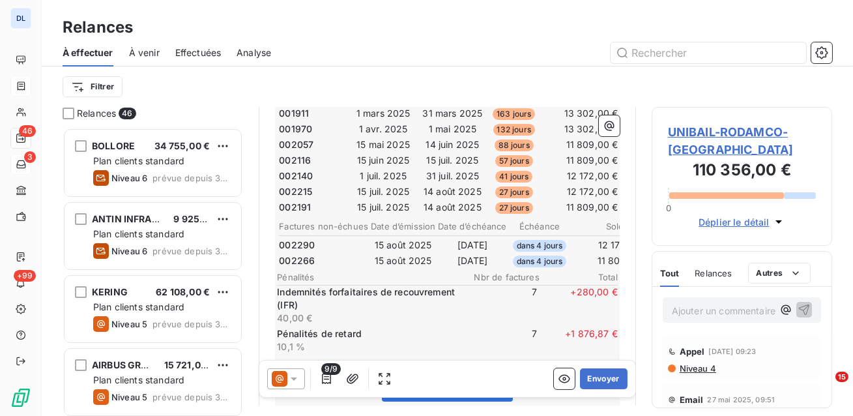
scroll to position [234, 0]
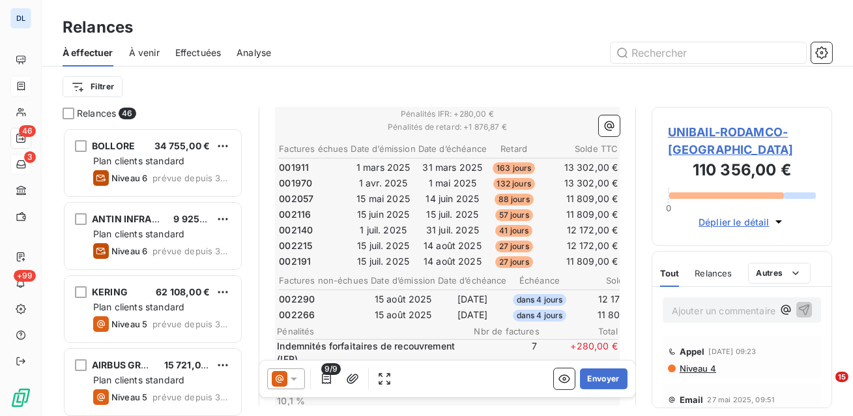
click at [696, 131] on span "UNIBAIL-RODAMCO-[GEOGRAPHIC_DATA]" at bounding box center [742, 140] width 148 height 35
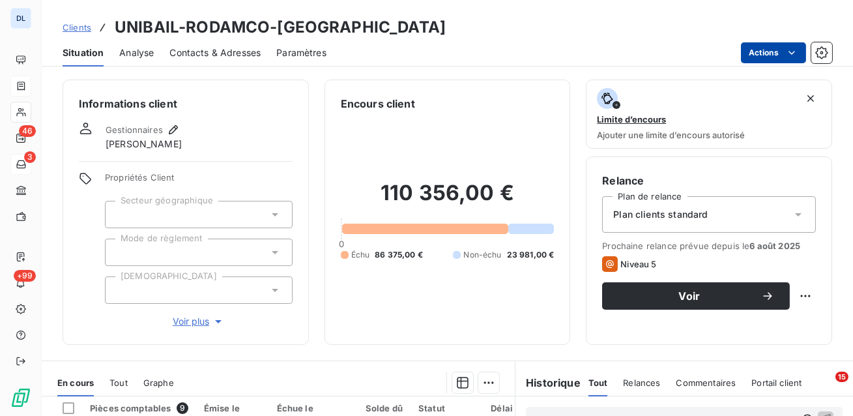
click at [766, 44] on html "DL 46 3 +99 Clients UNIBAIL-RODAMCO-WESTFIELD Situation Analyse Contacts & Adre…" at bounding box center [426, 208] width 853 height 416
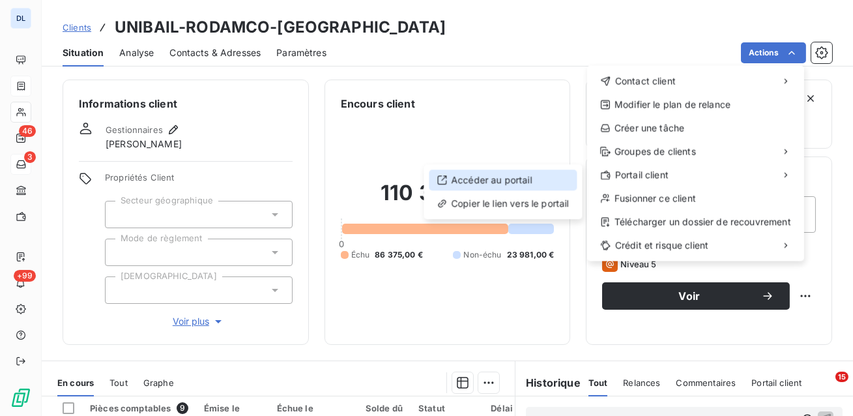
click at [536, 176] on div "Accéder au portail" at bounding box center [503, 179] width 148 height 21
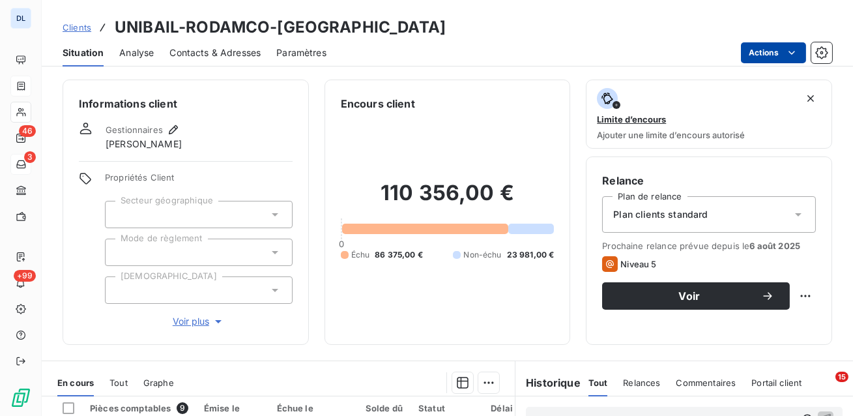
click at [767, 45] on html "DL 46 3 +99 Clients UNIBAIL-RODAMCO-WESTFIELD Situation Analyse Contacts & Adre…" at bounding box center [426, 208] width 853 height 416
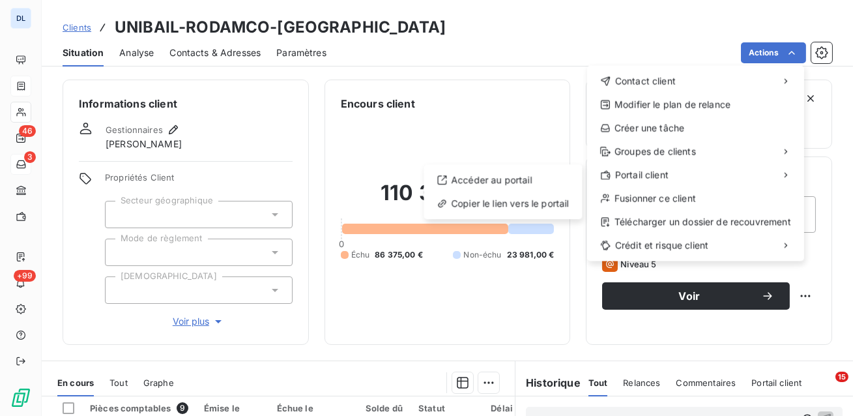
click at [580, 99] on html "DL 46 3 +99 Clients UNIBAIL-RODAMCO-WESTFIELD Situation Analyse Contacts & Adre…" at bounding box center [426, 208] width 853 height 416
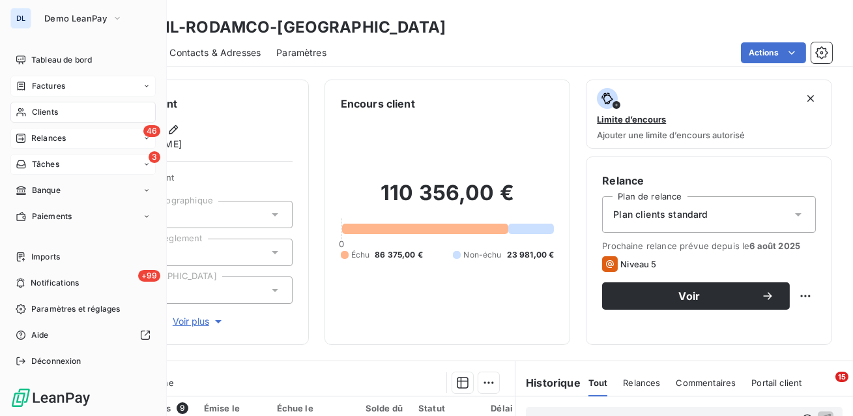
click at [67, 142] on div "46 Relances" at bounding box center [82, 138] width 145 height 21
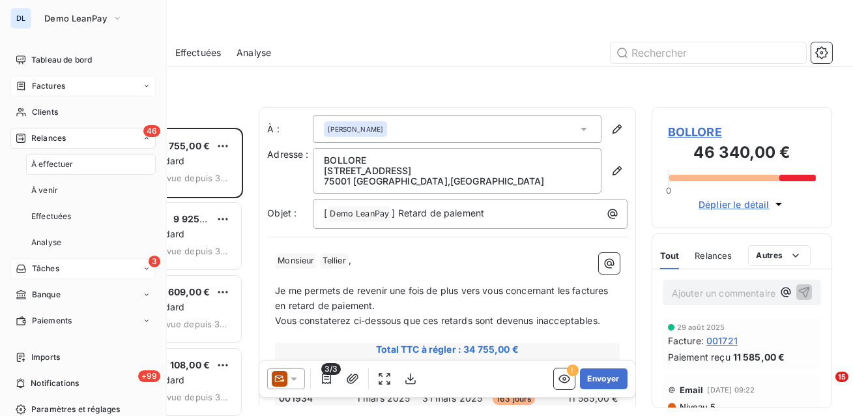
scroll to position [288, 180]
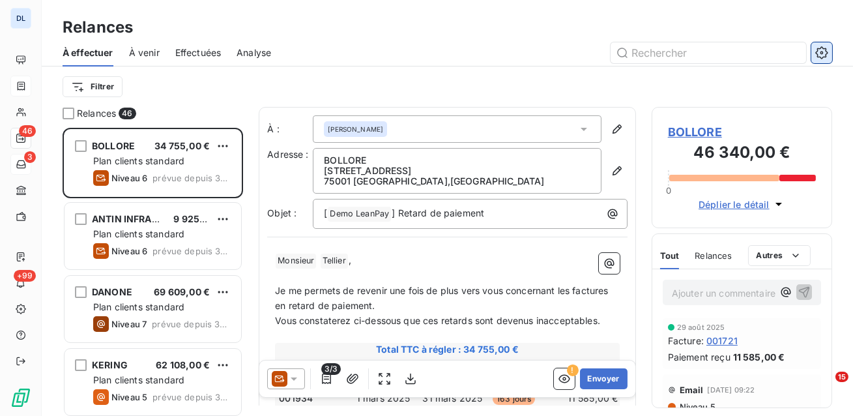
click at [821, 51] on icon "button" at bounding box center [821, 52] width 3 height 3
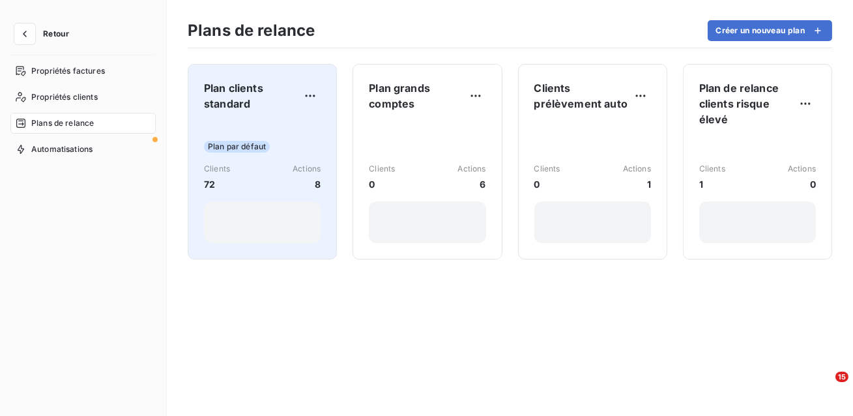
click at [263, 122] on div "Plan par défaut Clients 72 Actions 8" at bounding box center [262, 182] width 117 height 121
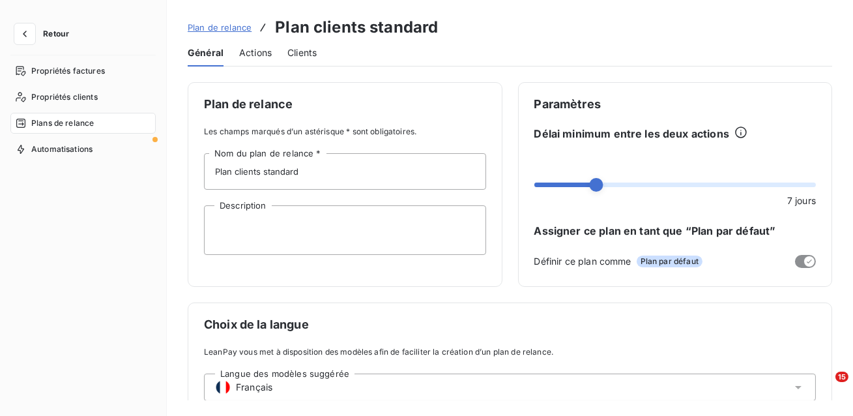
click at [251, 54] on span "Actions" at bounding box center [255, 52] width 33 height 13
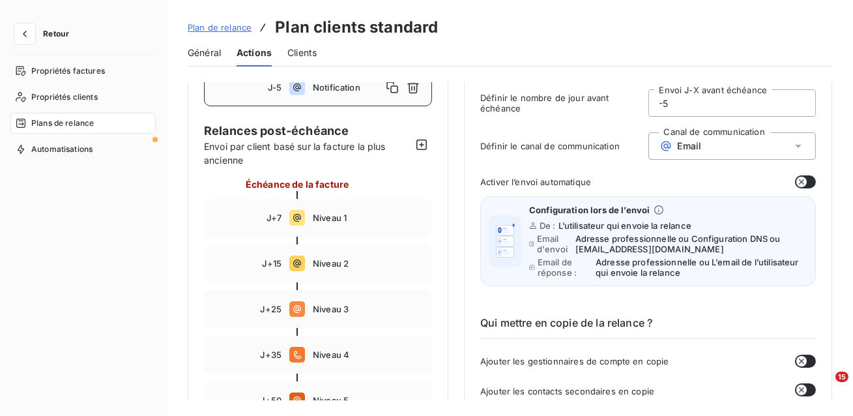
scroll to position [86, 0]
click at [337, 230] on div "J+7 Niveau 1" at bounding box center [318, 217] width 228 height 38
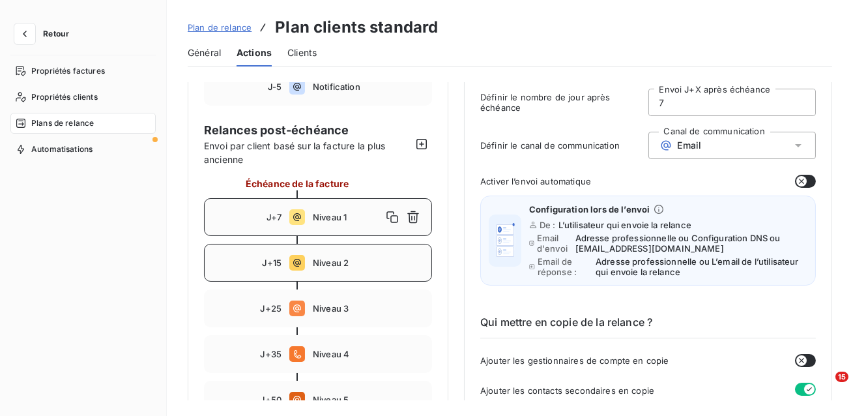
click at [337, 264] on span "Niveau 2" at bounding box center [368, 262] width 111 height 10
type input "15"
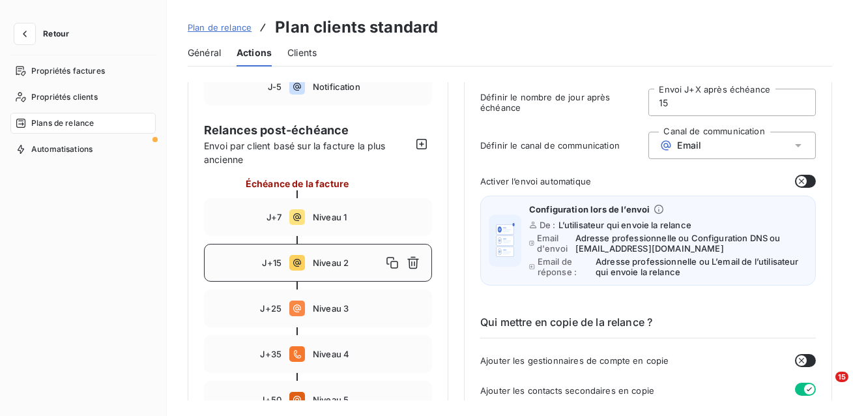
scroll to position [0, 0]
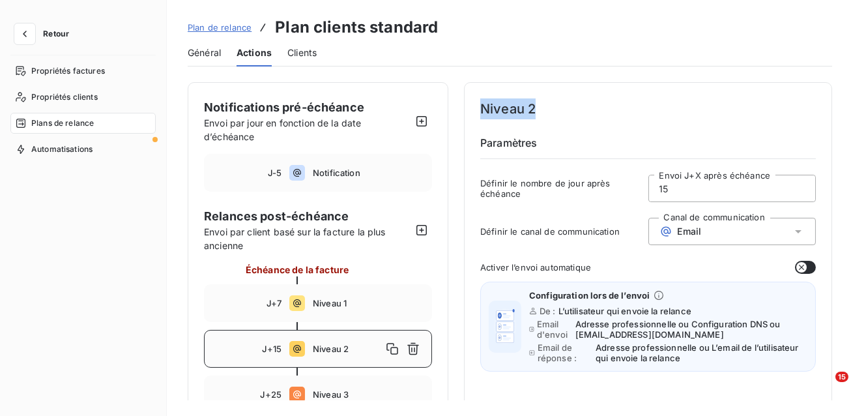
drag, startPoint x: 541, startPoint y: 108, endPoint x: 482, endPoint y: 104, distance: 58.8
click at [483, 103] on h4 "Niveau 2" at bounding box center [647, 108] width 335 height 21
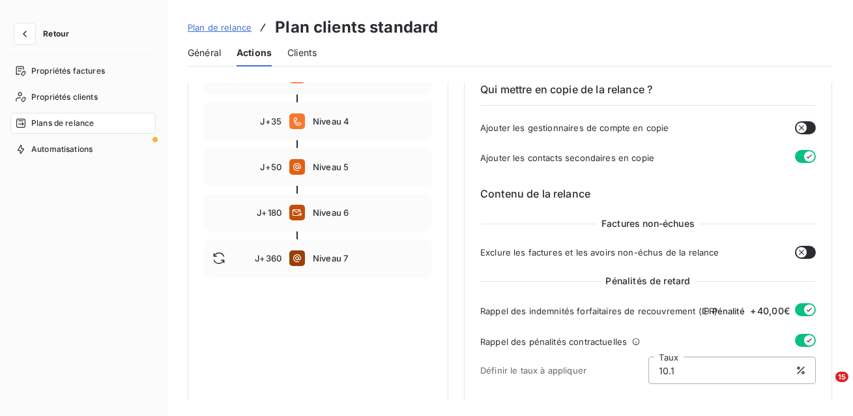
scroll to position [268, 0]
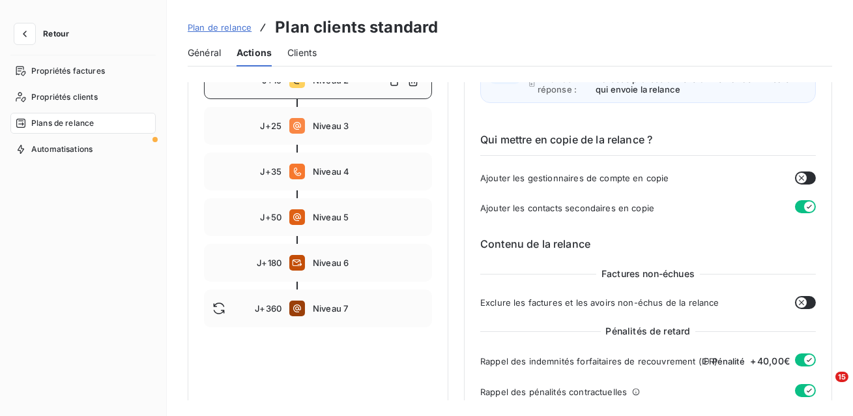
click at [236, 29] on span "Plan de relance" at bounding box center [220, 27] width 64 height 10
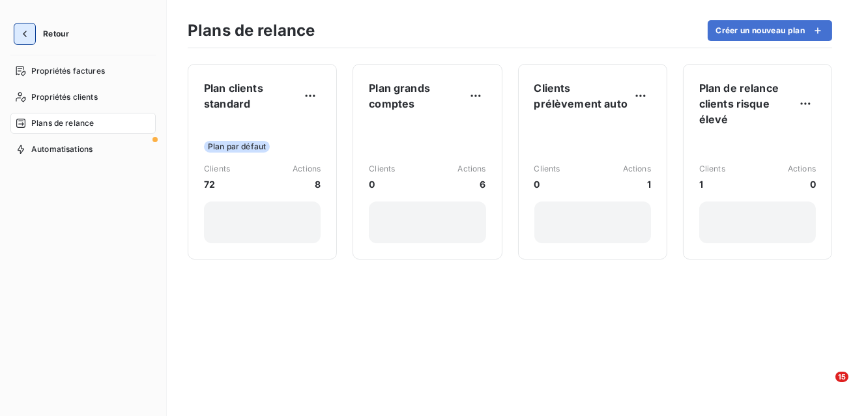
click at [24, 37] on icon "button" at bounding box center [24, 33] width 13 height 13
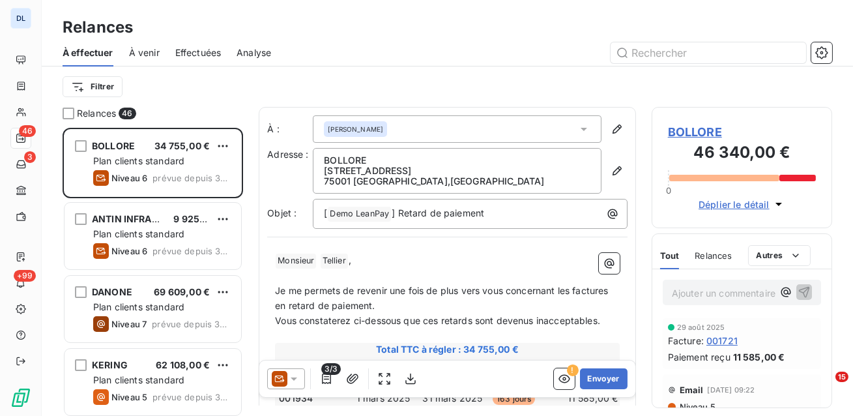
scroll to position [288, 180]
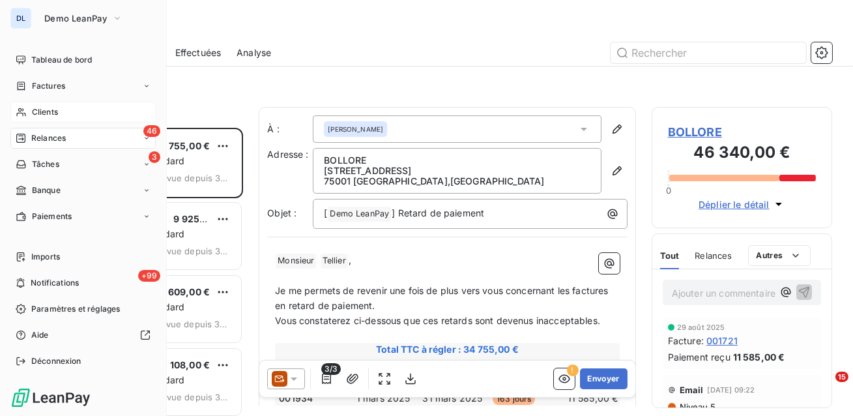
click at [46, 109] on span "Clients" at bounding box center [45, 112] width 26 height 12
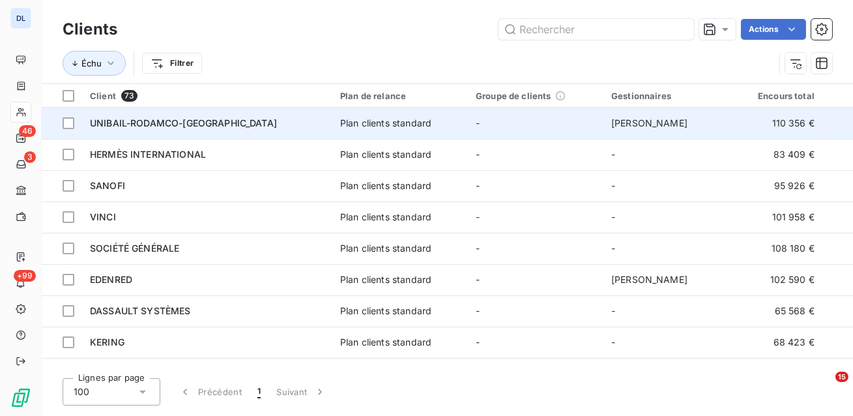
click at [317, 122] on div "UNIBAIL-RODAMCO-[GEOGRAPHIC_DATA]" at bounding box center [207, 123] width 234 height 13
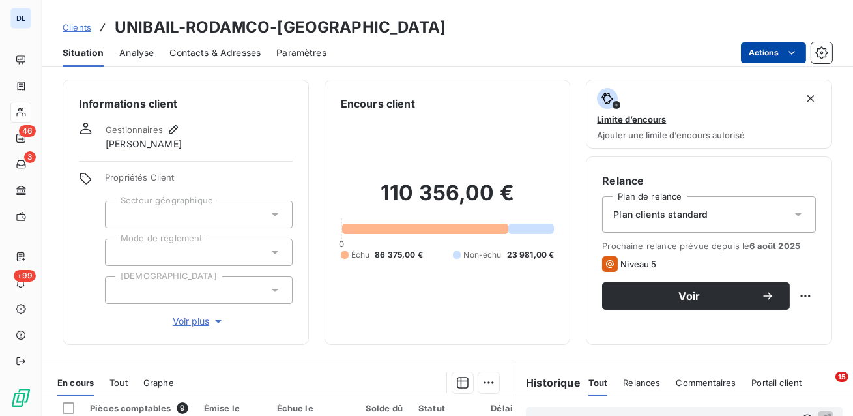
click at [767, 47] on html "DL 46 3 +99 Clients UNIBAIL-RODAMCO-WESTFIELD Situation Analyse Contacts & Adre…" at bounding box center [426, 208] width 853 height 416
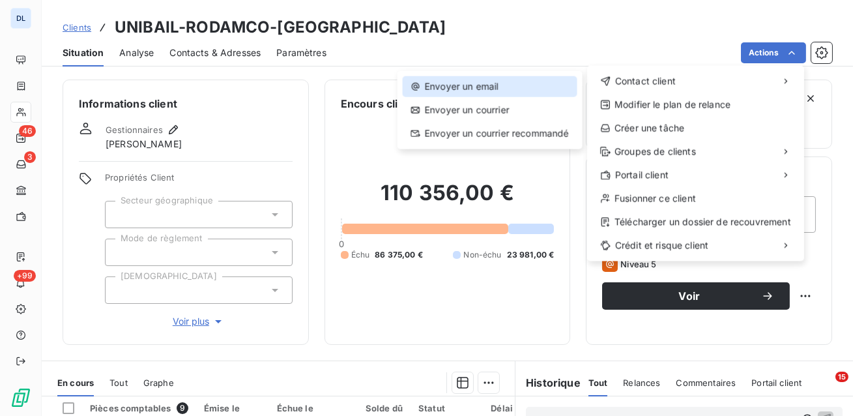
click at [496, 86] on div "Envoyer un email" at bounding box center [490, 86] width 175 height 21
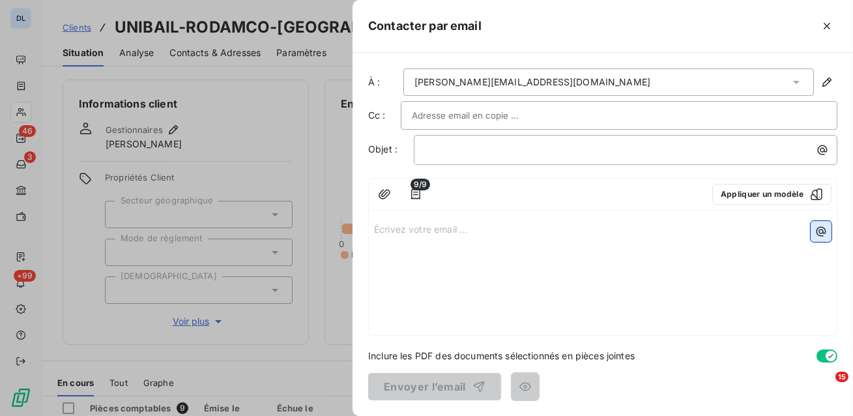
click at [819, 233] on icon "button" at bounding box center [820, 231] width 13 height 13
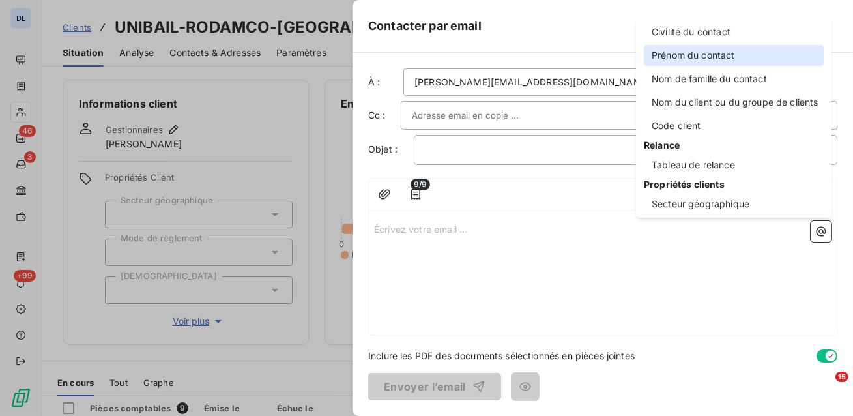
scroll to position [83, 0]
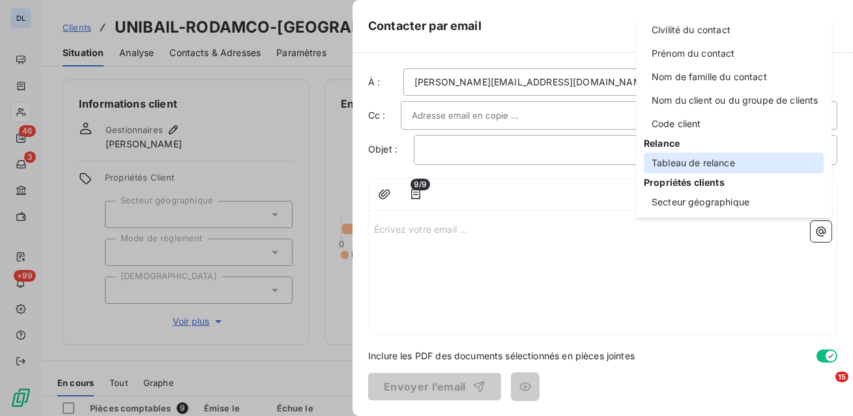
click at [714, 162] on div "Tableau de relance" at bounding box center [733, 162] width 180 height 21
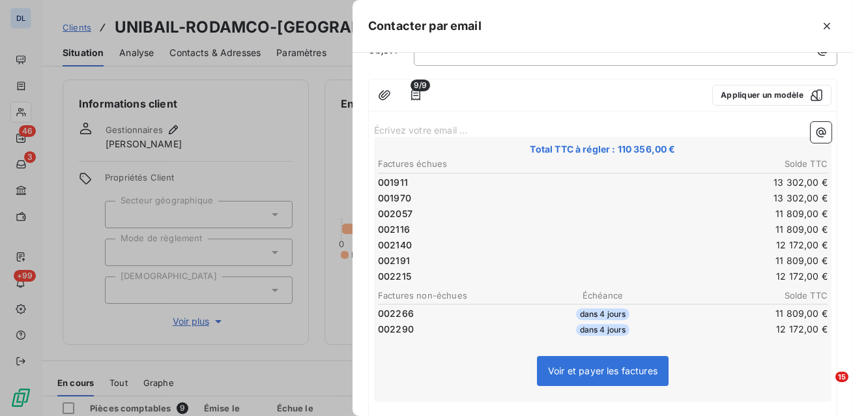
scroll to position [105, 0]
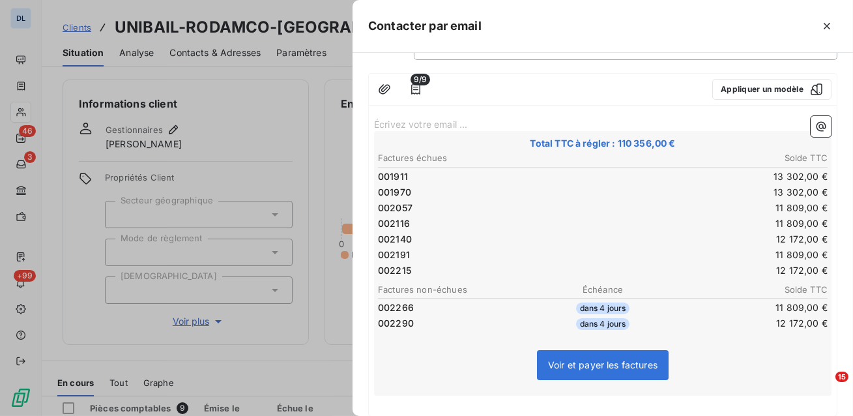
click at [641, 263] on td "12 172,00 €" at bounding box center [715, 270] width 225 height 14
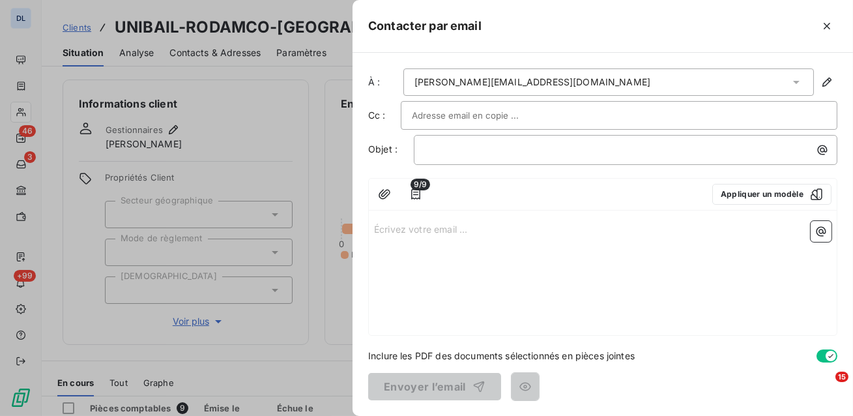
scroll to position [0, 0]
click at [825, 27] on icon "button" at bounding box center [826, 26] width 13 height 13
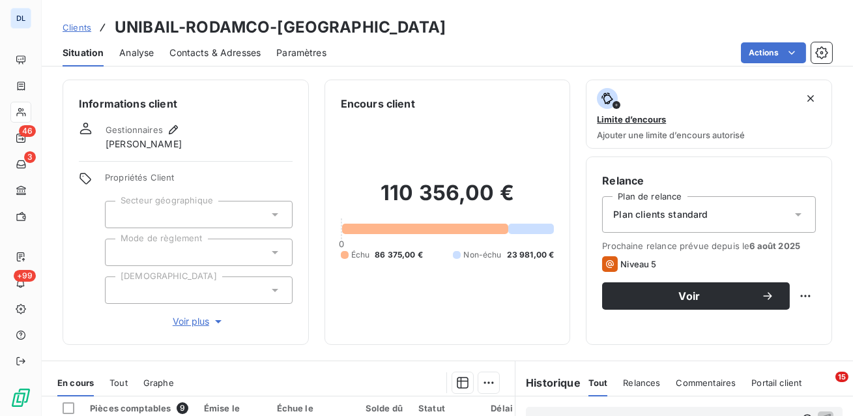
click at [238, 53] on span "Contacts & Adresses" at bounding box center [214, 52] width 91 height 13
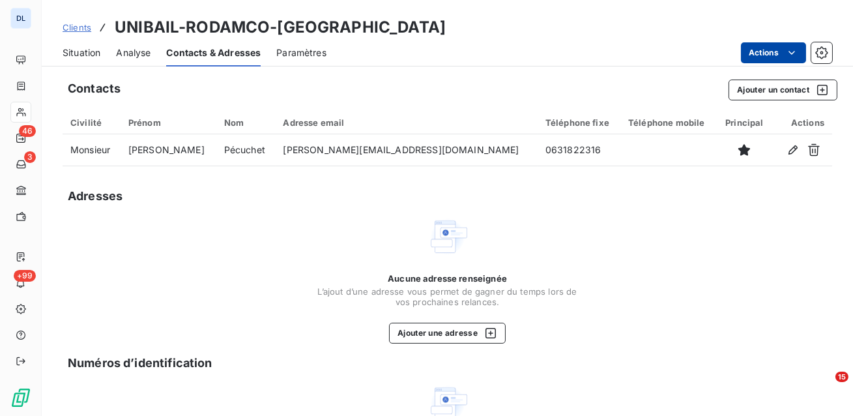
click at [786, 60] on html "DL 46 3 +99 Clients UNIBAIL-RODAMCO-WESTFIELD Situation Analyse Contacts & Adre…" at bounding box center [426, 208] width 853 height 416
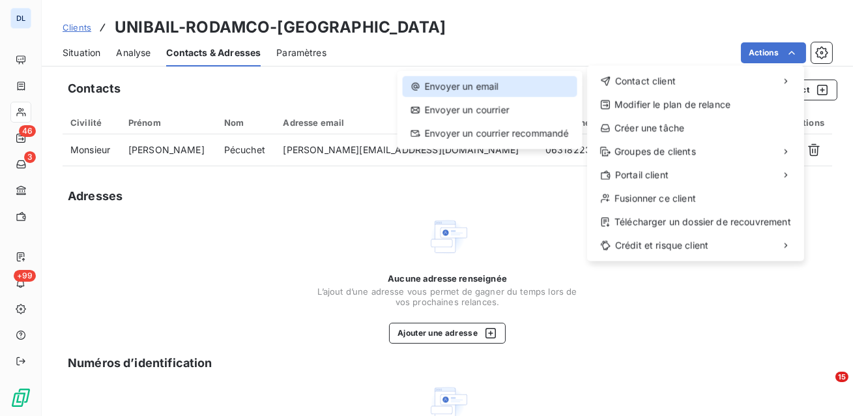
click at [472, 85] on div "Envoyer un email" at bounding box center [490, 86] width 175 height 21
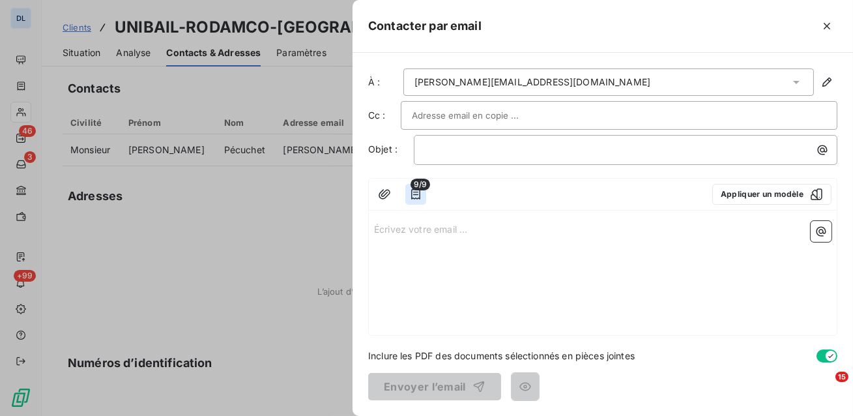
click at [416, 194] on icon "button" at bounding box center [415, 194] width 13 height 13
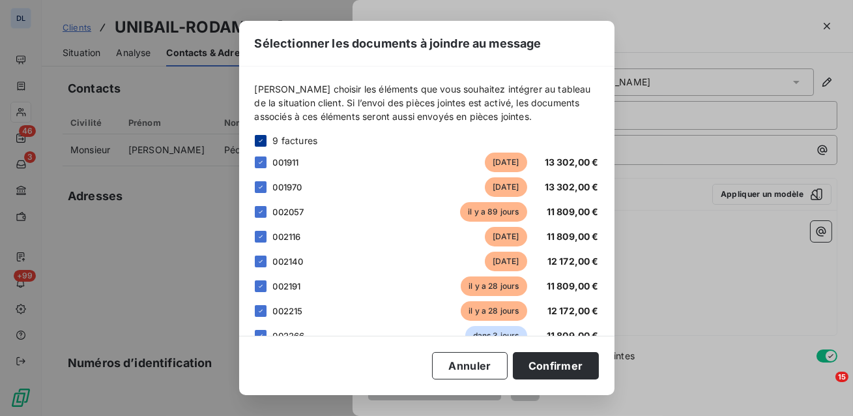
click at [262, 141] on icon at bounding box center [261, 141] width 8 height 8
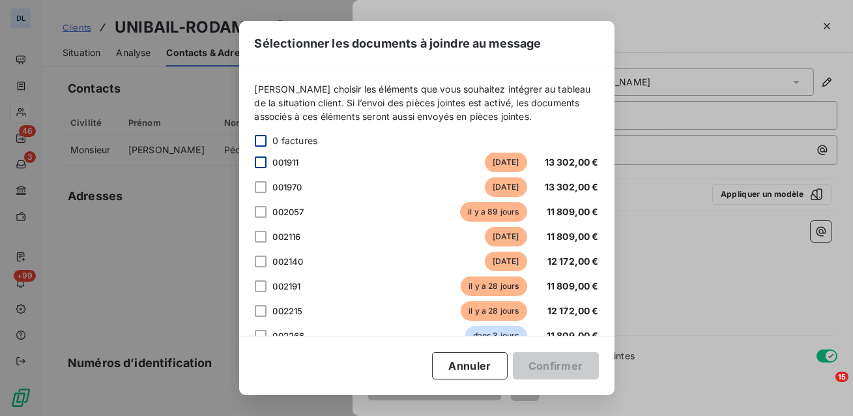
click at [257, 159] on div at bounding box center [261, 162] width 12 height 12
click at [259, 228] on div "002116 [DATE] 11 809,00 €" at bounding box center [427, 237] width 344 height 20
click at [257, 238] on div at bounding box center [261, 237] width 12 height 12
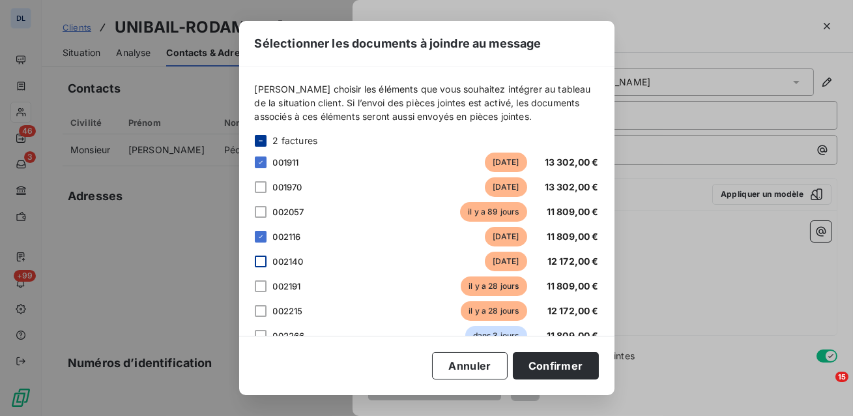
click at [257, 263] on div at bounding box center [261, 261] width 12 height 12
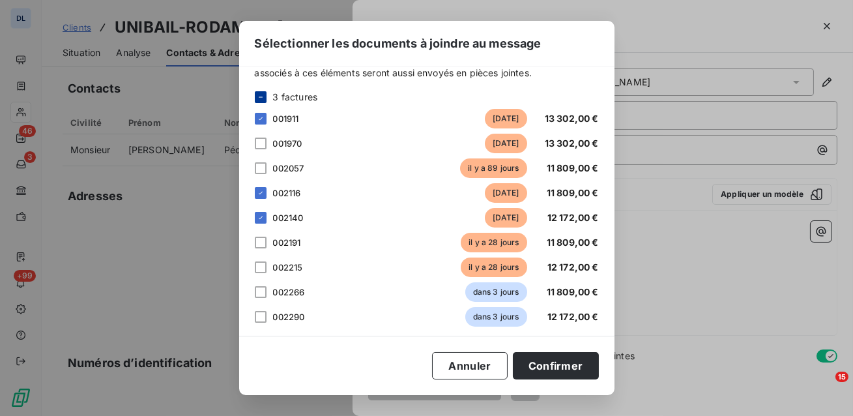
scroll to position [49, 0]
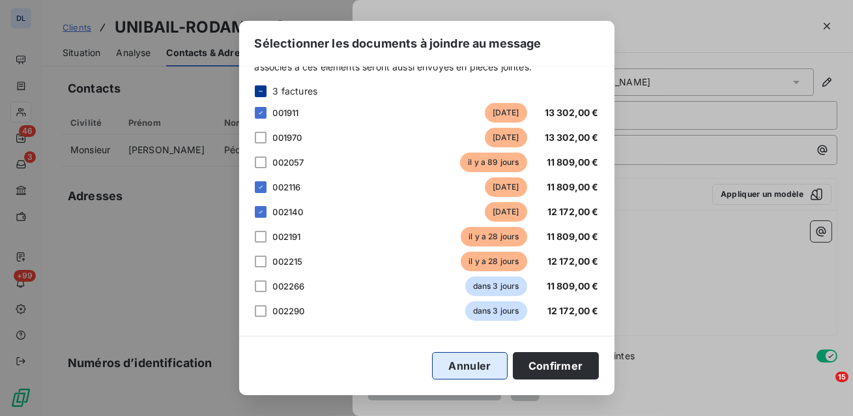
click at [461, 355] on button "Annuler" at bounding box center [469, 365] width 75 height 27
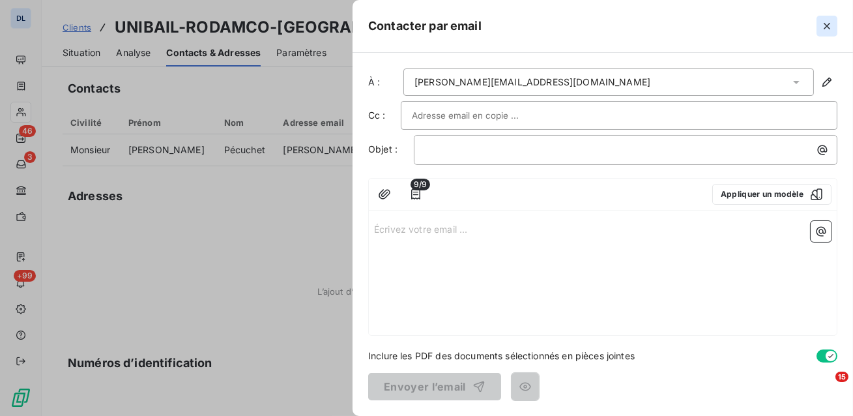
click at [832, 24] on icon "button" at bounding box center [826, 26] width 13 height 13
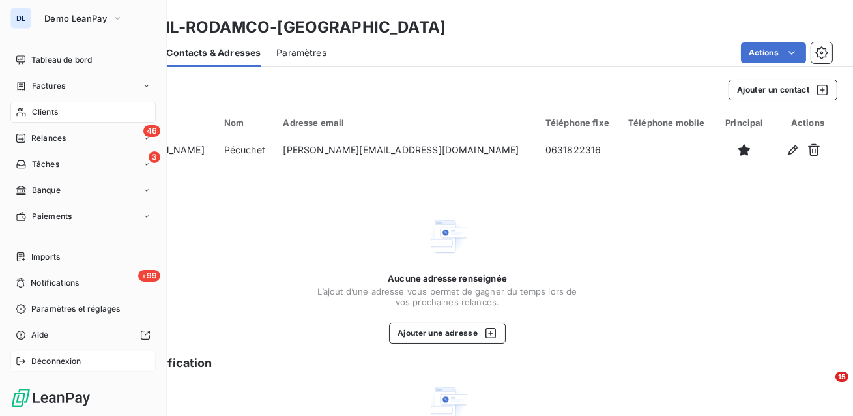
click at [48, 352] on div "Déconnexion" at bounding box center [82, 360] width 145 height 21
